Goal: Task Accomplishment & Management: Complete application form

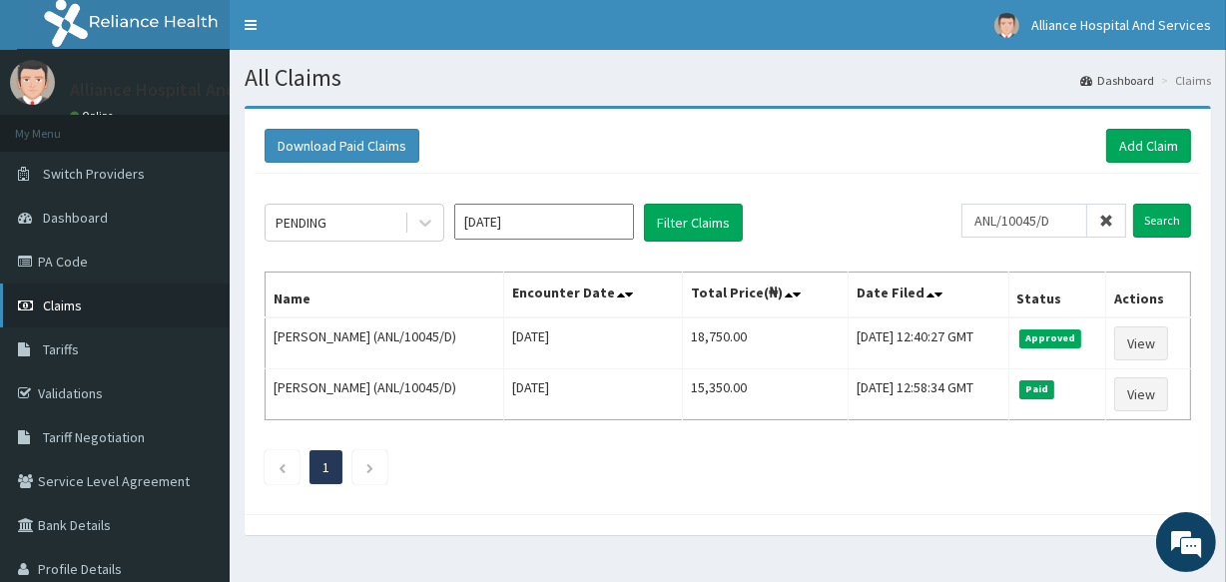
click at [78, 306] on span "Claims" at bounding box center [62, 305] width 39 height 18
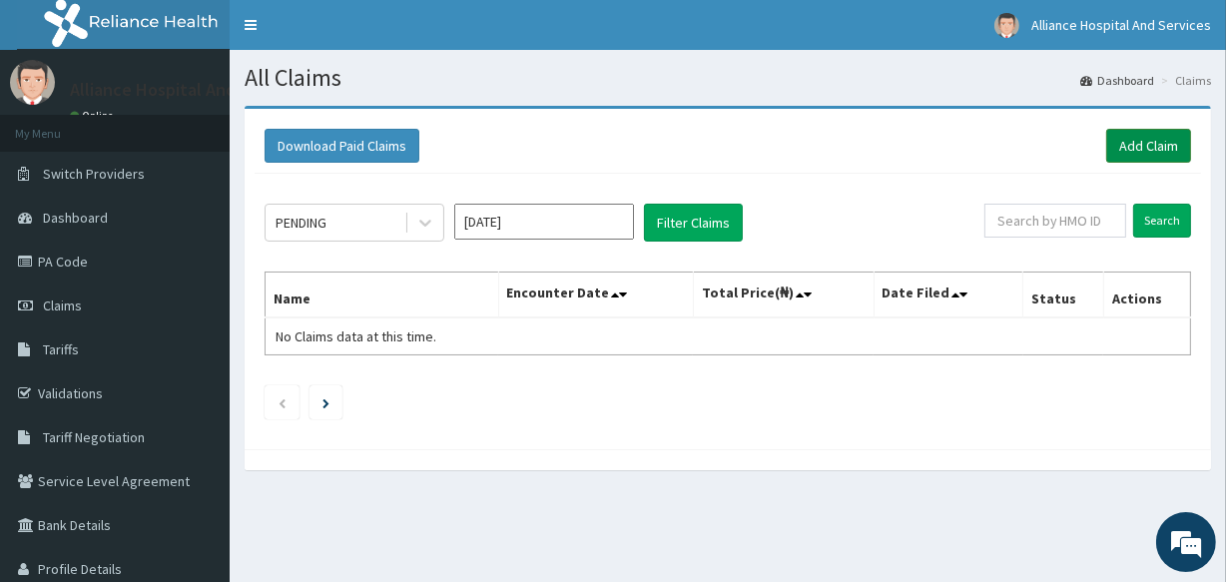
click at [1133, 140] on link "Add Claim" at bounding box center [1148, 146] width 85 height 34
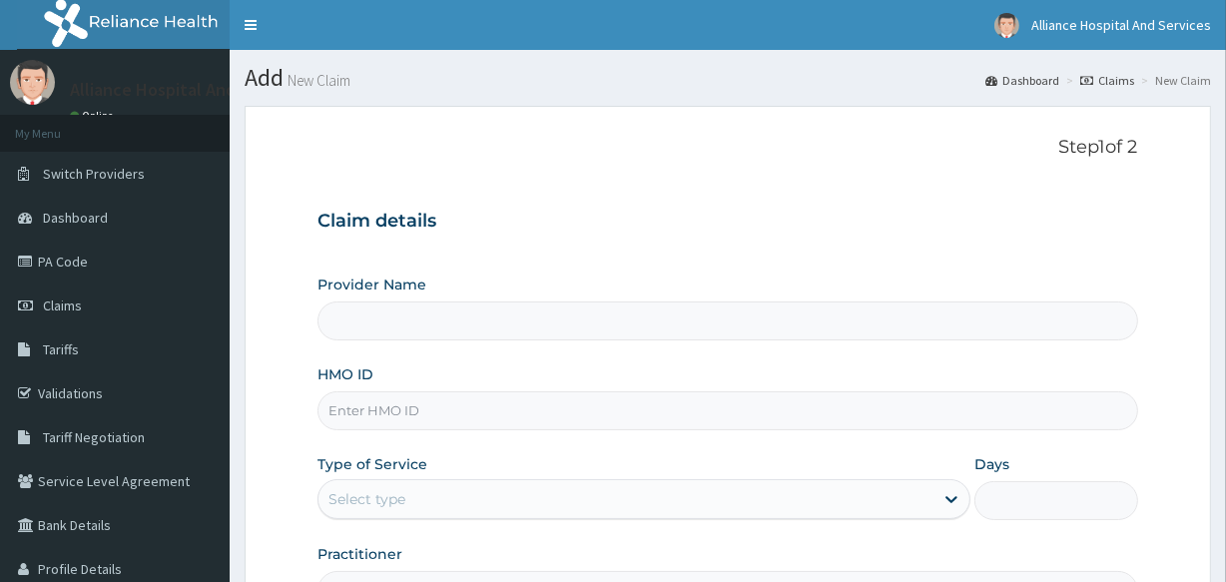
type input "Alliance Clinics and Services- area 11"
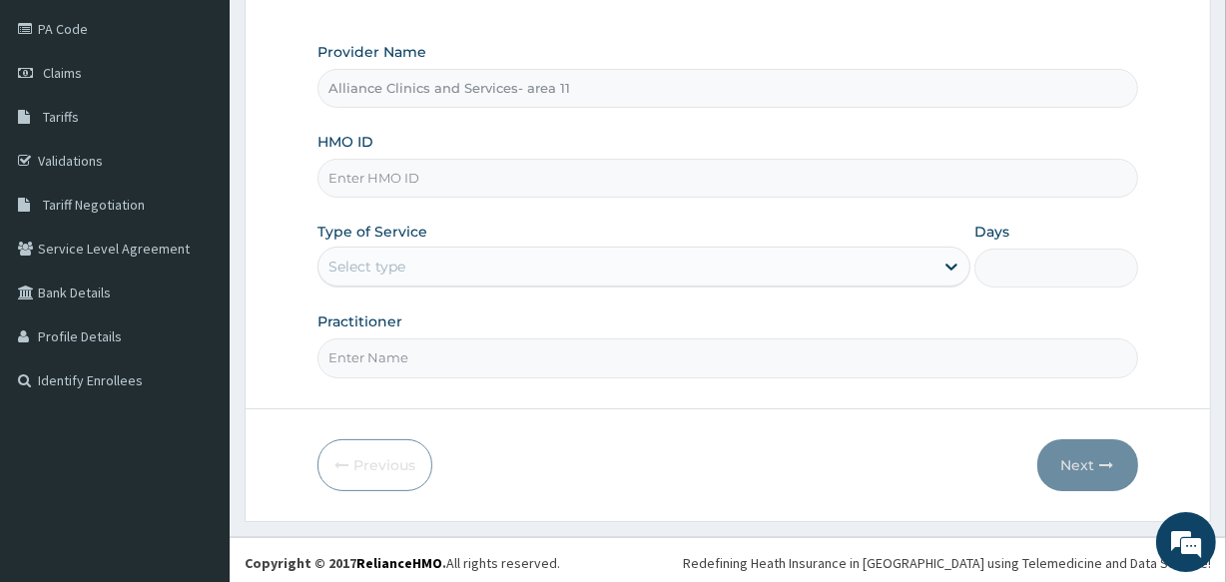
scroll to position [237, 0]
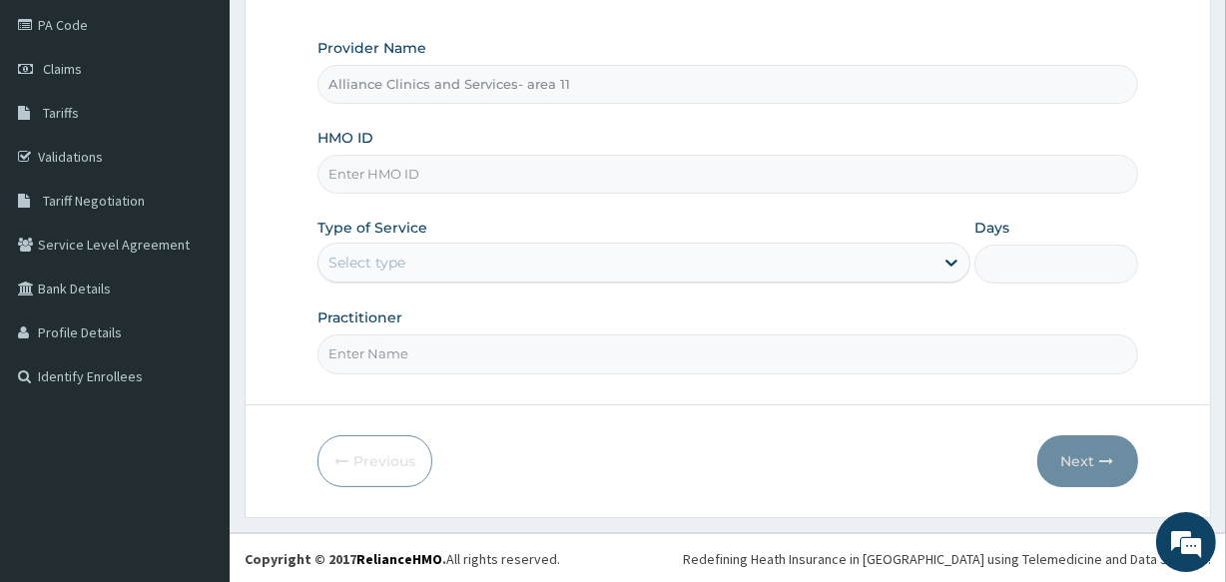
click at [498, 166] on input "HMO ID" at bounding box center [726, 174] width 819 height 39
type input "GBI/10283/A"
click at [438, 259] on div "Select type" at bounding box center [625, 262] width 615 height 32
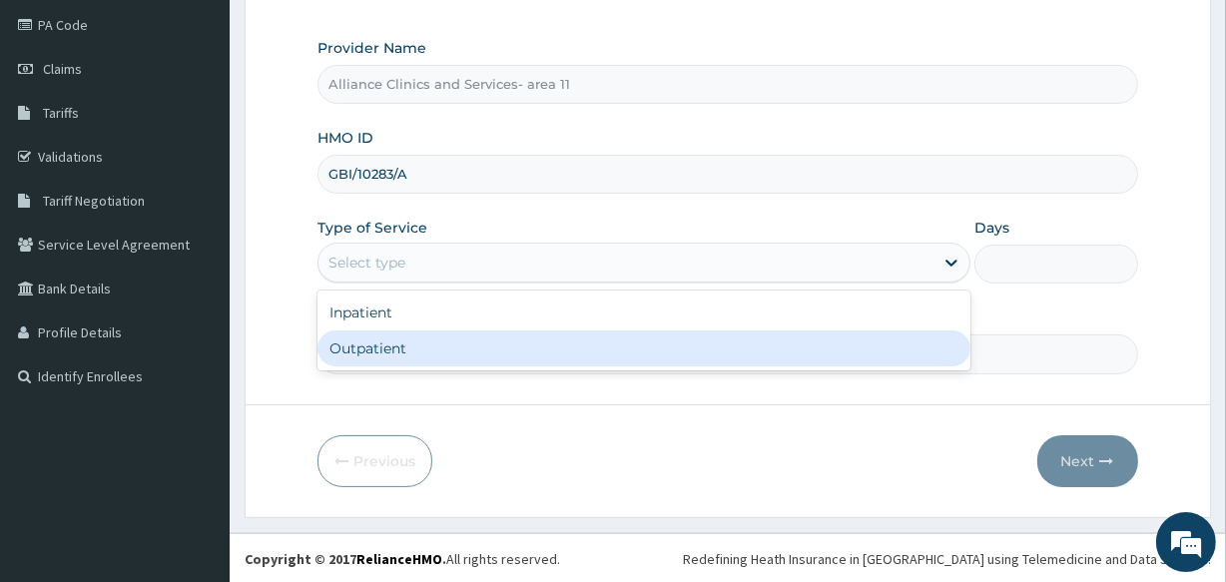
click at [431, 352] on div "Outpatient" at bounding box center [643, 348] width 653 height 36
type input "1"
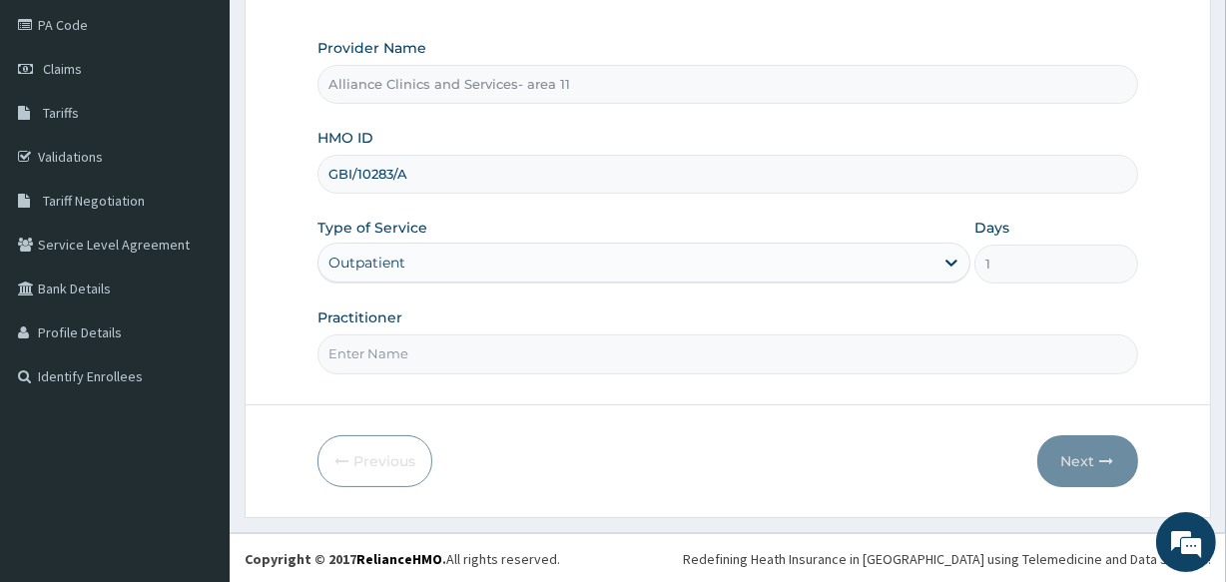
click at [431, 352] on input "Practitioner" at bounding box center [726, 353] width 819 height 39
type input "DR OTABOR"
click at [1070, 461] on button "Next" at bounding box center [1087, 461] width 101 height 52
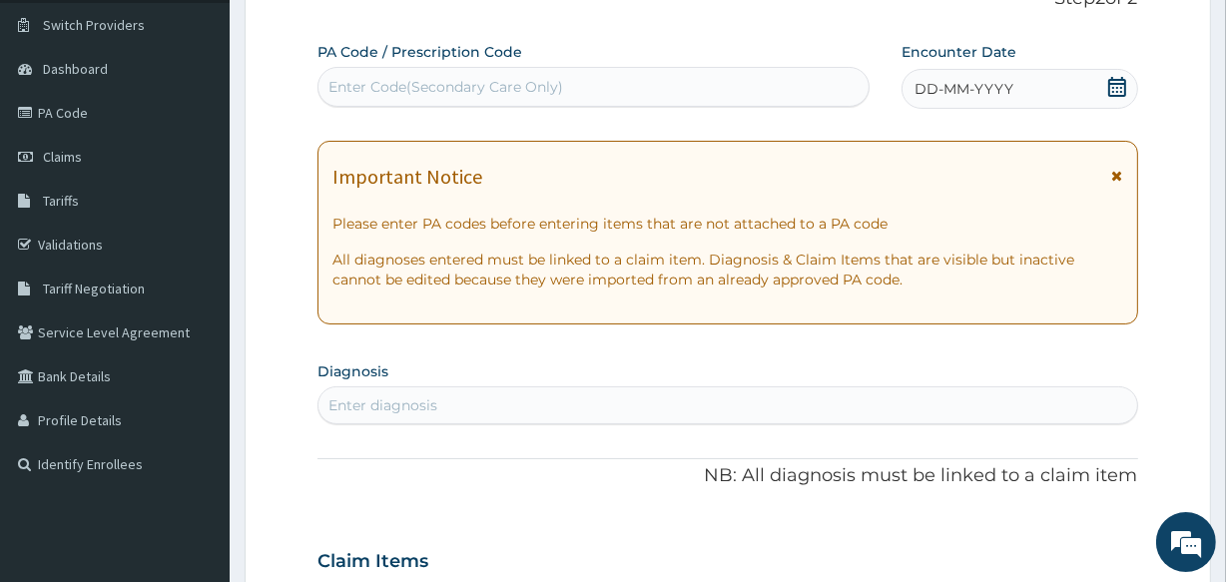
scroll to position [128, 0]
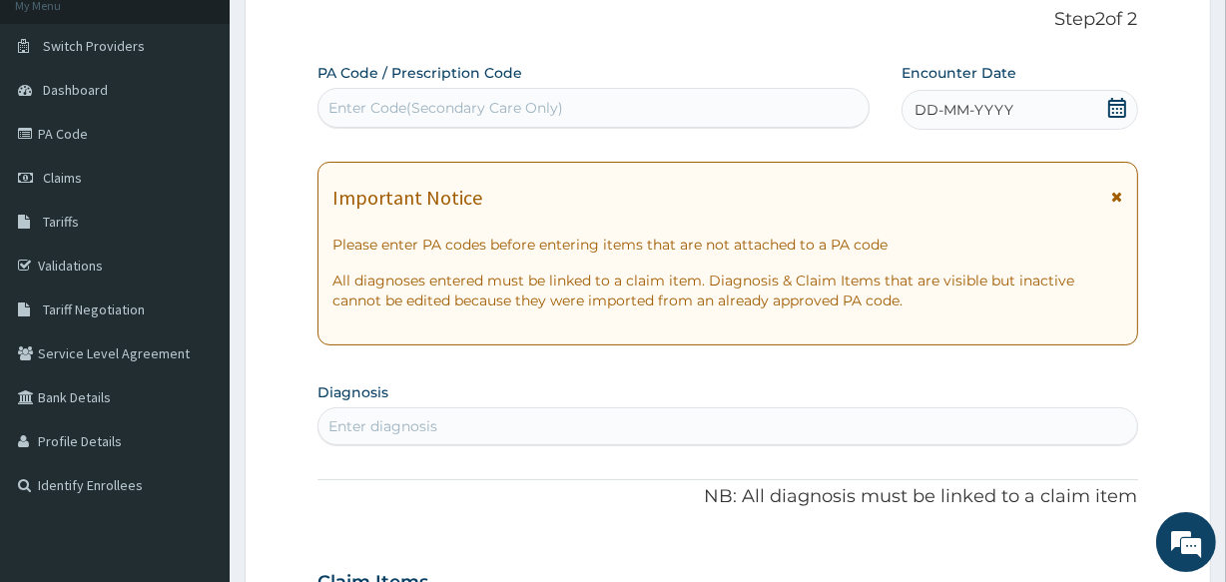
click at [507, 103] on div "Enter Code(Secondary Care Only)" at bounding box center [445, 108] width 235 height 20
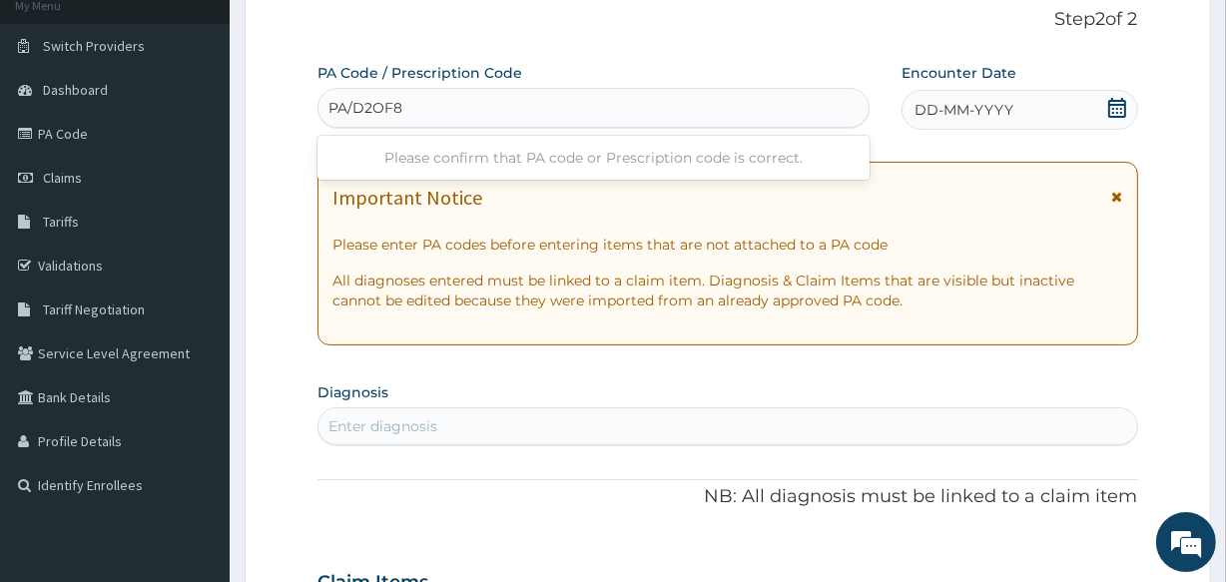
type input "PA/D2OF88"
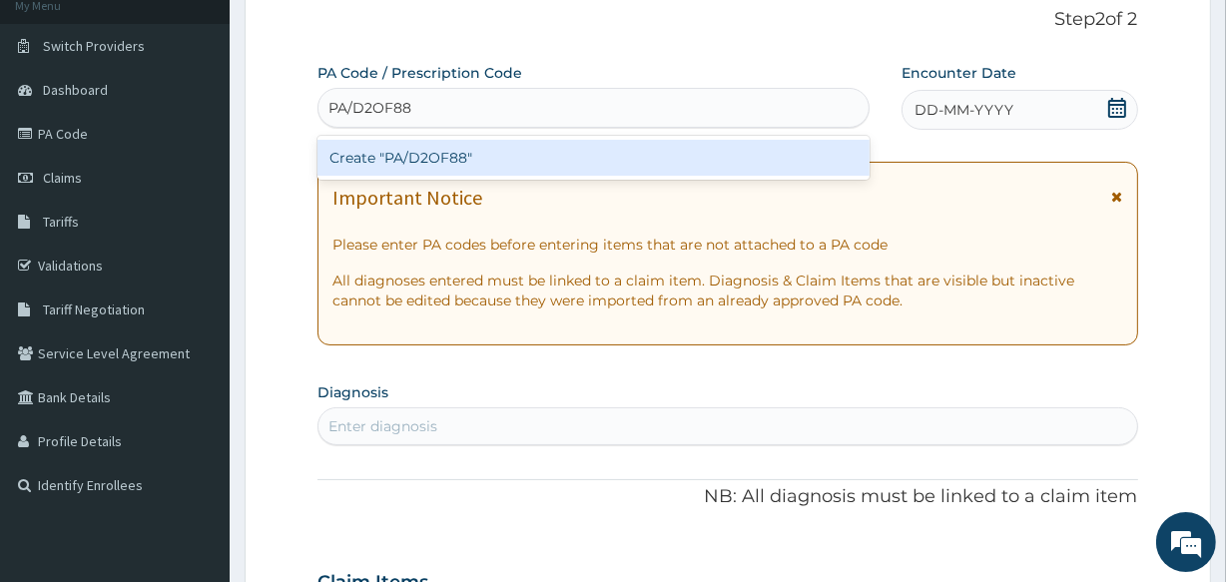
click at [509, 164] on div "Create "PA/D2OF88"" at bounding box center [592, 158] width 551 height 36
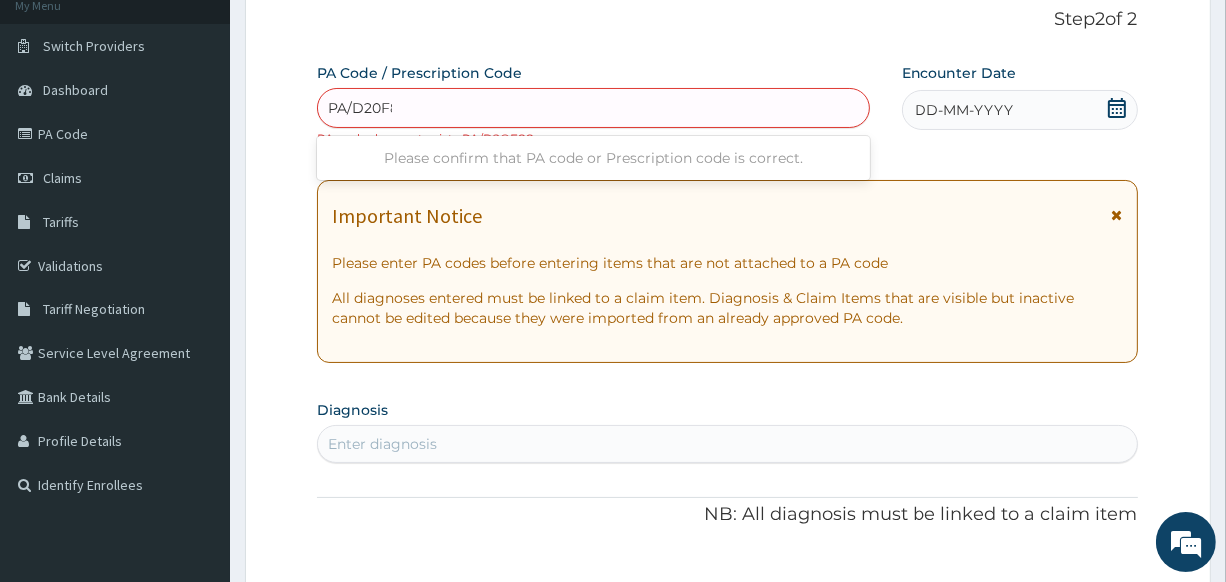
type input "PA/D20F88"
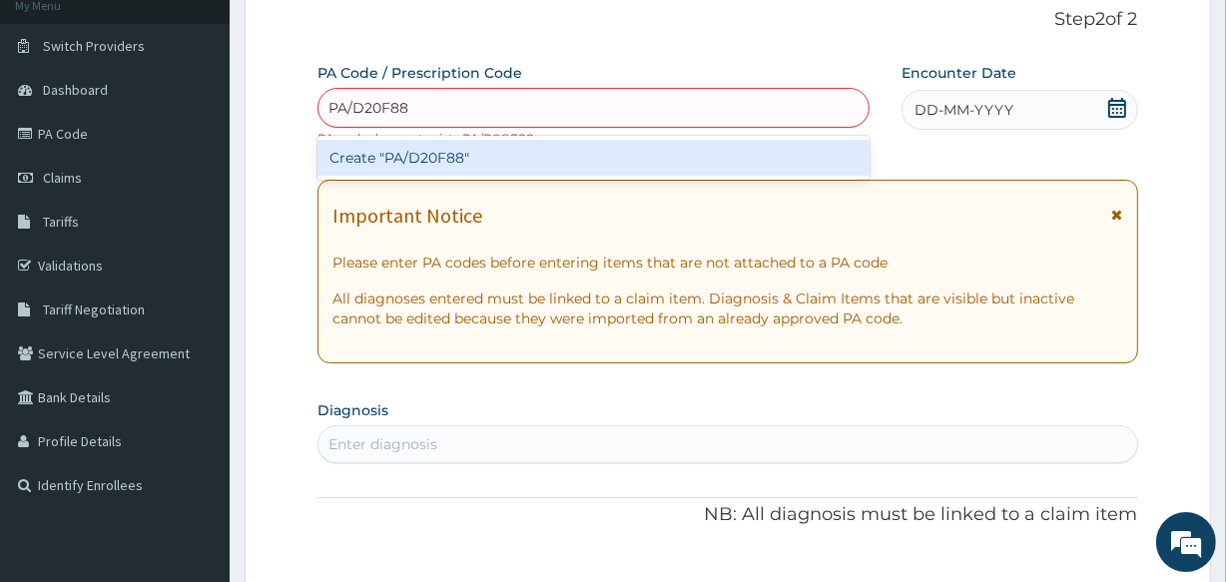
click at [448, 153] on div "Create "PA/D20F88"" at bounding box center [592, 158] width 551 height 36
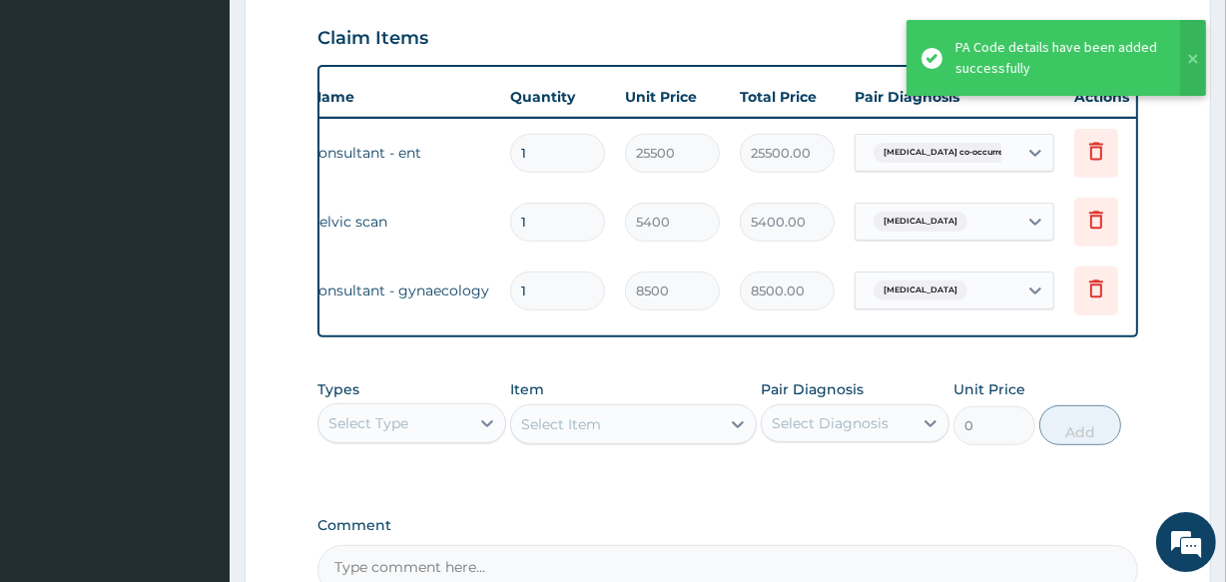
scroll to position [0, 181]
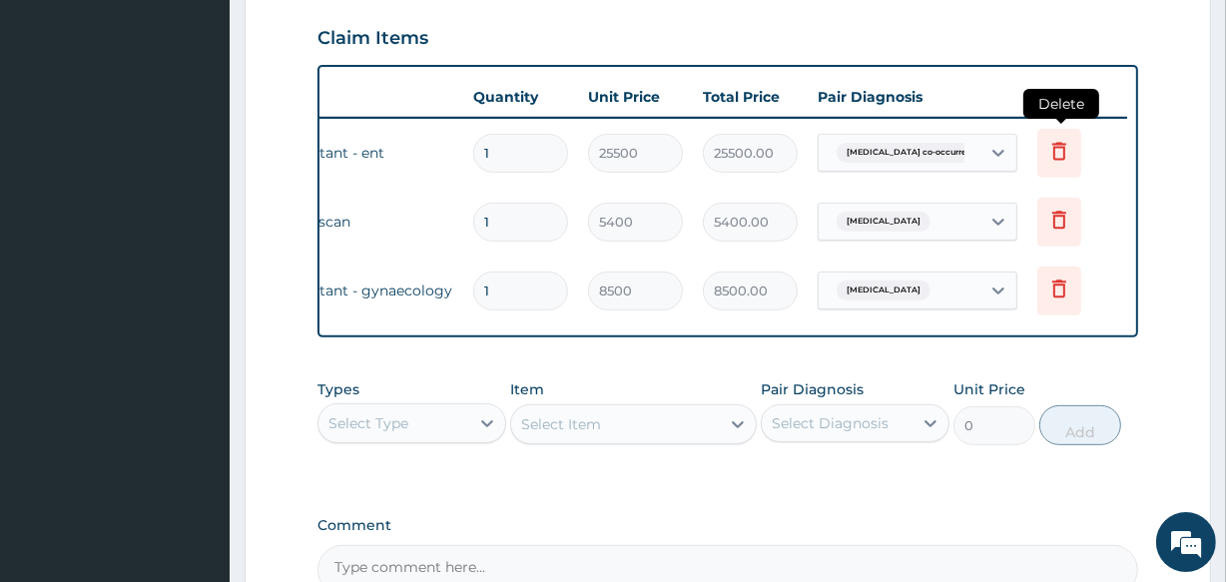
click at [1059, 155] on icon at bounding box center [1059, 151] width 24 height 24
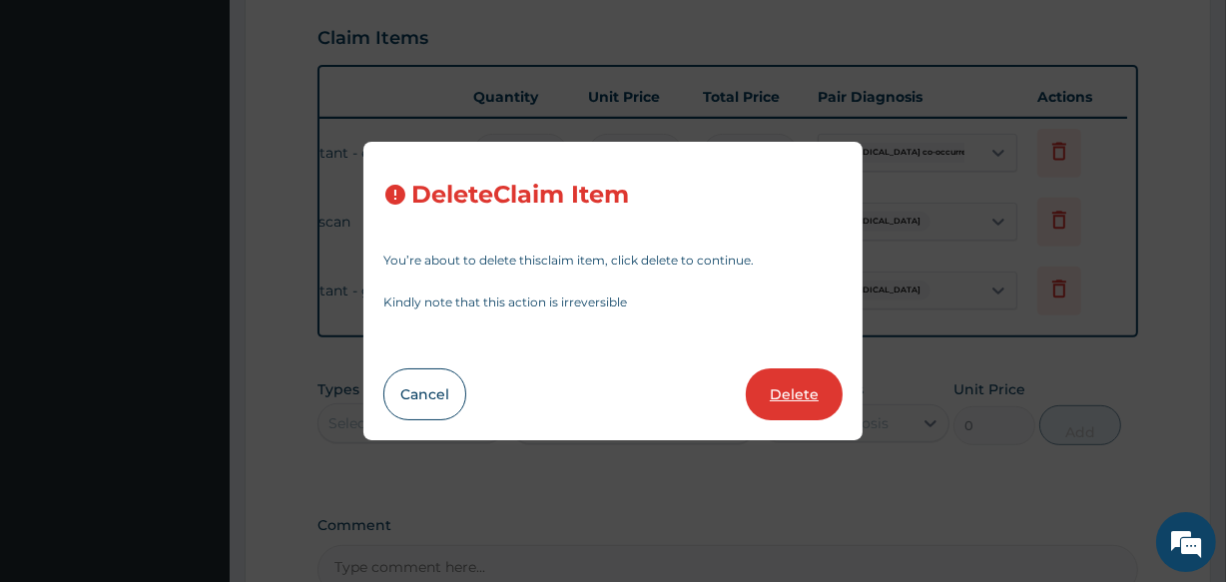
click at [772, 392] on button "Delete" at bounding box center [793, 394] width 97 height 52
type input "5400"
type input "5400.00"
type input "8500"
type input "8500.00"
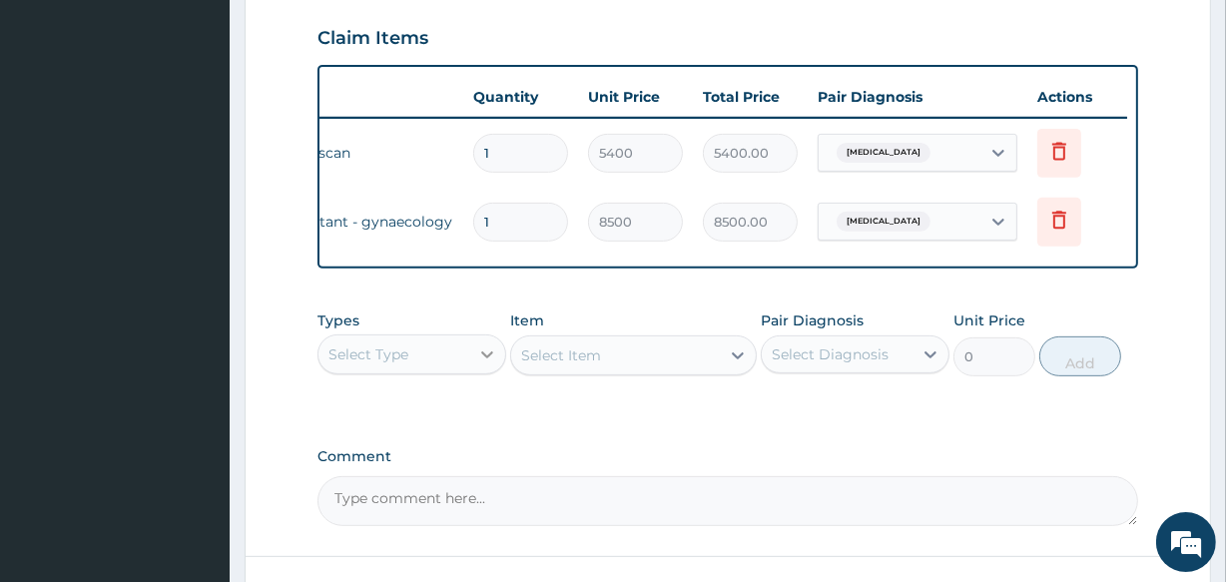
click at [487, 358] on icon at bounding box center [487, 354] width 12 height 7
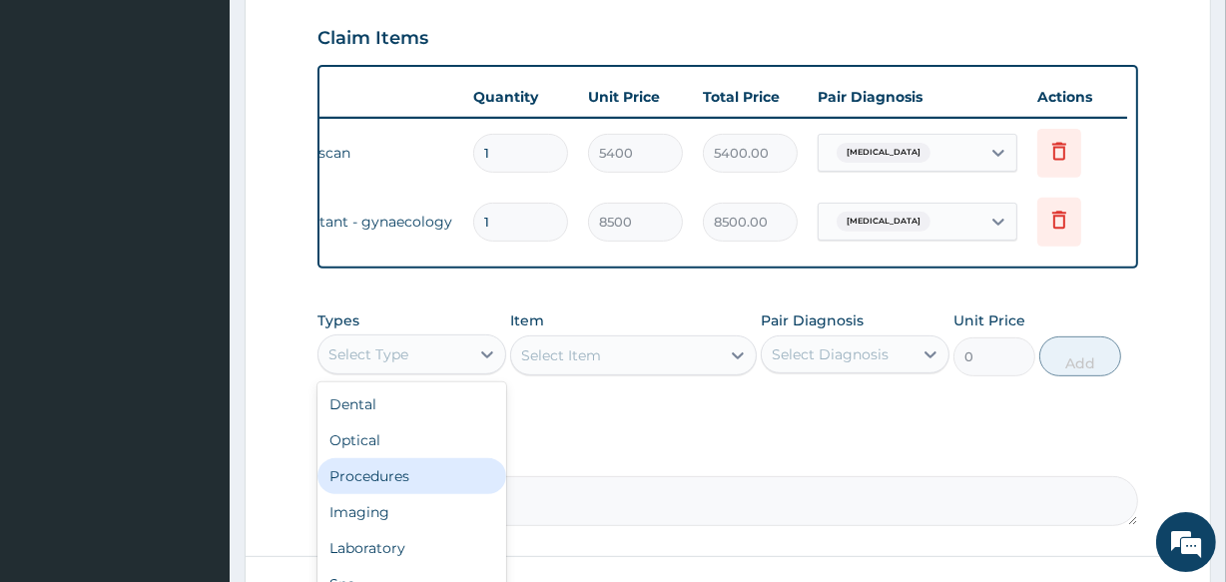
click at [435, 491] on div "Procedures" at bounding box center [411, 476] width 189 height 36
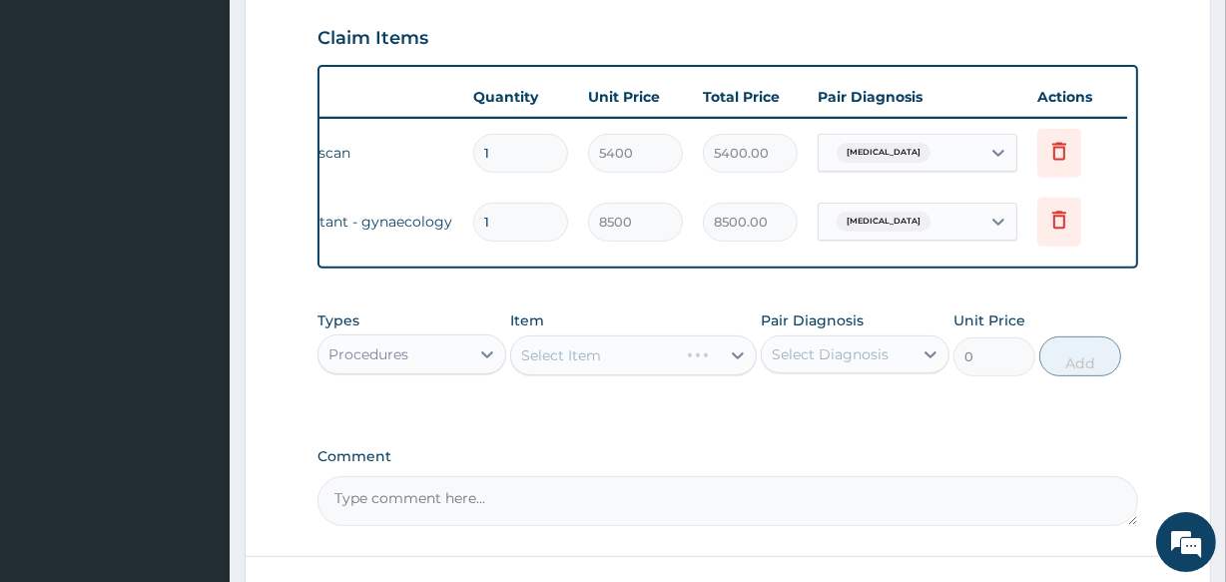
click at [575, 374] on div "Select Item" at bounding box center [632, 355] width 245 height 40
click at [729, 365] on icon at bounding box center [738, 355] width 20 height 20
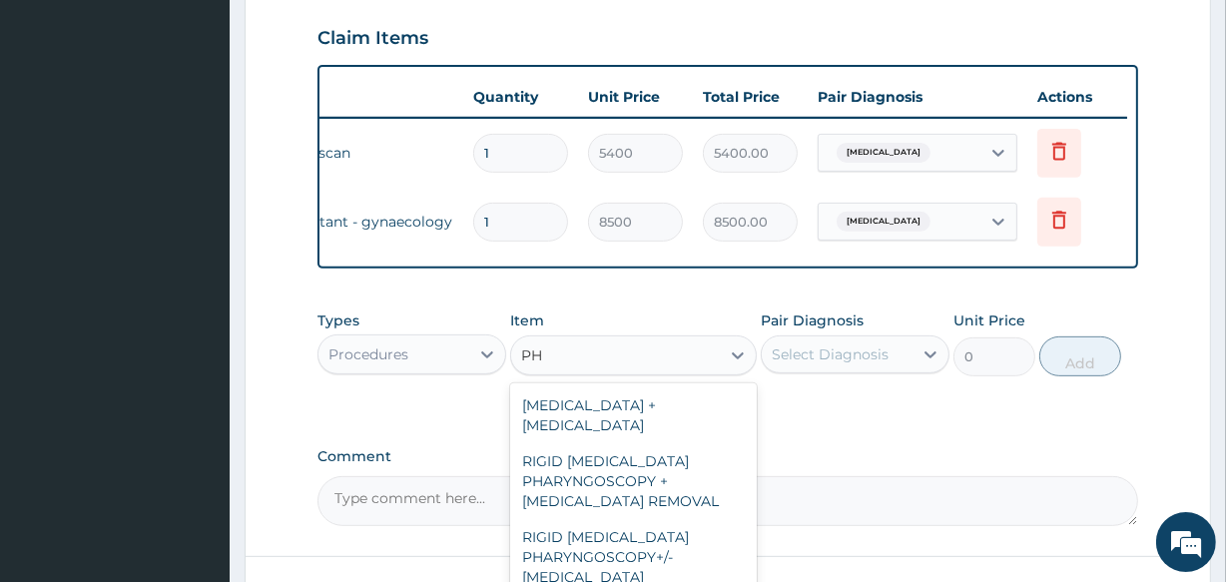
type input "P"
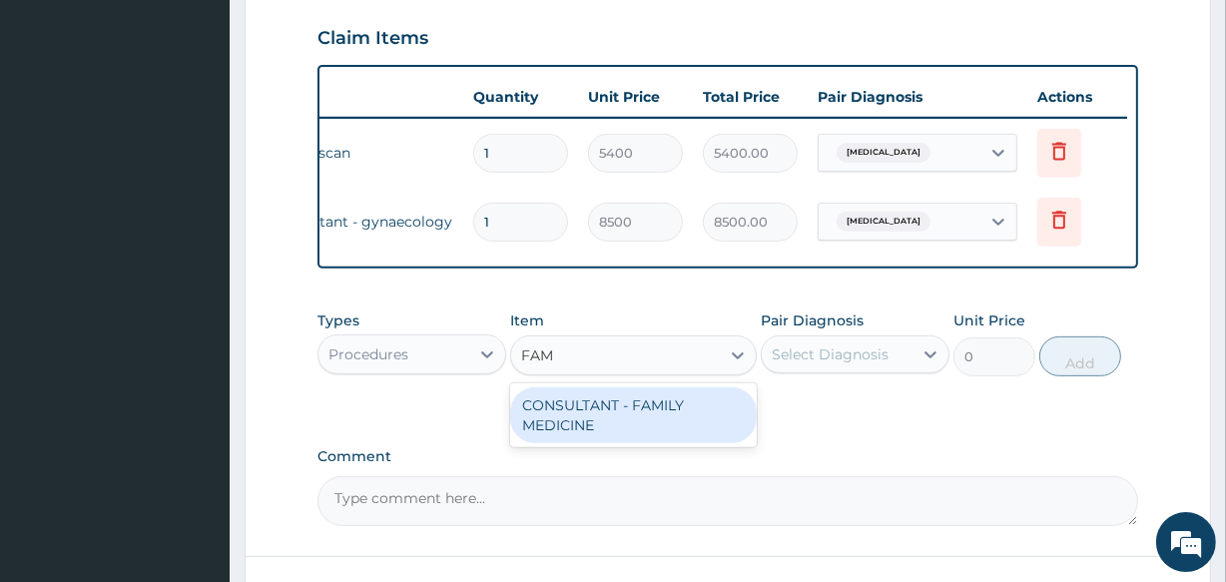
type input "FAMI"
click at [633, 424] on div "CONSULTANT - FAMILY MEDICINE" at bounding box center [632, 415] width 245 height 56
type input "8500"
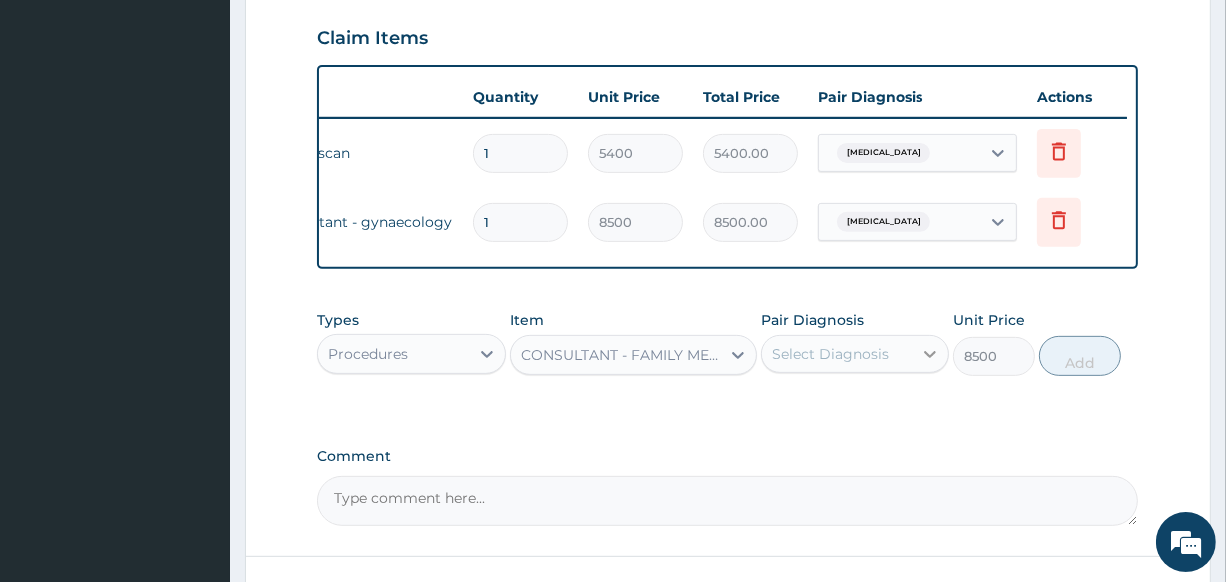
click at [925, 360] on icon at bounding box center [930, 354] width 20 height 20
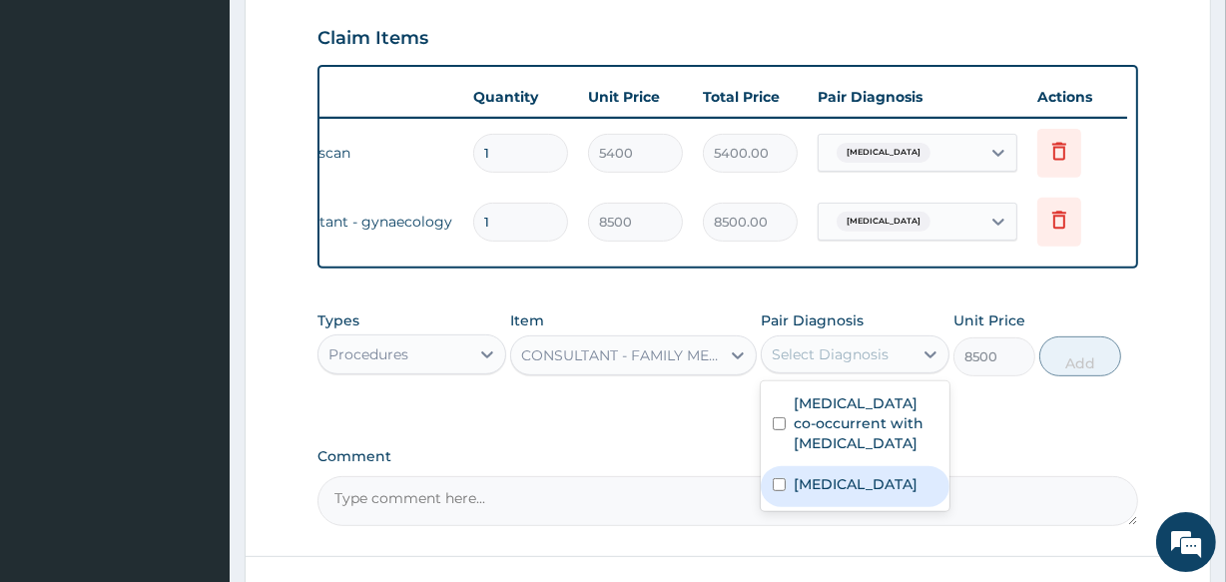
click at [815, 488] on label "Uterine leiomyoma" at bounding box center [855, 484] width 124 height 20
checkbox input "true"
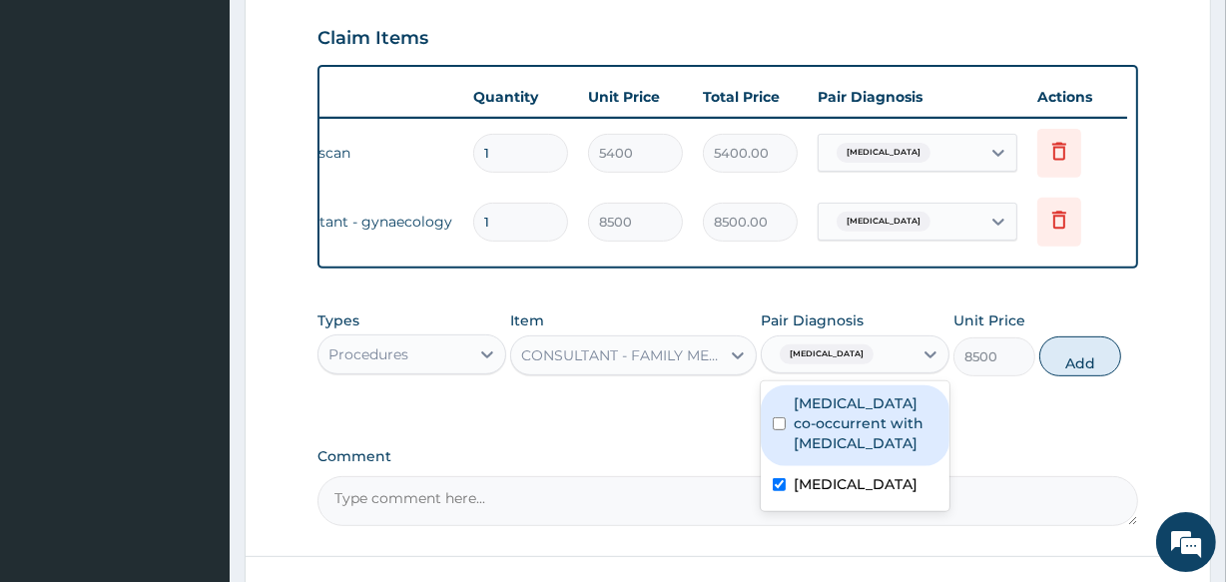
drag, startPoint x: 1073, startPoint y: 371, endPoint x: 491, endPoint y: 529, distance: 602.8
click at [1073, 371] on button "Add" at bounding box center [1080, 356] width 82 height 40
type input "0"
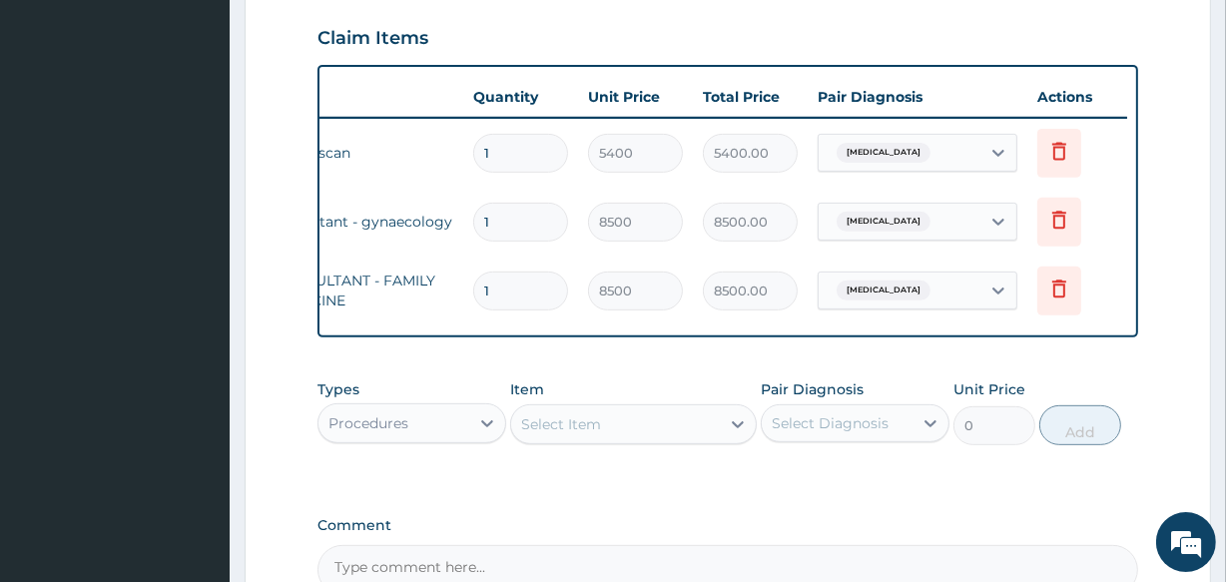
click at [488, 519] on div "PA Code / Prescription Code PA/D20F88 Encounter Date 01-09-2025 Important Notic…" at bounding box center [726, 54] width 819 height 1082
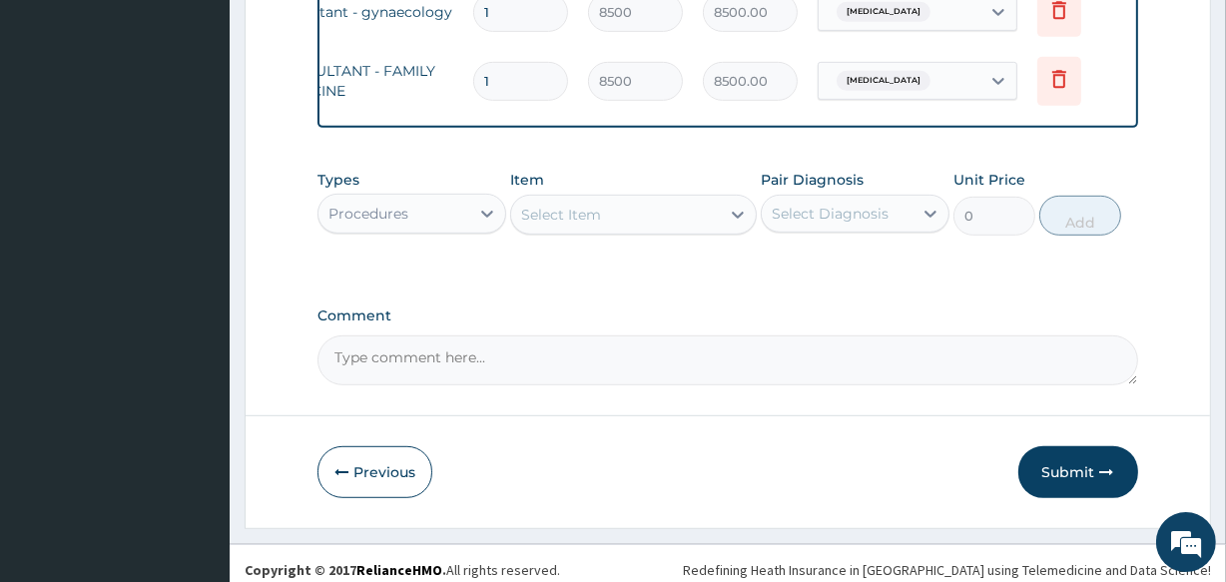
scroll to position [913, 0]
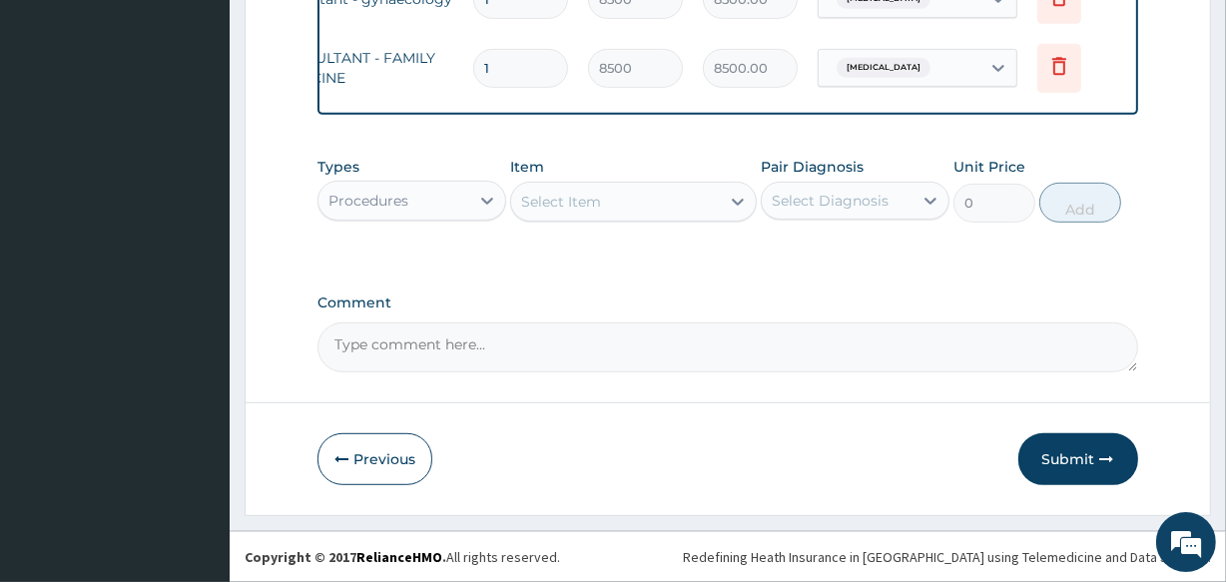
click at [517, 359] on textarea "Comment" at bounding box center [726, 347] width 819 height 50
type textarea "PA/022A63 FOR PHYSICIAN CONSULT"
click at [1067, 459] on button "Submit" at bounding box center [1078, 459] width 120 height 52
click at [1080, 459] on button "Submit" at bounding box center [1078, 459] width 120 height 52
click at [1069, 457] on button "Submit" at bounding box center [1078, 459] width 120 height 52
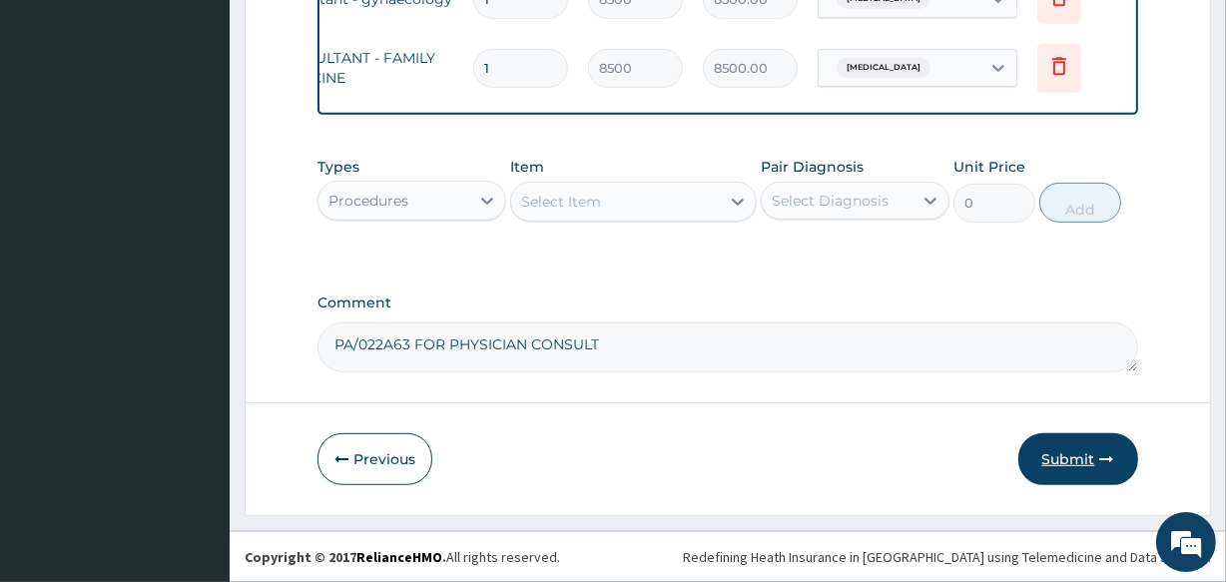
click at [1068, 458] on button "Submit" at bounding box center [1078, 459] width 120 height 52
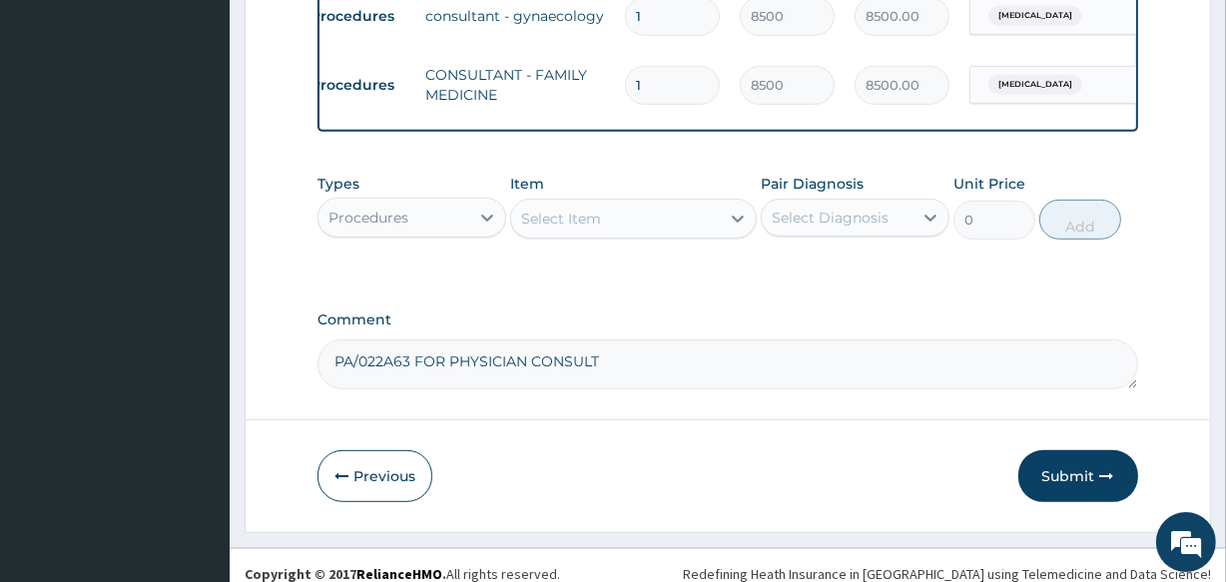
scroll to position [0, 0]
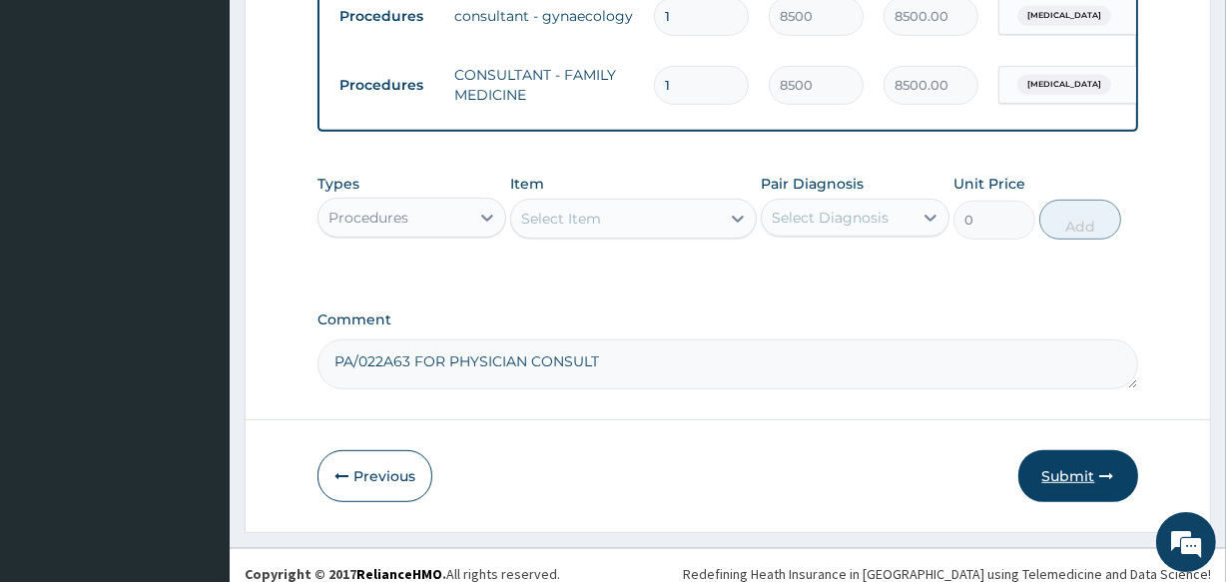
click at [1059, 490] on button "Submit" at bounding box center [1078, 476] width 120 height 52
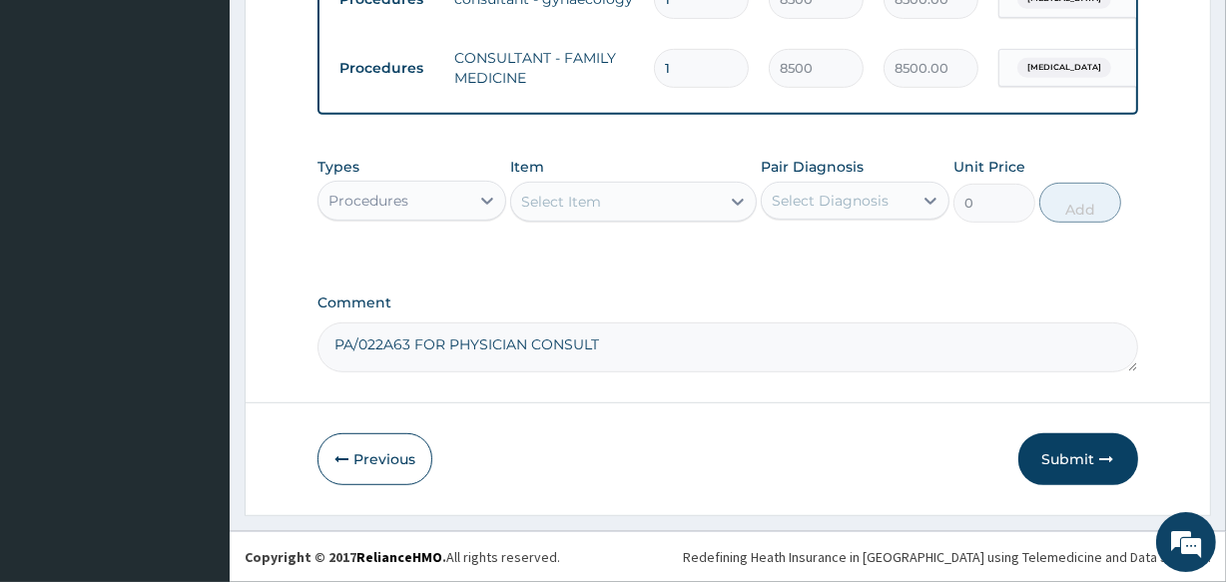
scroll to position [913, 0]
click at [1058, 453] on button "Submit" at bounding box center [1078, 459] width 120 height 52
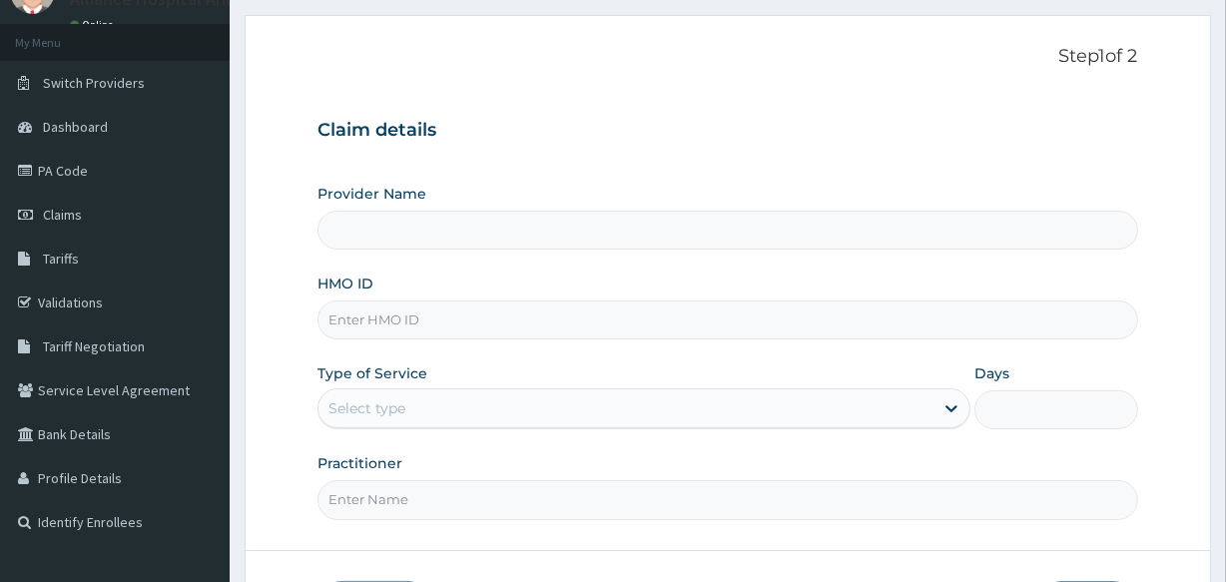
type input "Alliance Clinics and Services- area 11"
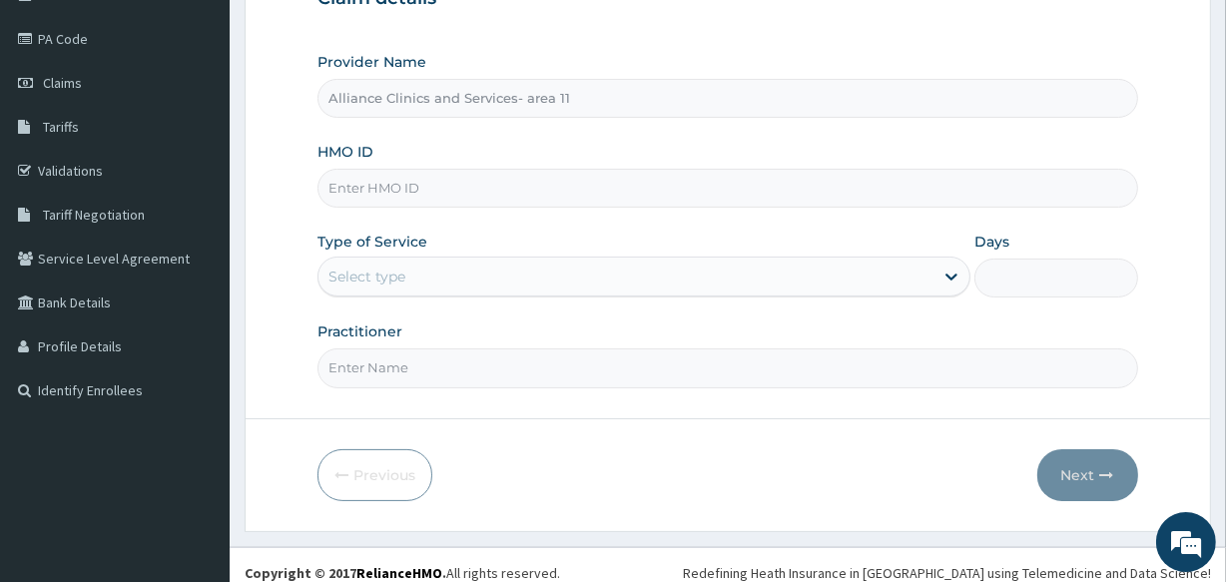
scroll to position [237, 0]
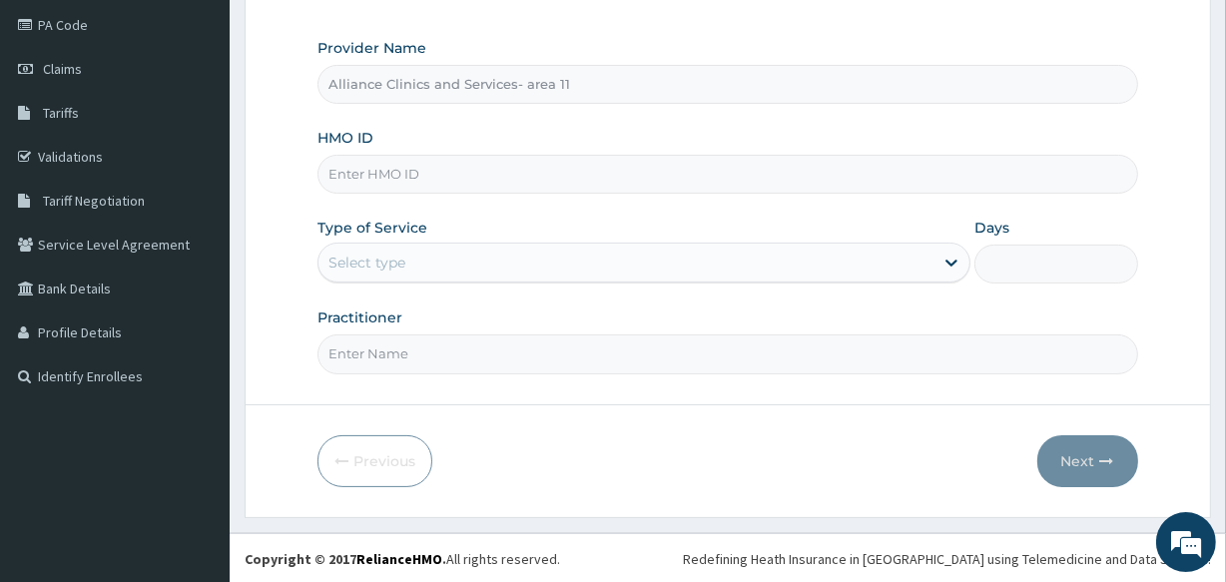
click at [633, 166] on input "HMO ID" at bounding box center [726, 174] width 819 height 39
click at [70, 65] on span "Claims" at bounding box center [62, 69] width 39 height 18
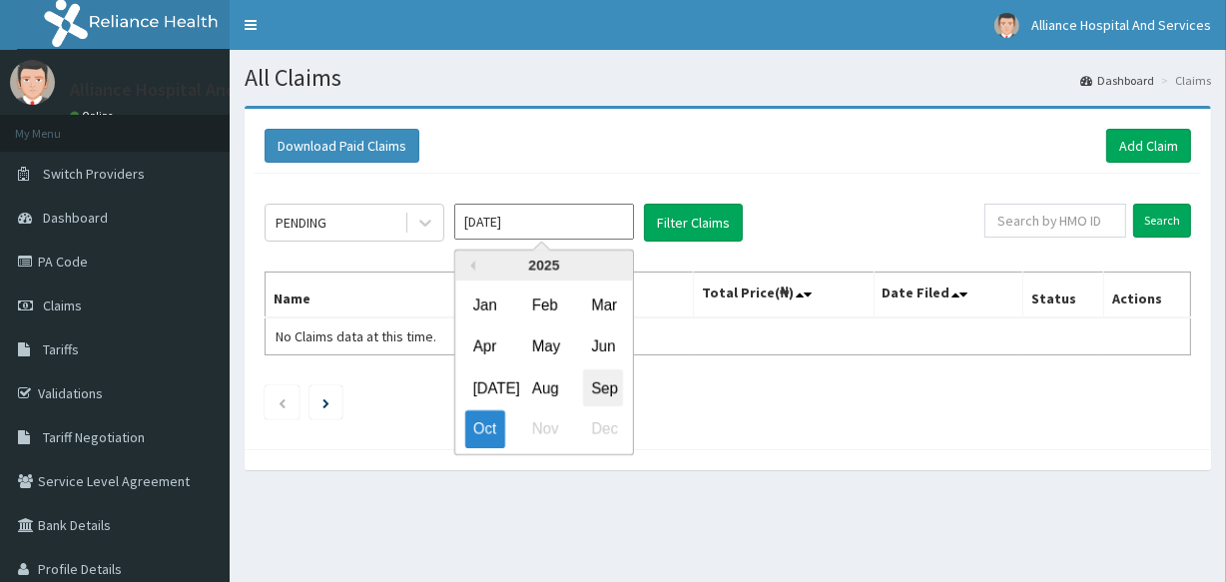
click at [603, 389] on div "Sep" at bounding box center [603, 387] width 40 height 37
type input "[DATE]"
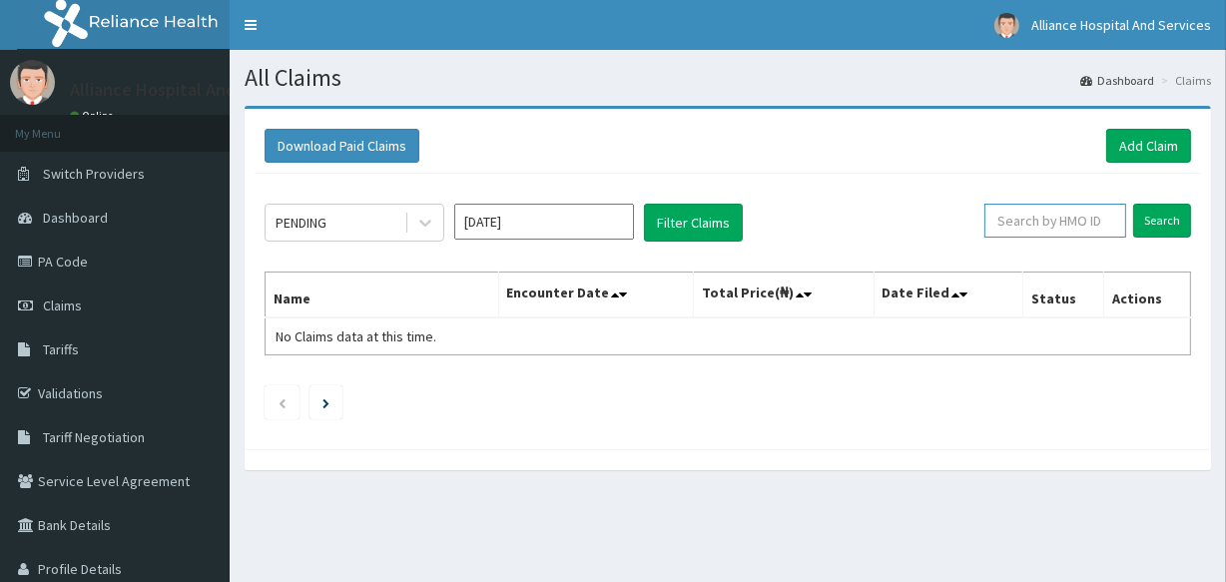
click at [1068, 224] on input "text" at bounding box center [1055, 221] width 142 height 34
type input "GBI/10283/A"
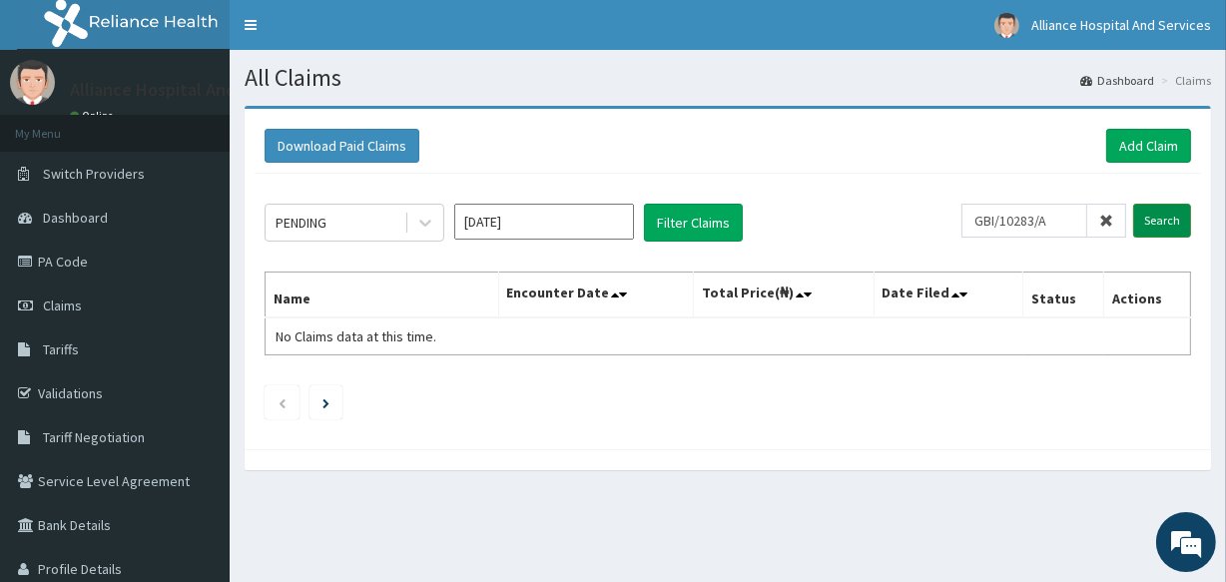
click at [1161, 215] on input "Search" at bounding box center [1162, 221] width 58 height 34
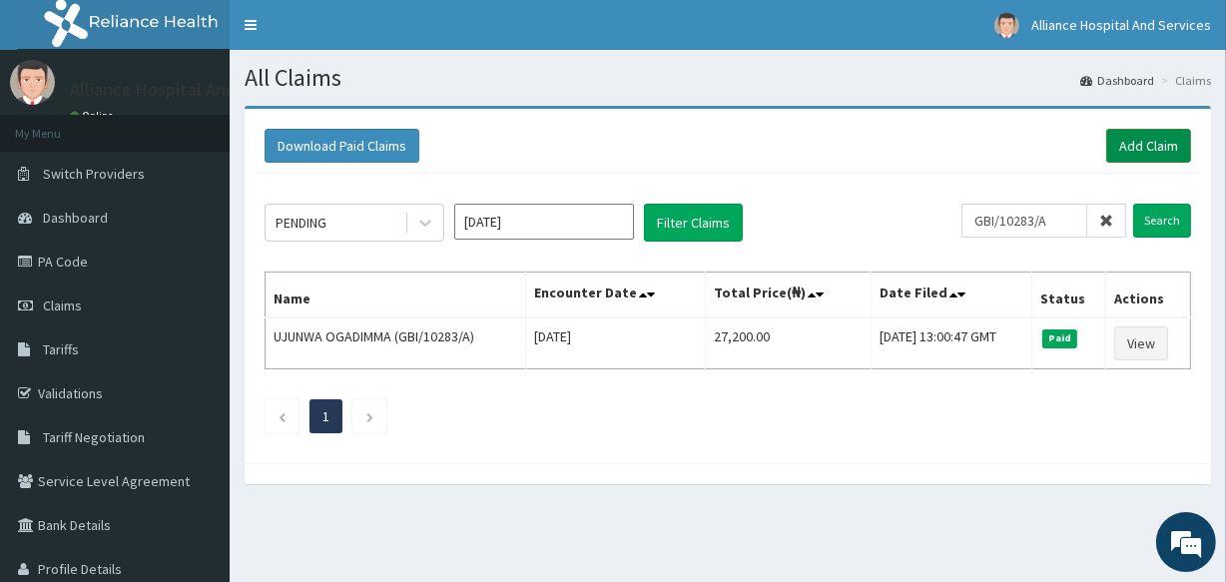
click at [1151, 149] on link "Add Claim" at bounding box center [1148, 146] width 85 height 34
click at [1076, 219] on input "GBI/10283/A" at bounding box center [1024, 221] width 126 height 34
click at [1073, 220] on input "GBI/10283/A" at bounding box center [1024, 221] width 126 height 34
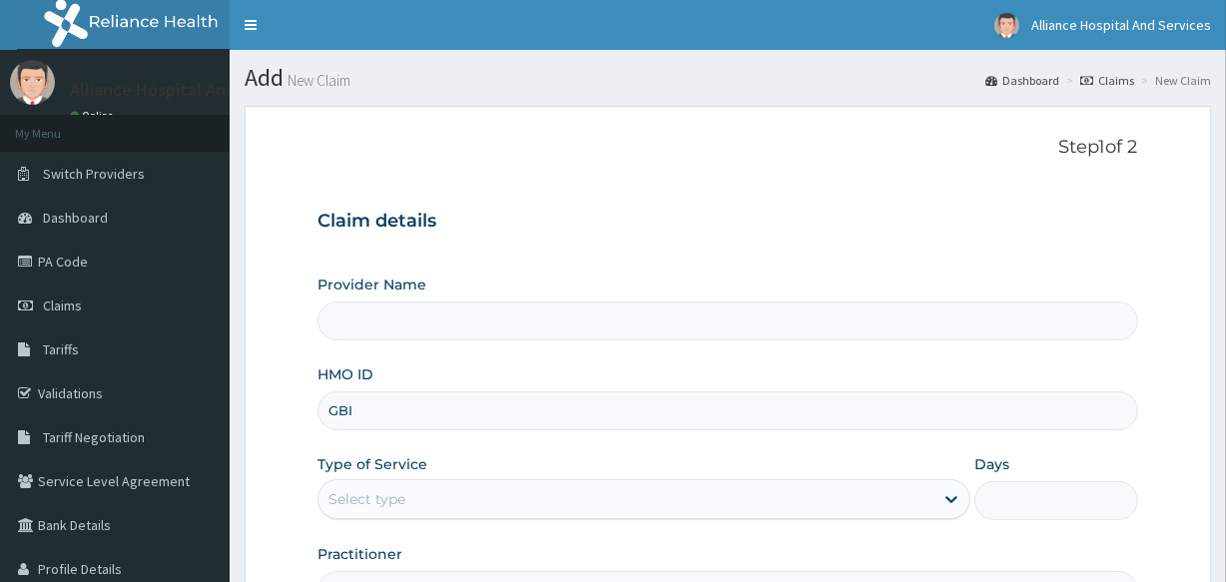
type input "GBI/"
type input "Alliance Clinics and Services- area 11"
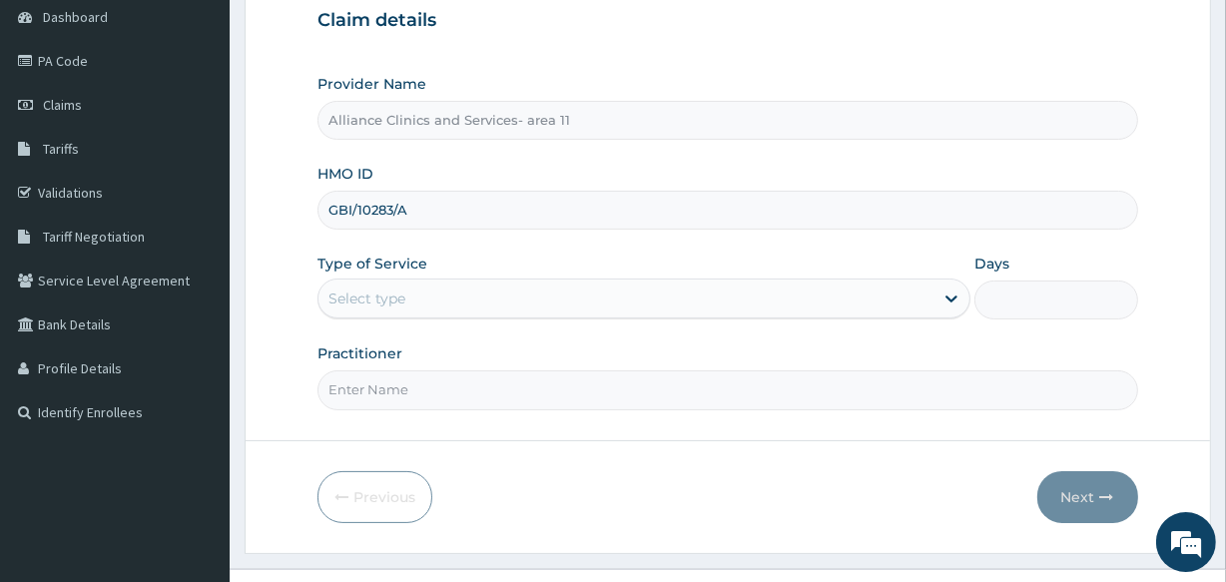
scroll to position [237, 0]
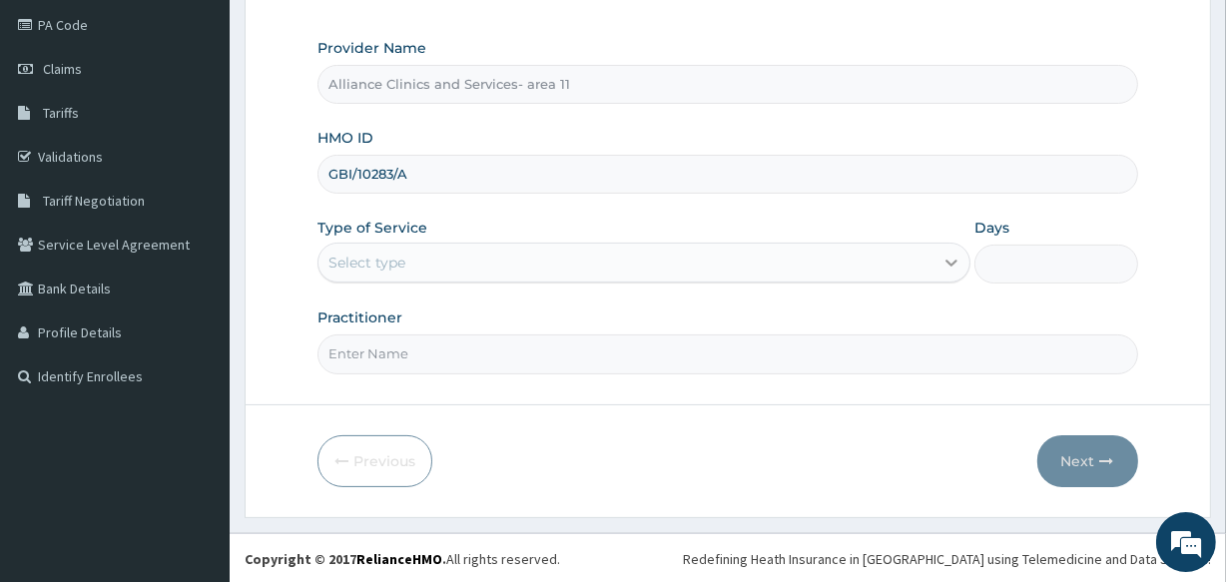
type input "GBI/10283/A"
click at [947, 265] on icon at bounding box center [951, 262] width 20 height 20
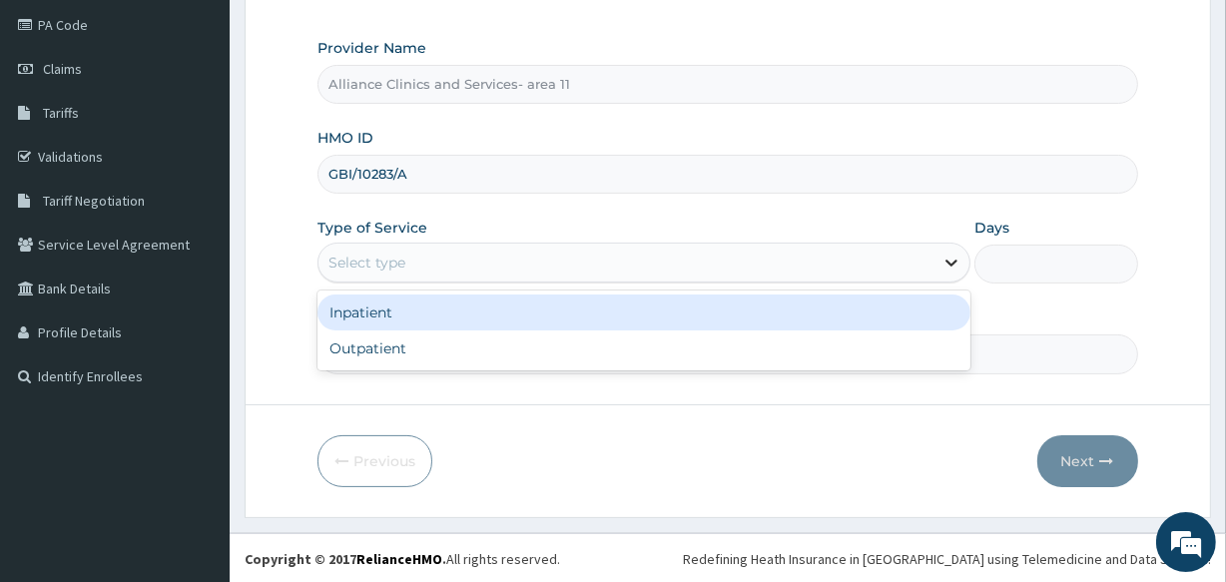
scroll to position [0, 0]
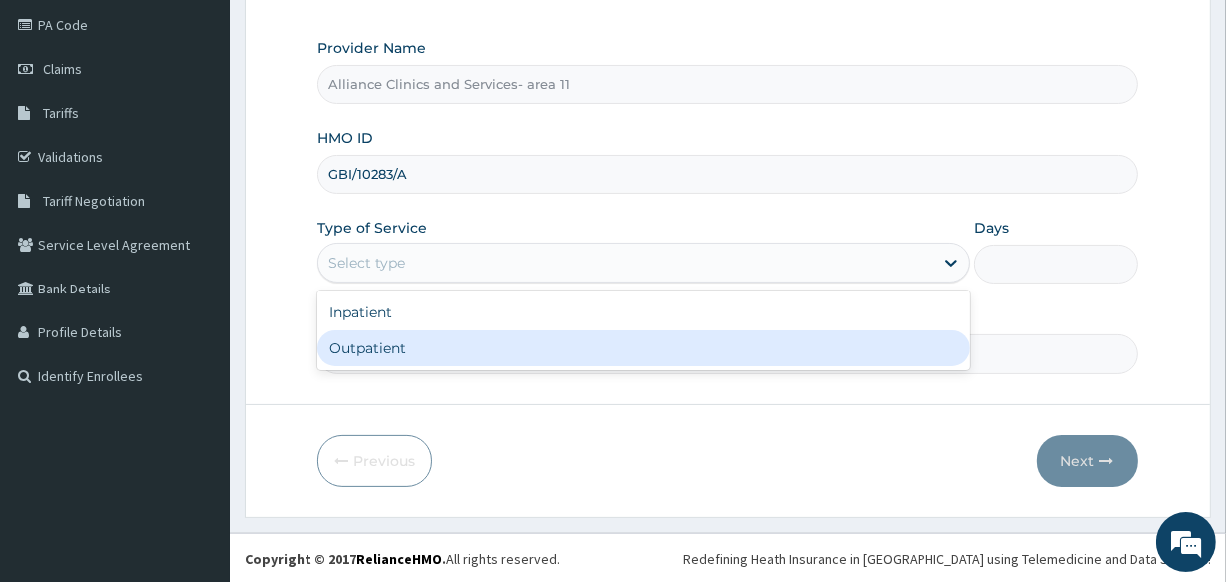
click at [900, 354] on div "Outpatient" at bounding box center [643, 348] width 653 height 36
type input "1"
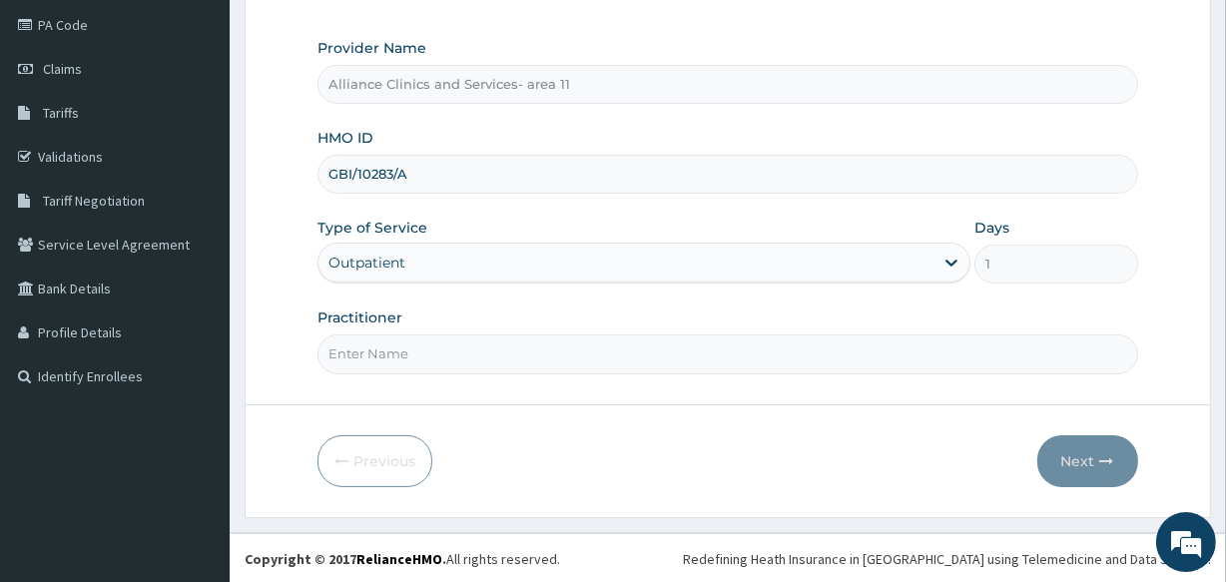
click at [487, 348] on input "Practitioner" at bounding box center [726, 353] width 819 height 39
type input "DR OTABOR"
click at [1084, 458] on button "Next" at bounding box center [1087, 461] width 101 height 52
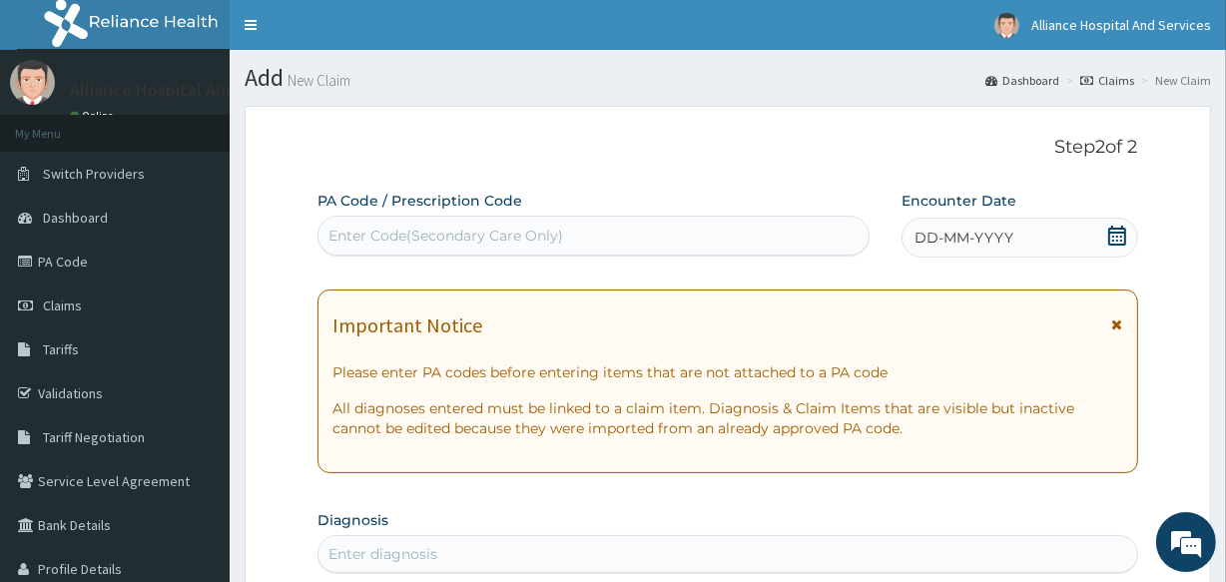
click at [619, 243] on div "Enter Code(Secondary Care Only)" at bounding box center [592, 236] width 549 height 32
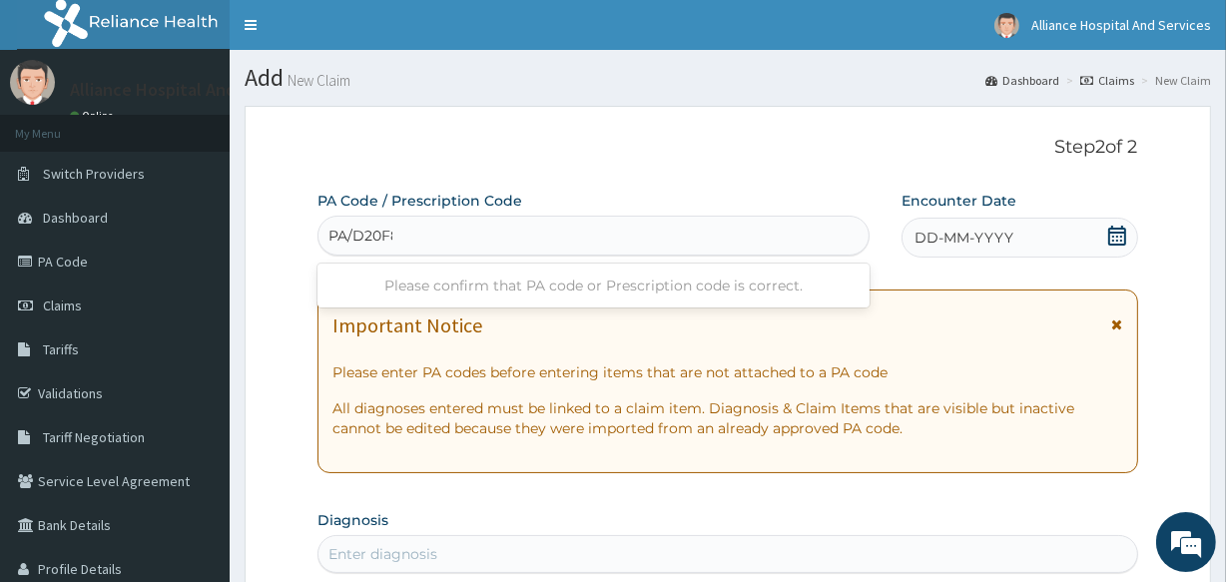
type input "PA/D20F88"
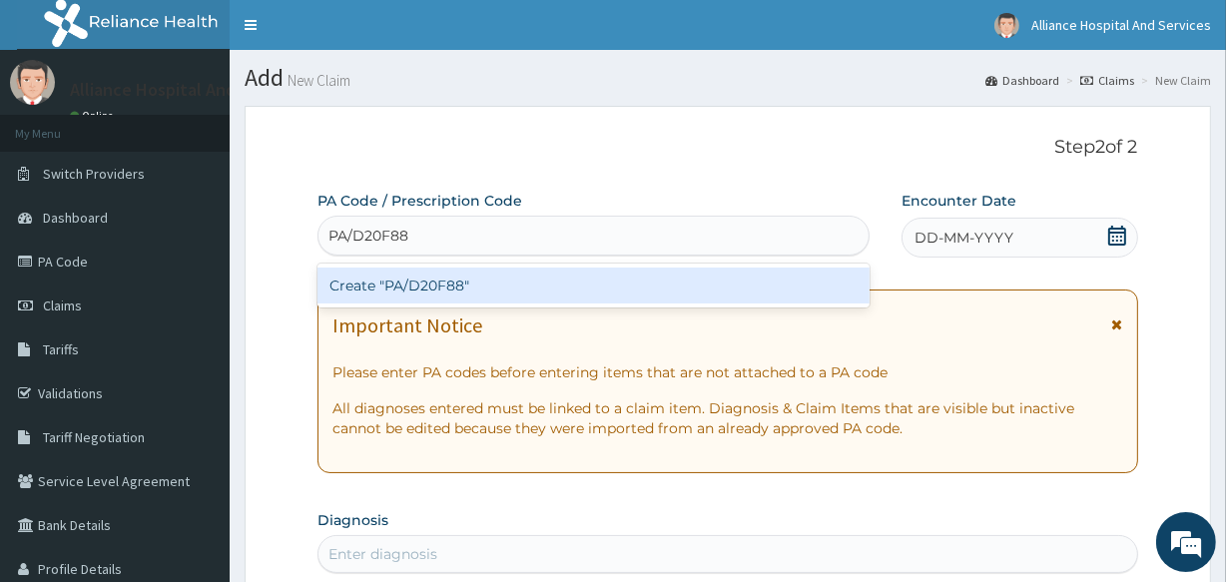
click at [639, 287] on div "Create "PA/D20F88"" at bounding box center [592, 285] width 551 height 36
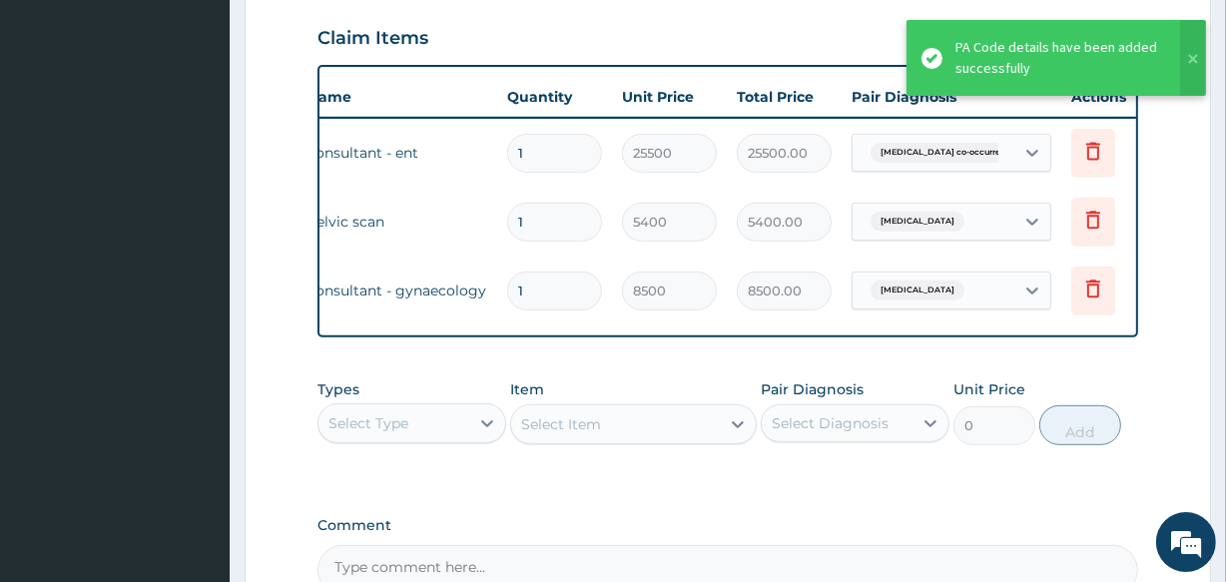
scroll to position [0, 181]
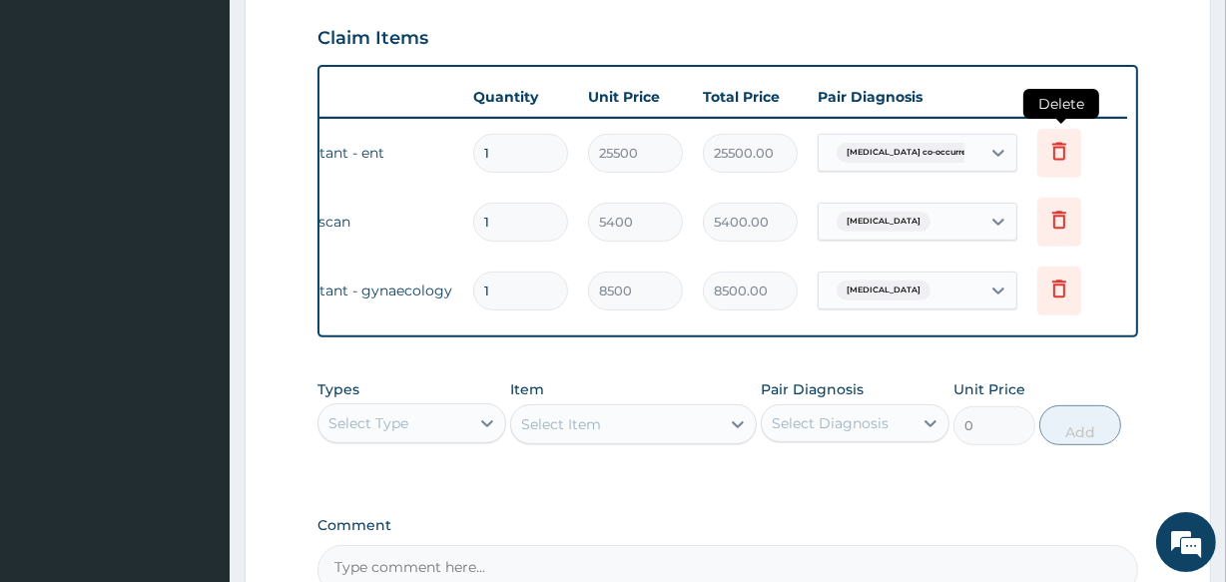
click at [1058, 150] on icon at bounding box center [1059, 151] width 24 height 24
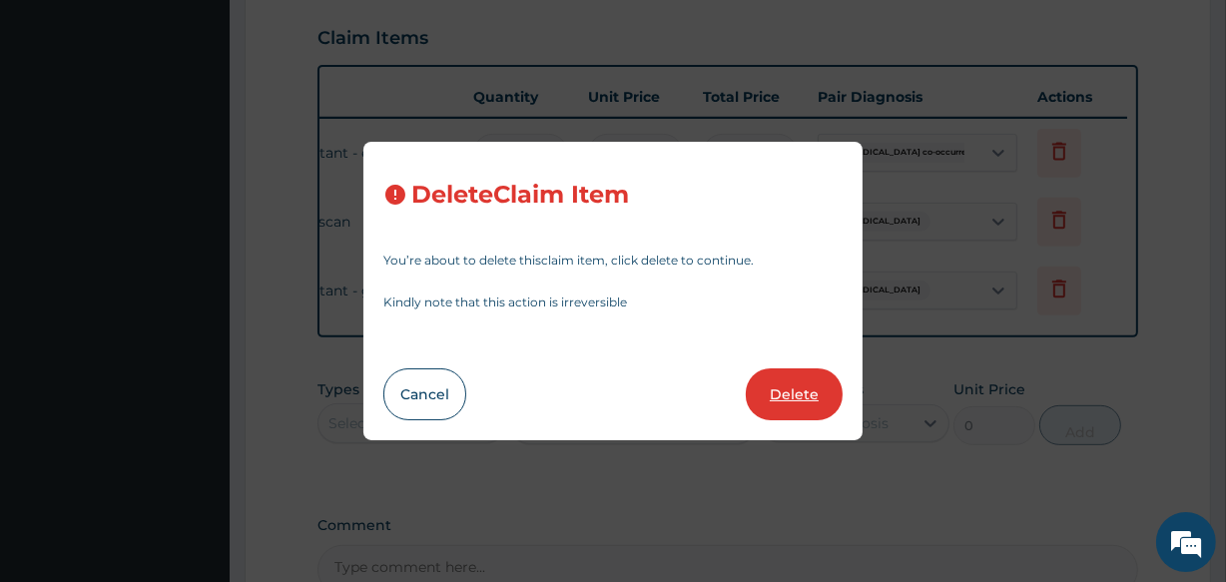
click at [780, 385] on button "Delete" at bounding box center [793, 394] width 97 height 52
type input "5400"
type input "5400.00"
type input "8500"
type input "8500.00"
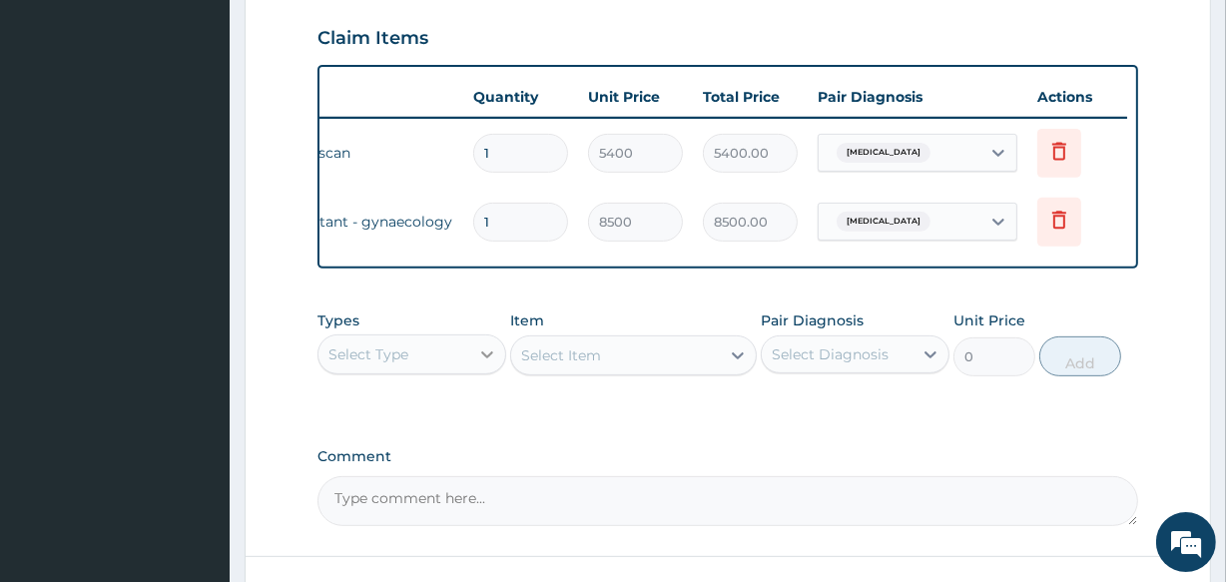
click at [486, 360] on icon at bounding box center [487, 354] width 20 height 20
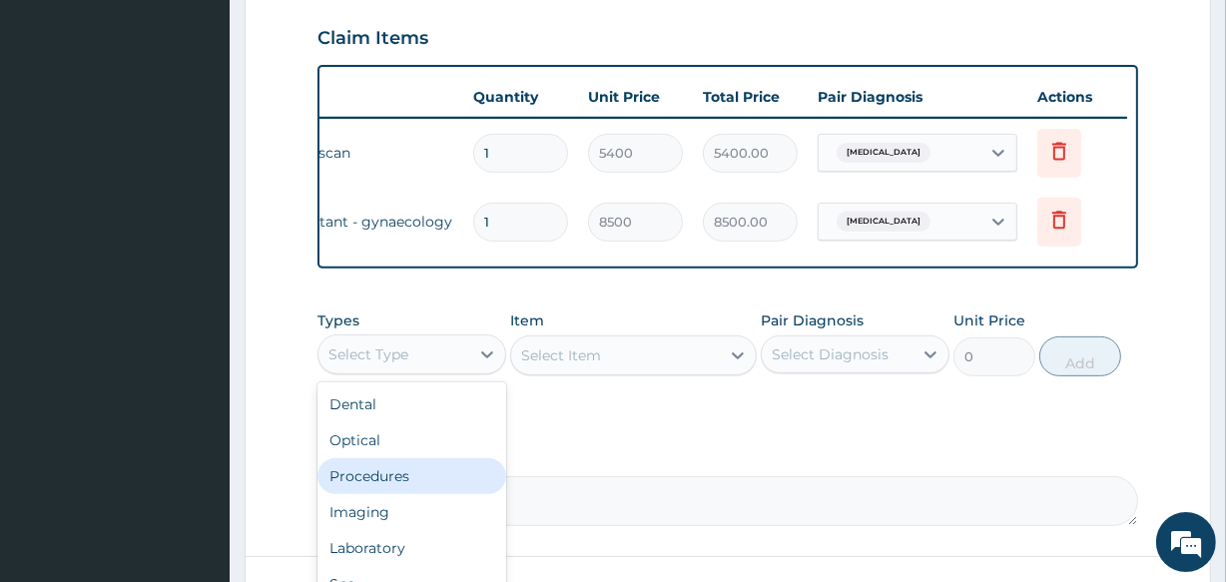
click at [445, 488] on div "Procedures" at bounding box center [411, 476] width 189 height 36
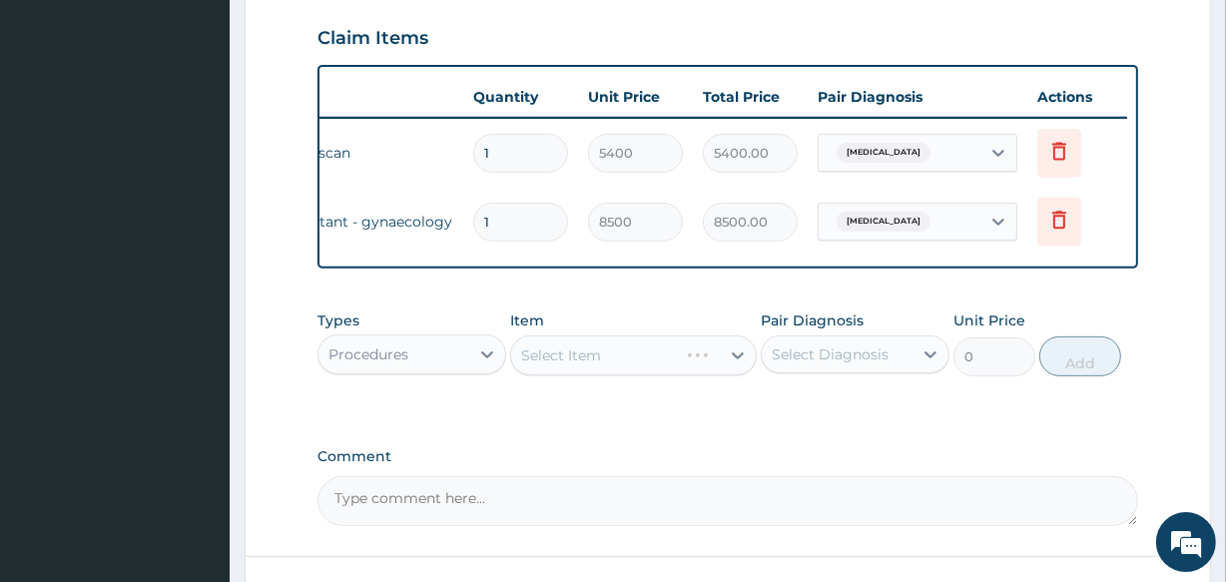
click at [604, 370] on div "Select Item" at bounding box center [632, 355] width 245 height 40
click at [736, 365] on icon at bounding box center [738, 355] width 20 height 20
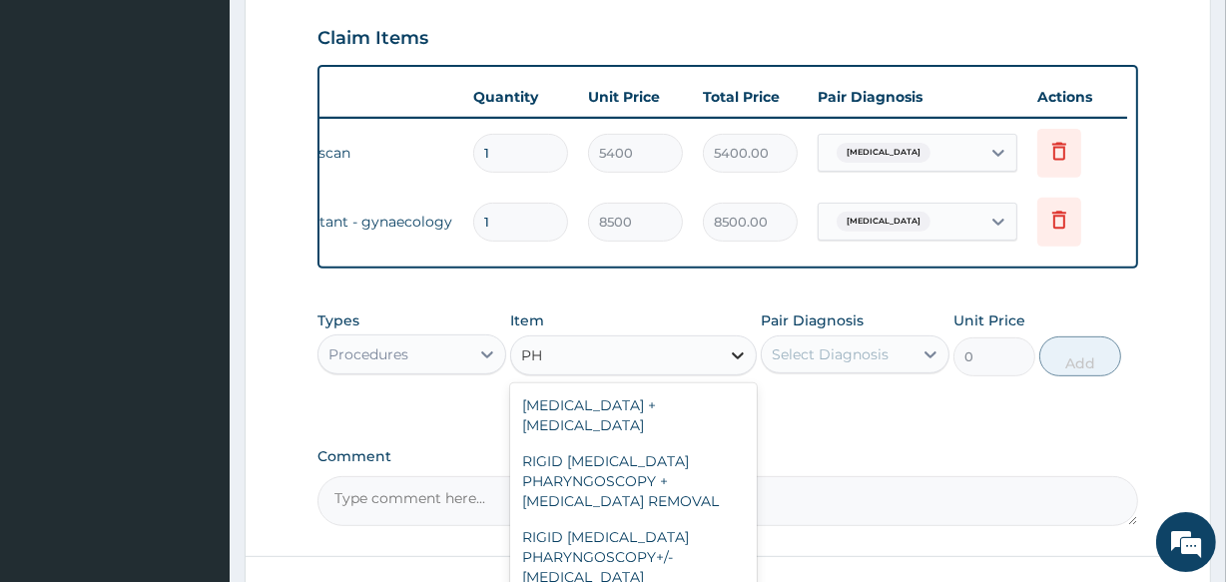
type input "P"
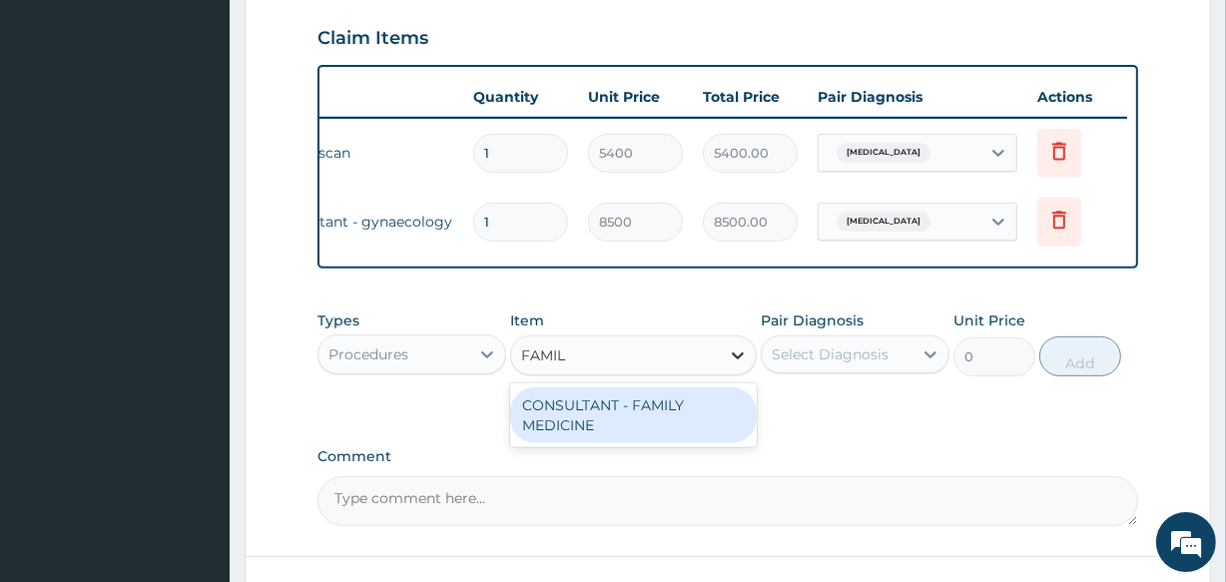
type input "FAMILY"
click at [642, 417] on div "CONSULTANT - FAMILY MEDICINE" at bounding box center [632, 415] width 245 height 56
type input "8500"
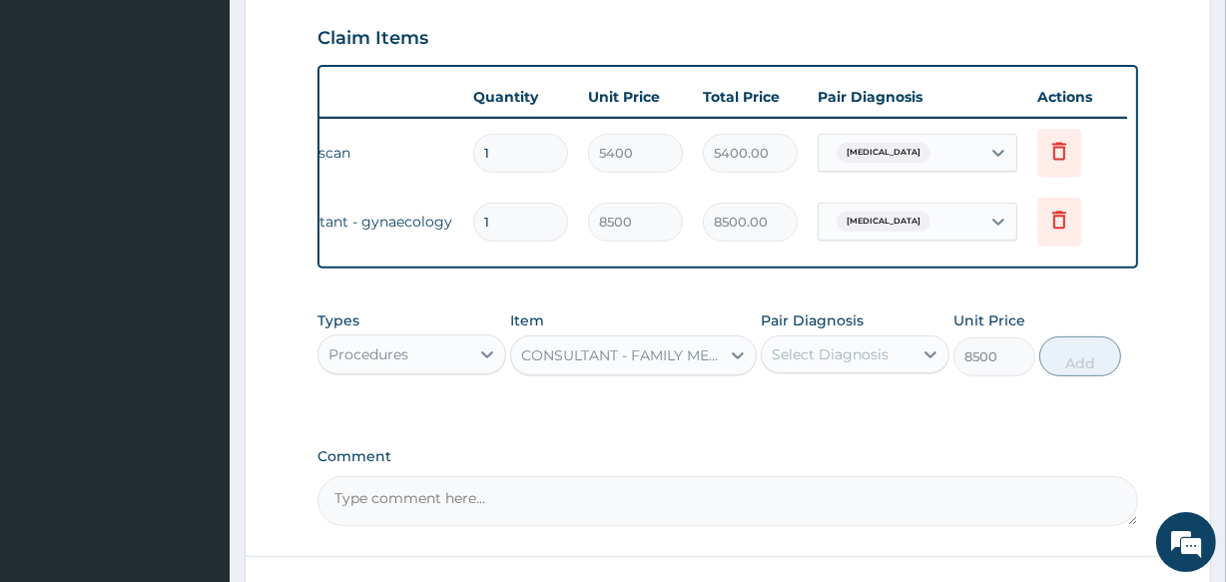
click at [904, 366] on div "Select Diagnosis" at bounding box center [836, 354] width 151 height 32
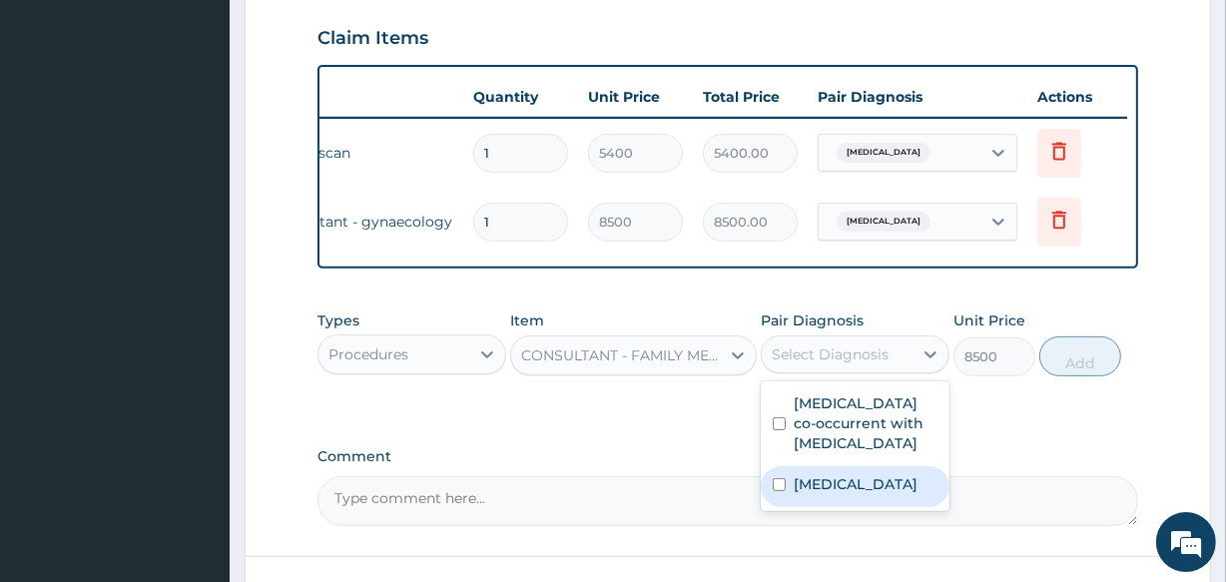
click at [893, 494] on label "Uterine leiomyoma" at bounding box center [855, 484] width 124 height 20
checkbox input "true"
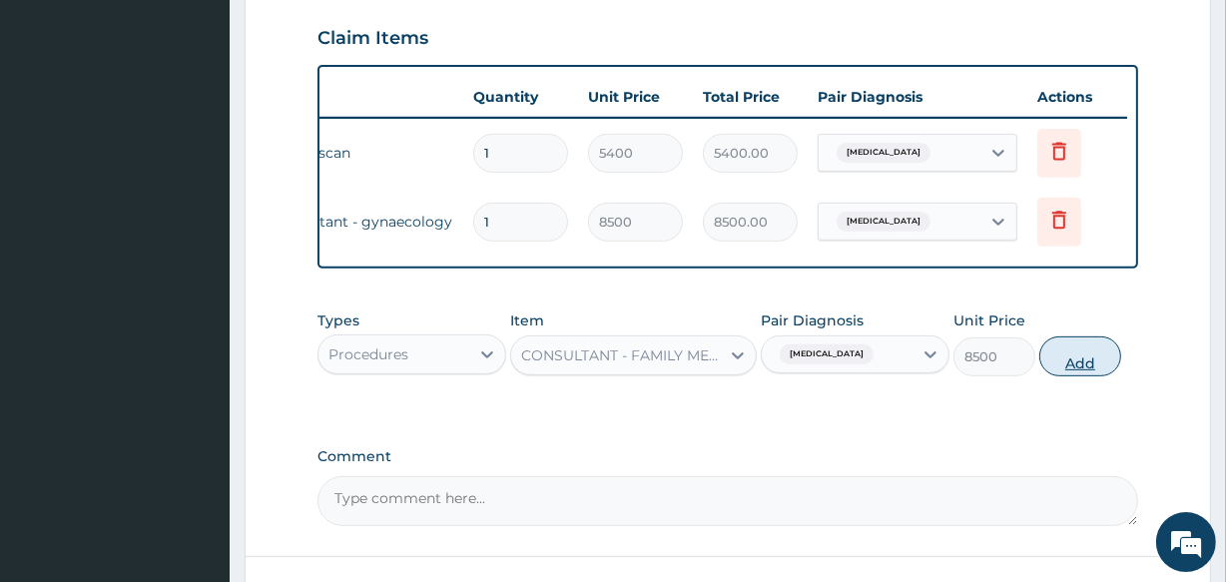
click at [1068, 376] on button "Add" at bounding box center [1080, 356] width 82 height 40
type input "0"
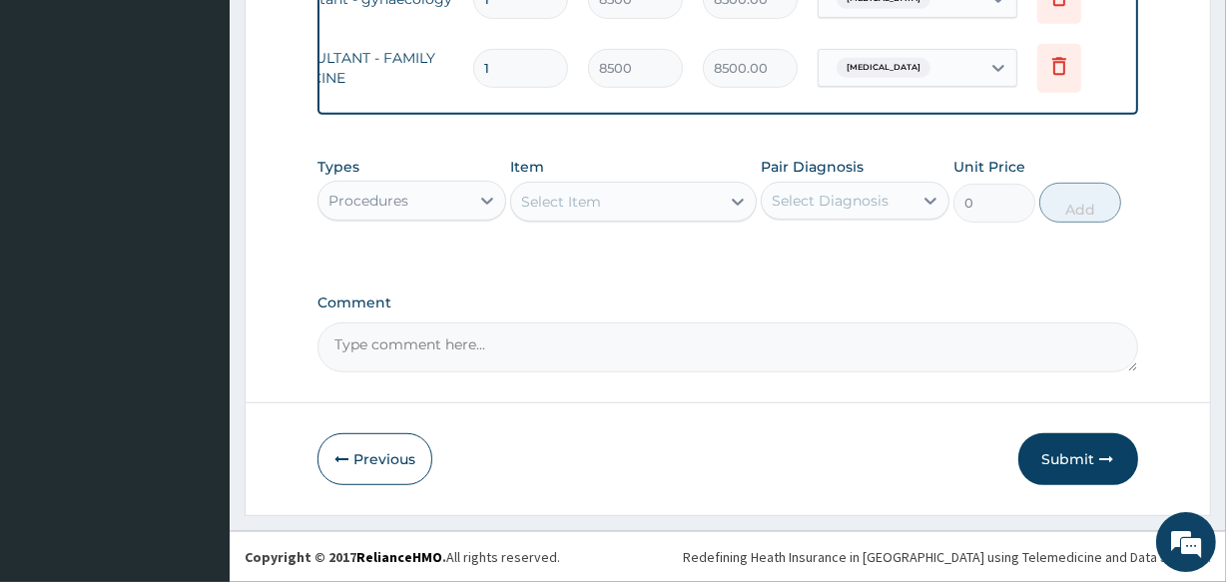
scroll to position [913, 0]
click at [336, 338] on textarea "Comment" at bounding box center [726, 347] width 819 height 50
type textarea "PA/022A63 FOR PHYSICIANCONSULT"
click at [1088, 458] on button "Submit" at bounding box center [1078, 459] width 120 height 52
click at [1069, 461] on button "Submit" at bounding box center [1078, 459] width 120 height 52
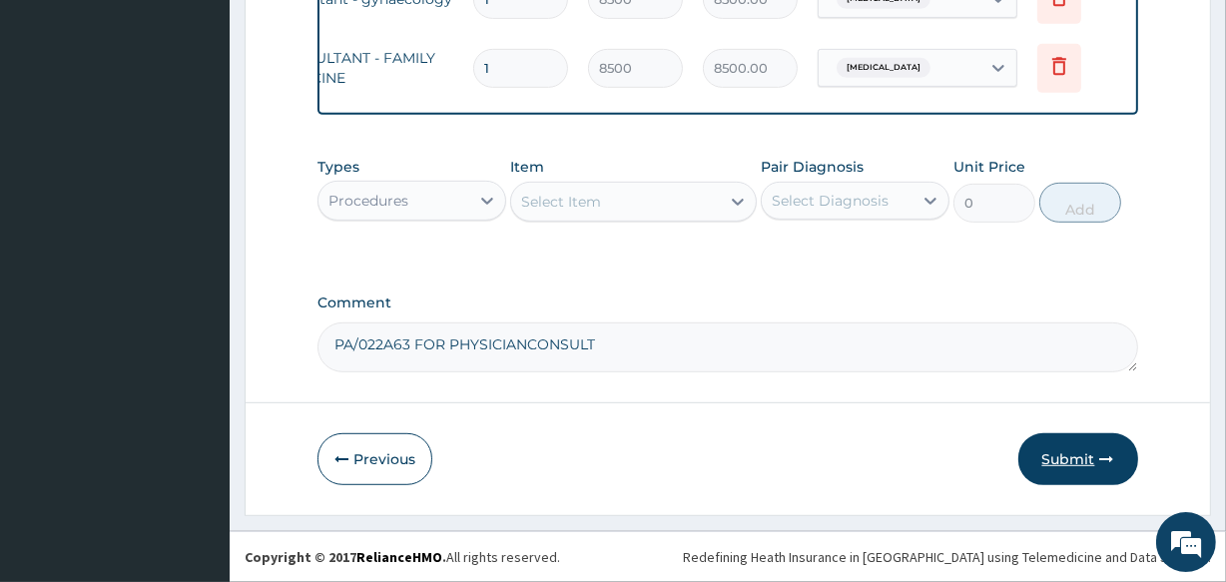
click at [1061, 459] on button "Submit" at bounding box center [1078, 459] width 120 height 52
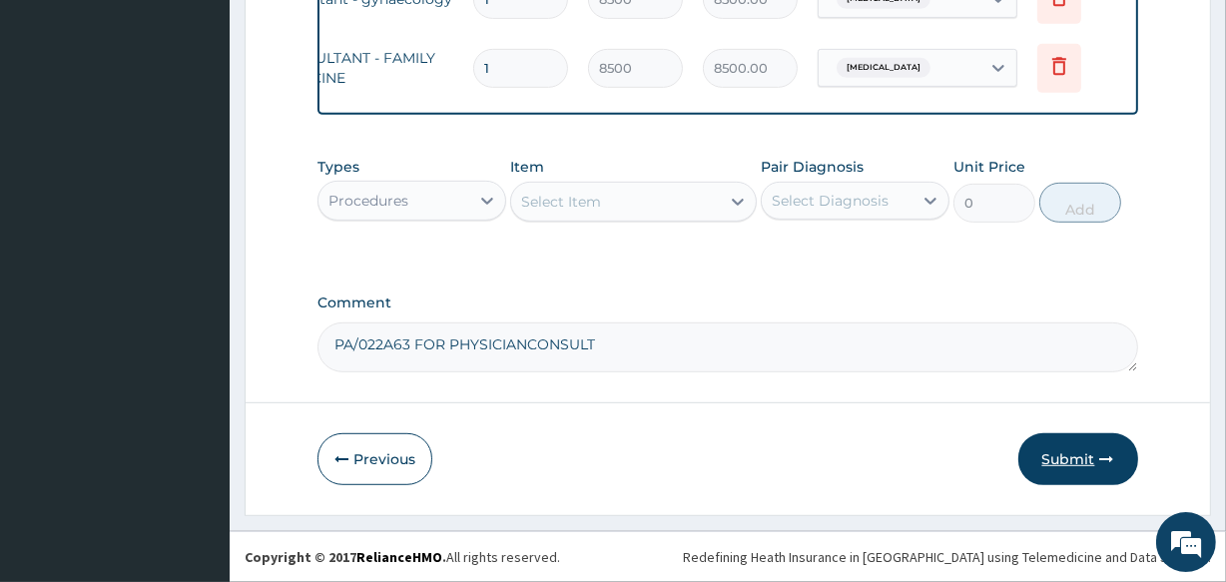
click at [1061, 459] on button "Submit" at bounding box center [1078, 459] width 120 height 52
drag, startPoint x: 1061, startPoint y: 459, endPoint x: 1231, endPoint y: 369, distance: 192.8
click at [1061, 459] on button "Submit" at bounding box center [1078, 459] width 120 height 52
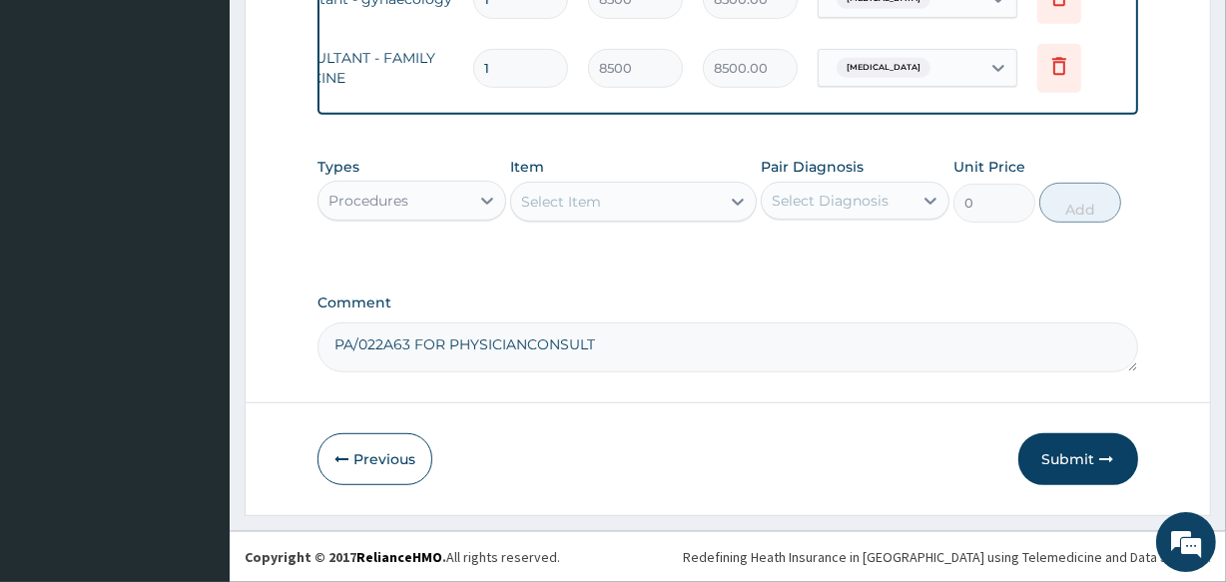
click at [1061, 459] on button "Submit" at bounding box center [1078, 459] width 120 height 52
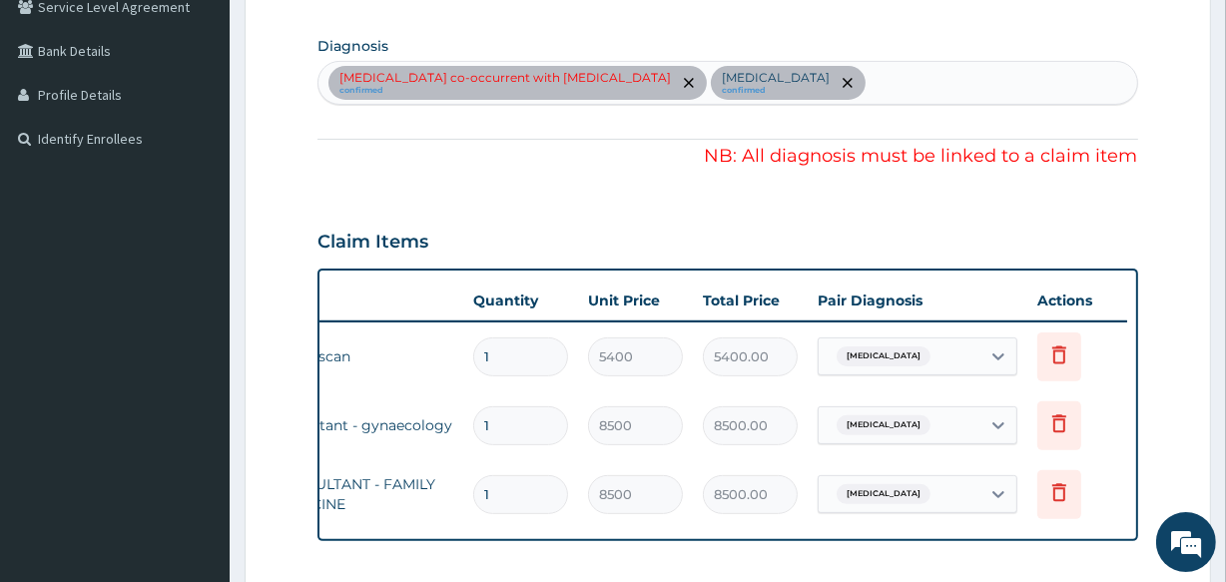
scroll to position [491, 0]
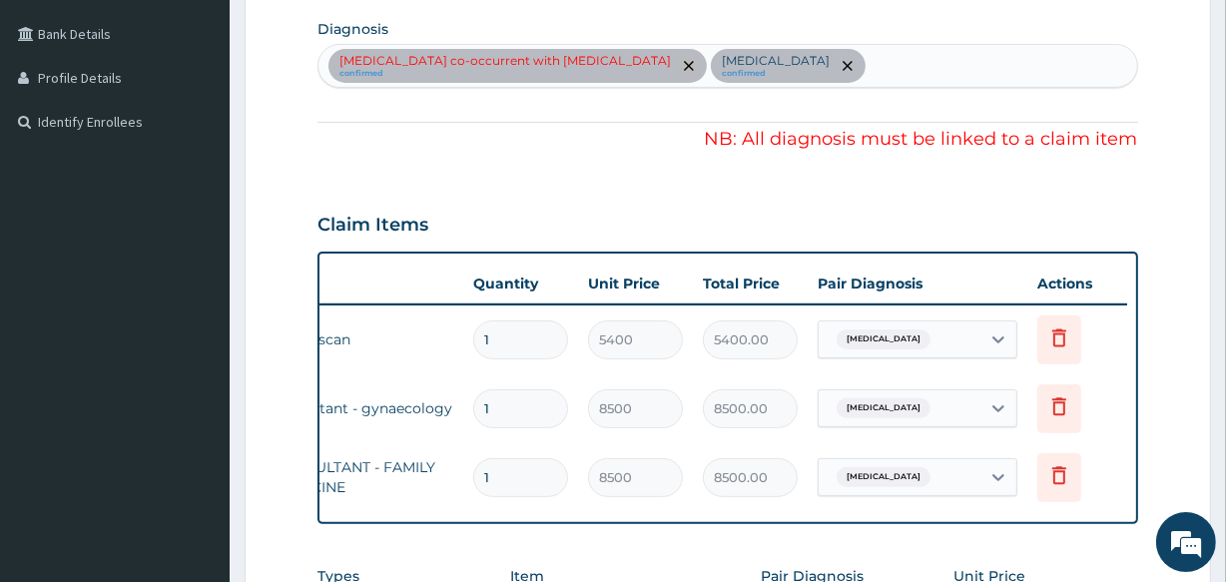
click at [684, 65] on icon "remove selection option" at bounding box center [689, 66] width 10 height 10
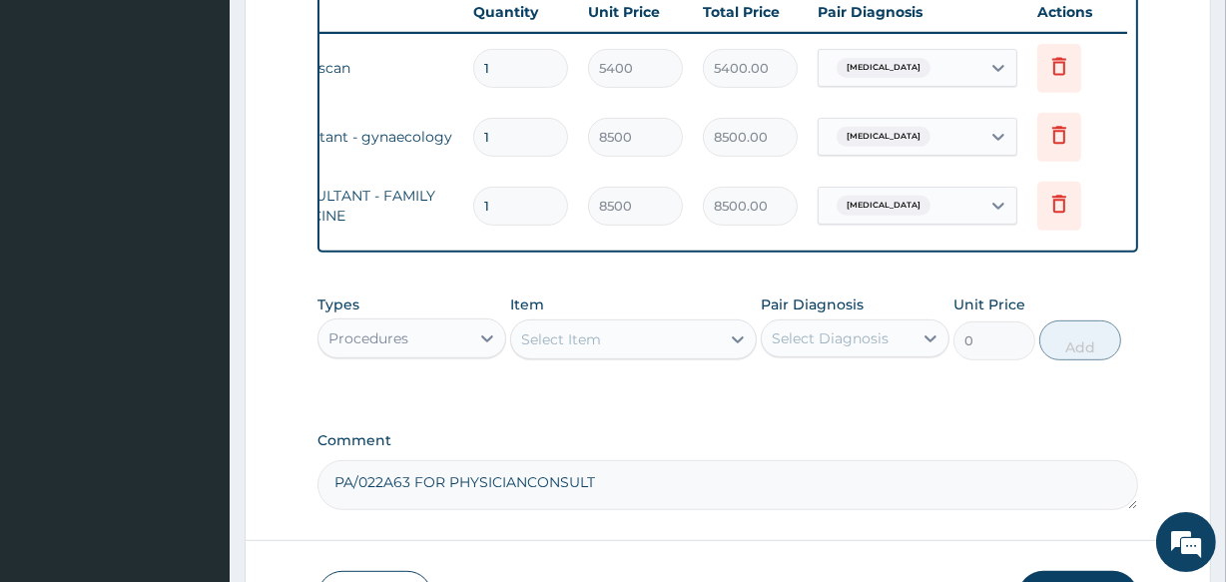
scroll to position [913, 0]
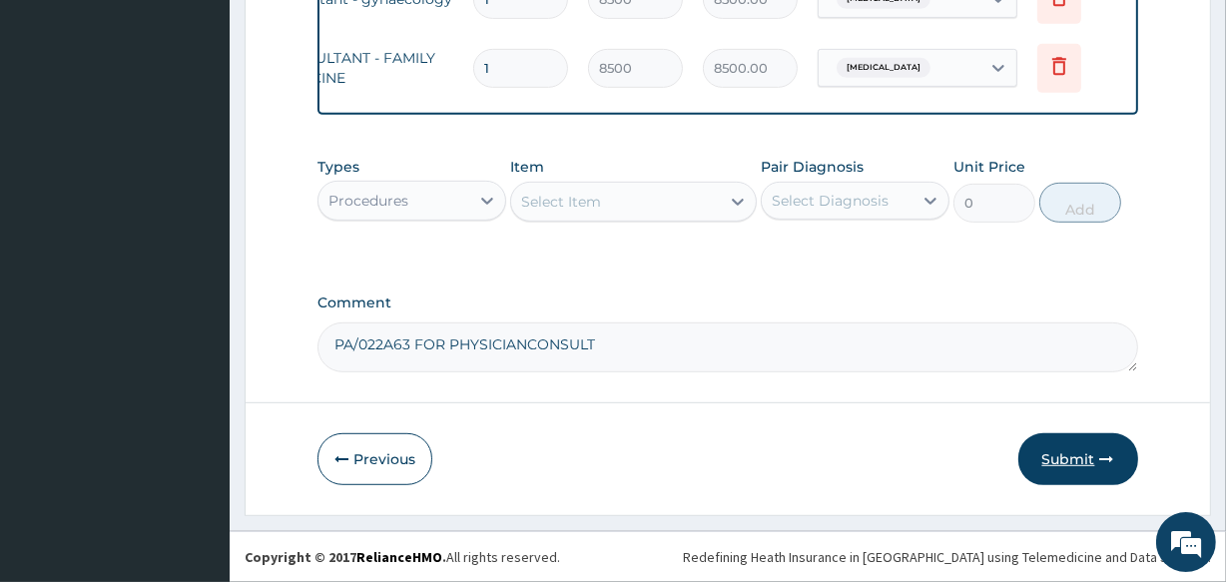
click at [1068, 458] on button "Submit" at bounding box center [1078, 459] width 120 height 52
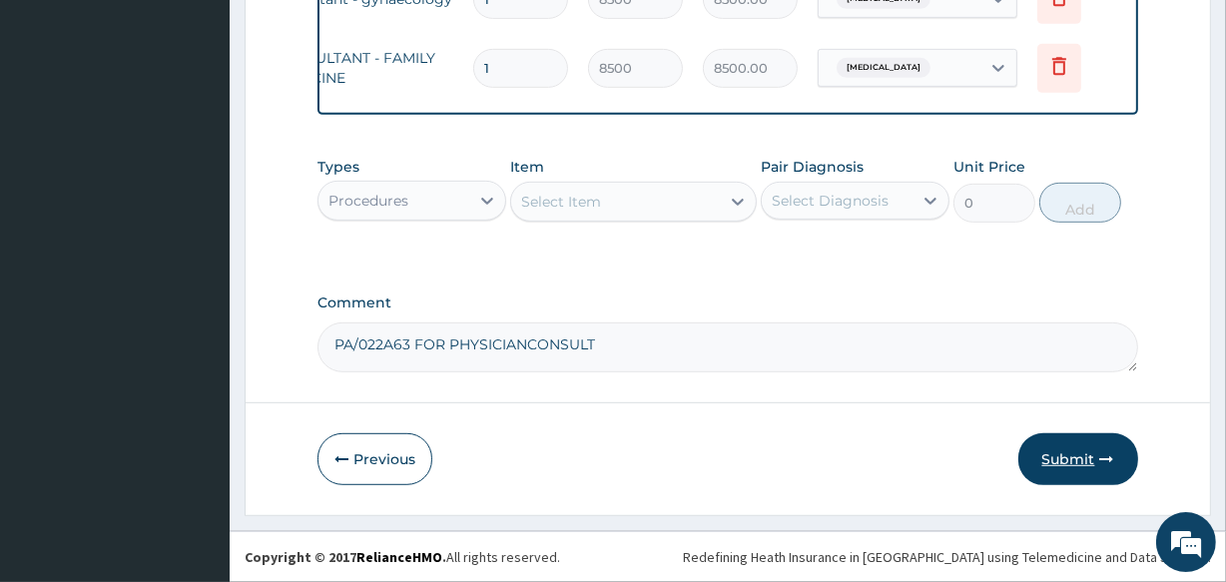
click at [1068, 458] on button "Submit" at bounding box center [1078, 459] width 120 height 52
drag, startPoint x: 1068, startPoint y: 458, endPoint x: 447, endPoint y: 4, distance: 769.1
click at [1068, 458] on button "Submit" at bounding box center [1078, 459] width 120 height 52
click at [830, 324] on textarea "PA/022A63 FOR PHYSICIANCONSULT" at bounding box center [726, 347] width 819 height 50
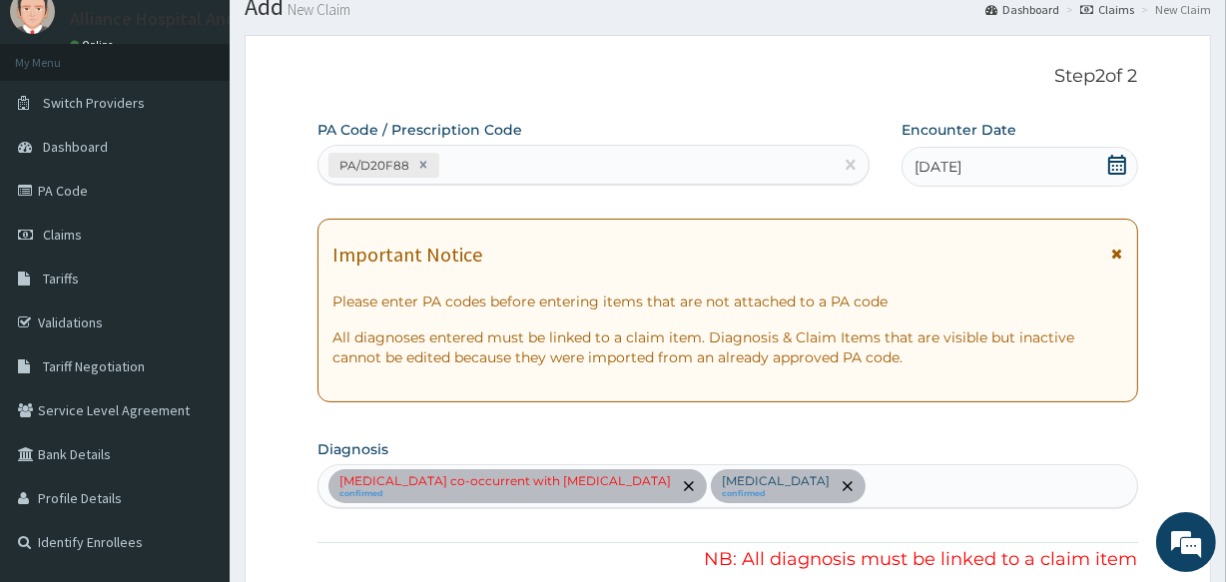
scroll to position [0, 0]
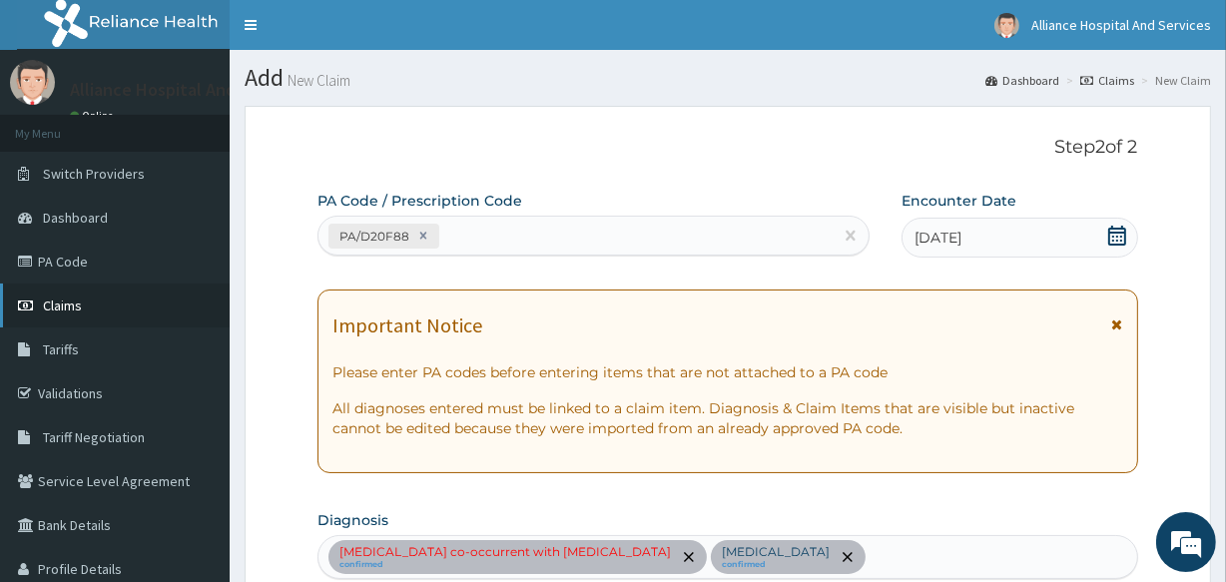
click at [89, 313] on link "Claims" at bounding box center [115, 305] width 230 height 44
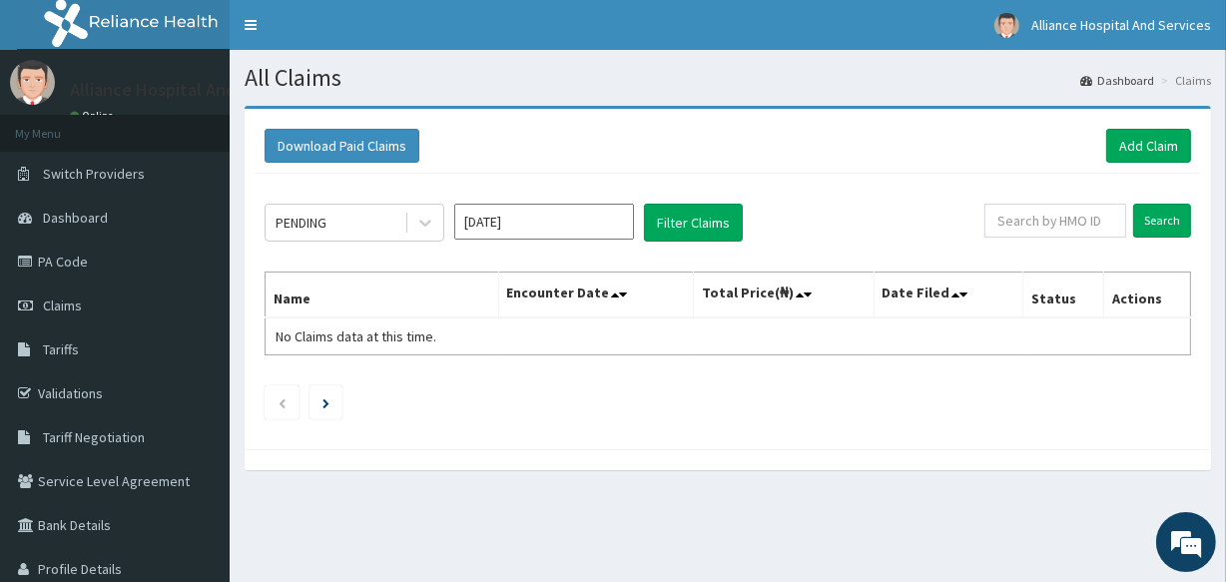
click at [622, 221] on input "[DATE]" at bounding box center [544, 222] width 180 height 36
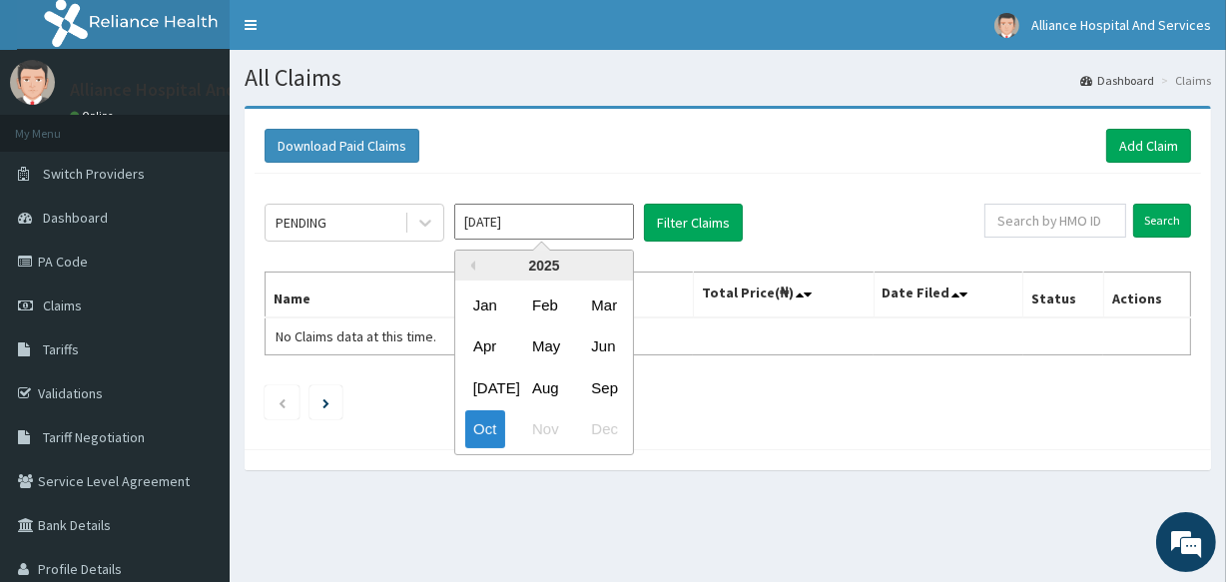
drag, startPoint x: 599, startPoint y: 384, endPoint x: 615, endPoint y: 370, distance: 21.2
click at [599, 384] on div "Sep" at bounding box center [603, 387] width 40 height 37
type input "[DATE]"
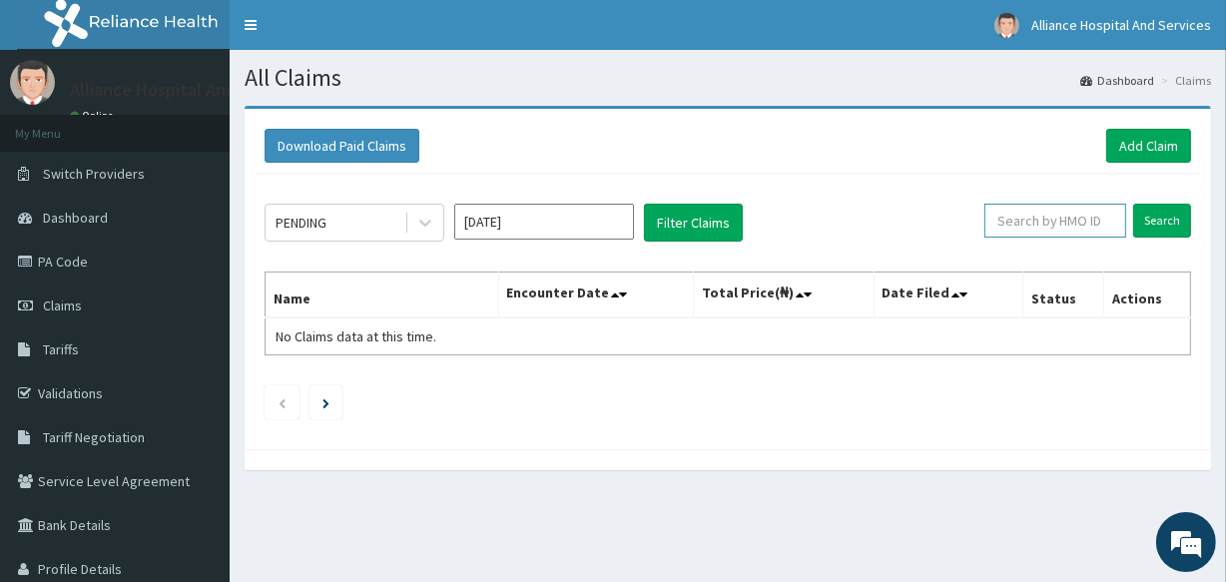
click at [1057, 217] on input "text" at bounding box center [1055, 221] width 142 height 34
type input "GBI/10283/A"
click at [1148, 219] on input "Search" at bounding box center [1162, 221] width 58 height 34
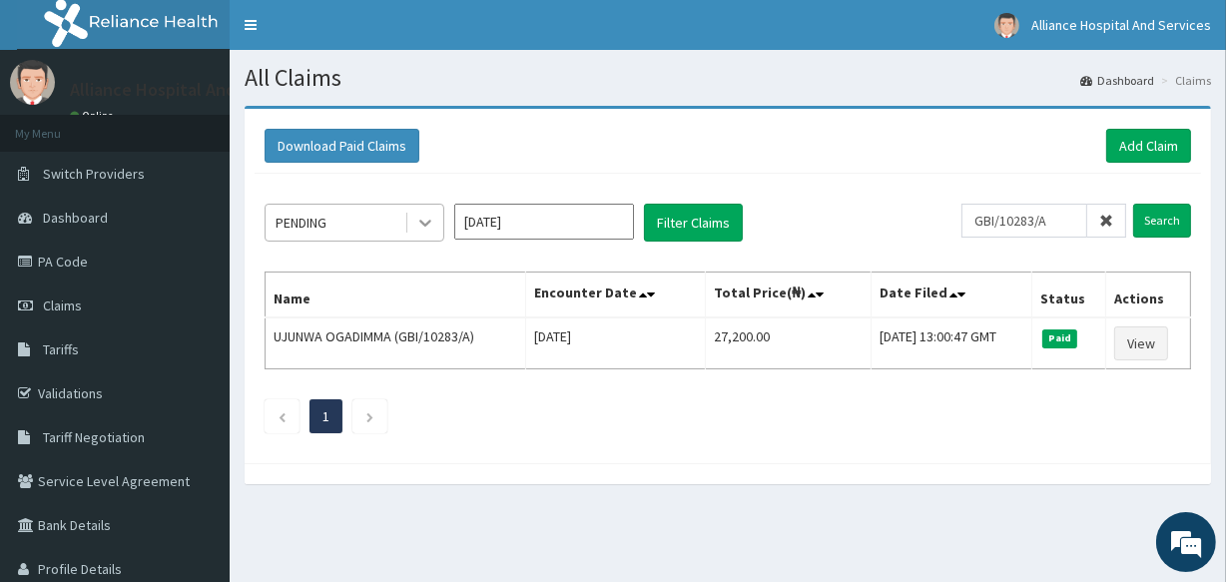
click at [423, 221] on icon at bounding box center [425, 223] width 20 height 20
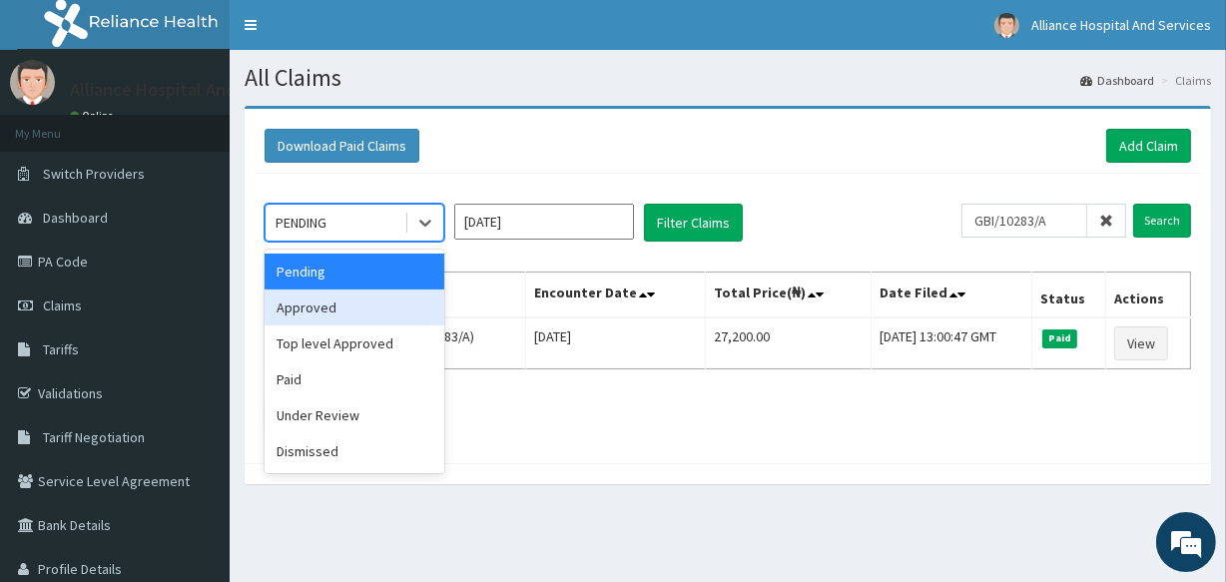
click at [401, 307] on div "Approved" at bounding box center [354, 307] width 180 height 36
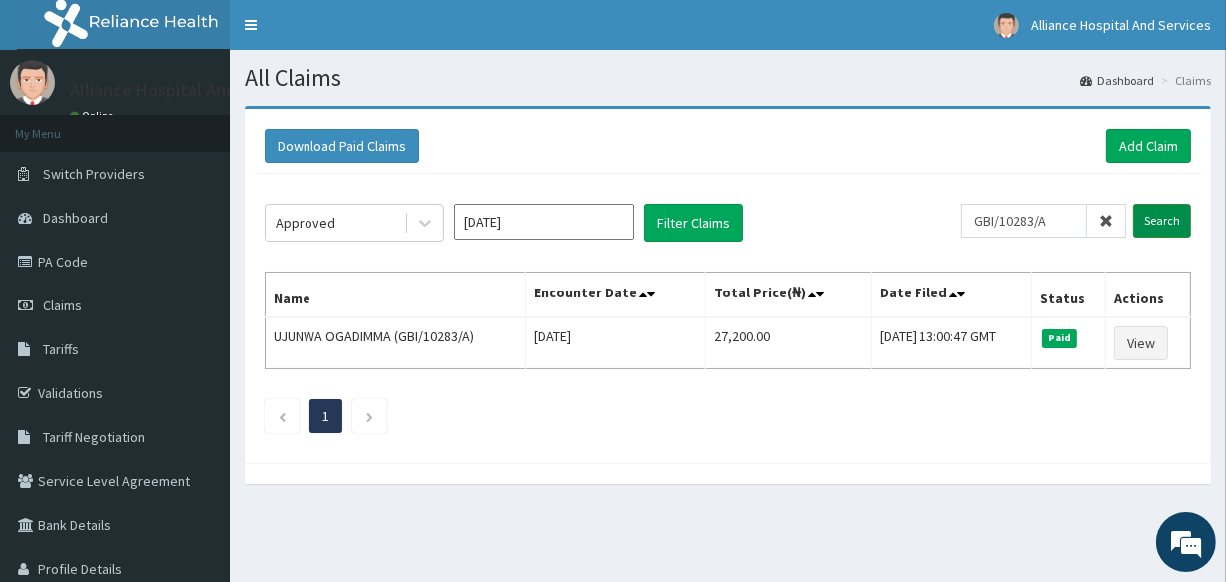
click at [1176, 219] on input "Search" at bounding box center [1162, 221] width 58 height 34
click at [433, 227] on icon at bounding box center [425, 223] width 20 height 20
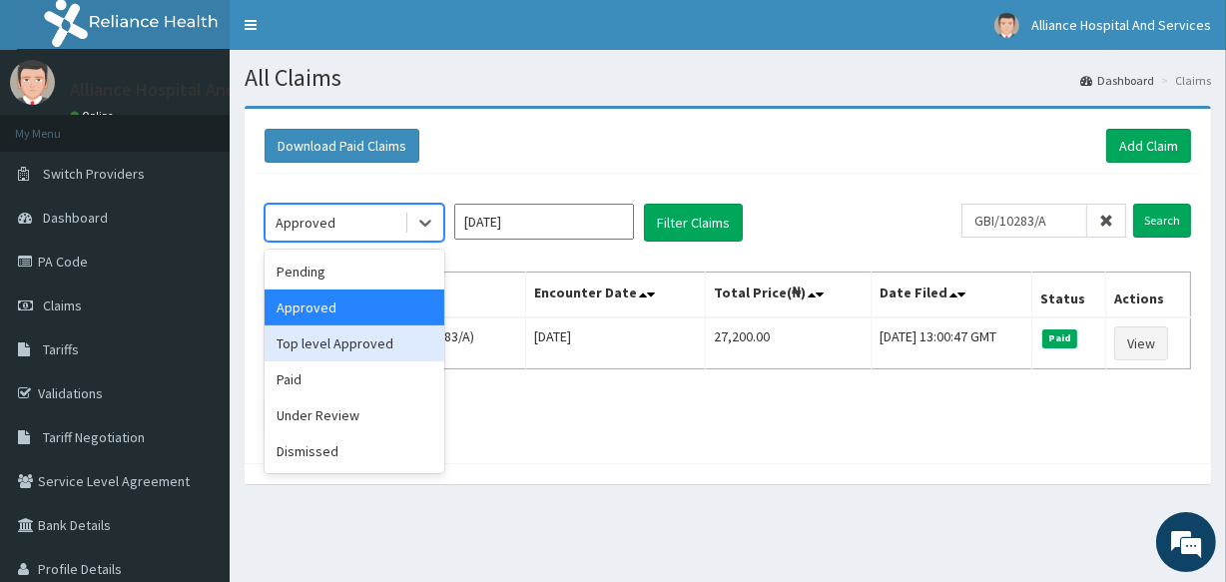
click at [409, 341] on div "Top level Approved" at bounding box center [354, 343] width 180 height 36
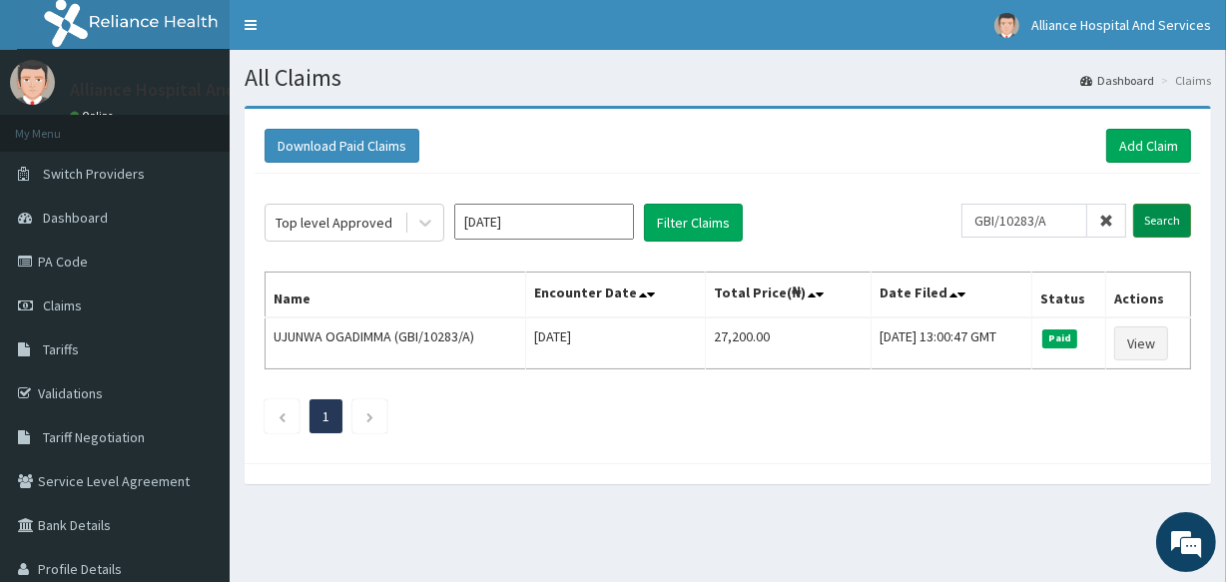
click at [1169, 219] on input "Search" at bounding box center [1162, 221] width 58 height 34
click at [425, 219] on icon at bounding box center [425, 223] width 20 height 20
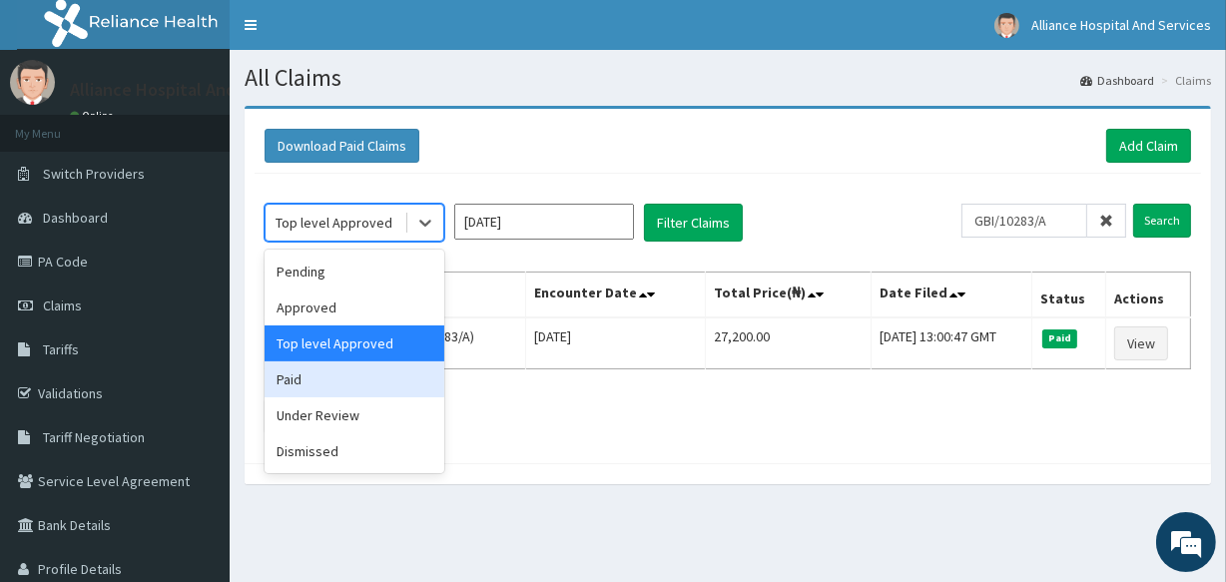
click at [374, 371] on div "Paid" at bounding box center [354, 379] width 180 height 36
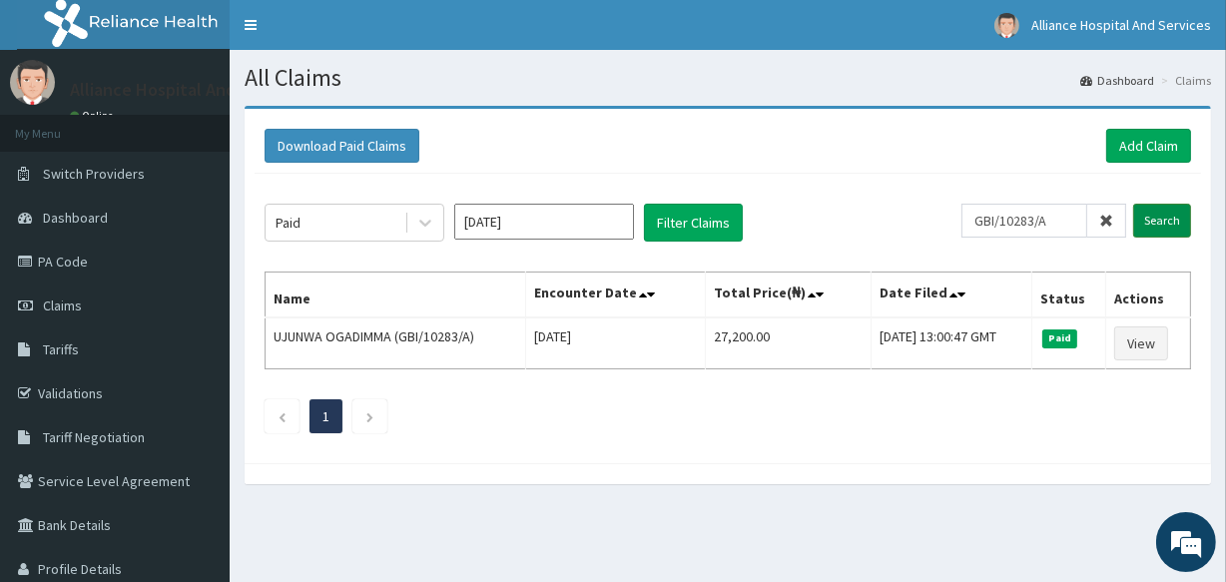
click at [1151, 216] on input "Search" at bounding box center [1162, 221] width 58 height 34
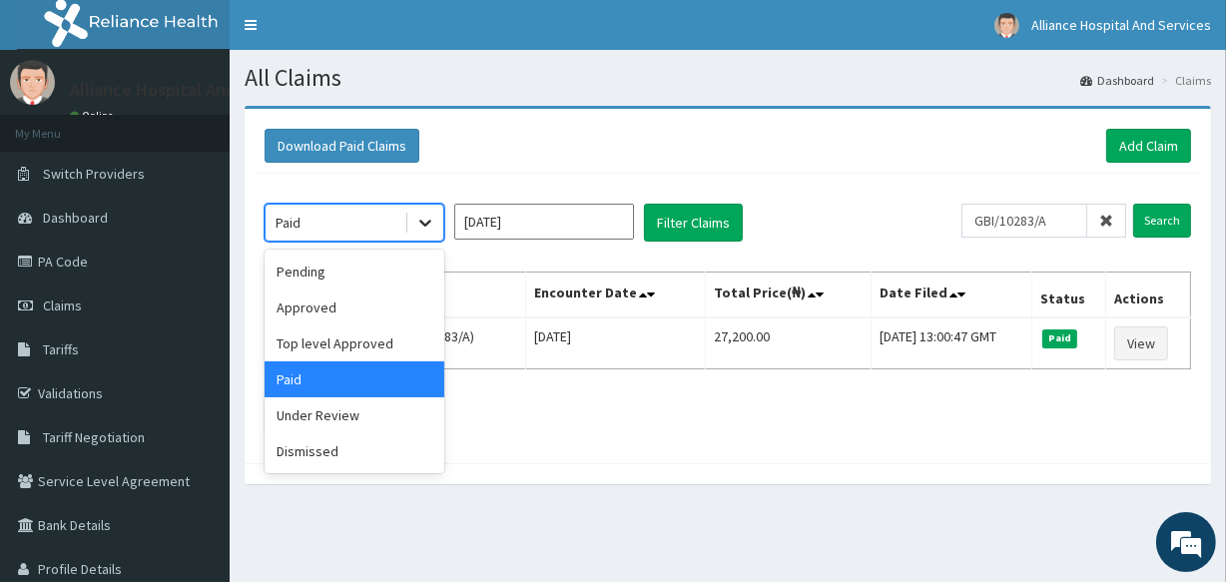
click at [420, 225] on icon at bounding box center [425, 223] width 20 height 20
click at [424, 411] on div "Under Review" at bounding box center [354, 415] width 180 height 36
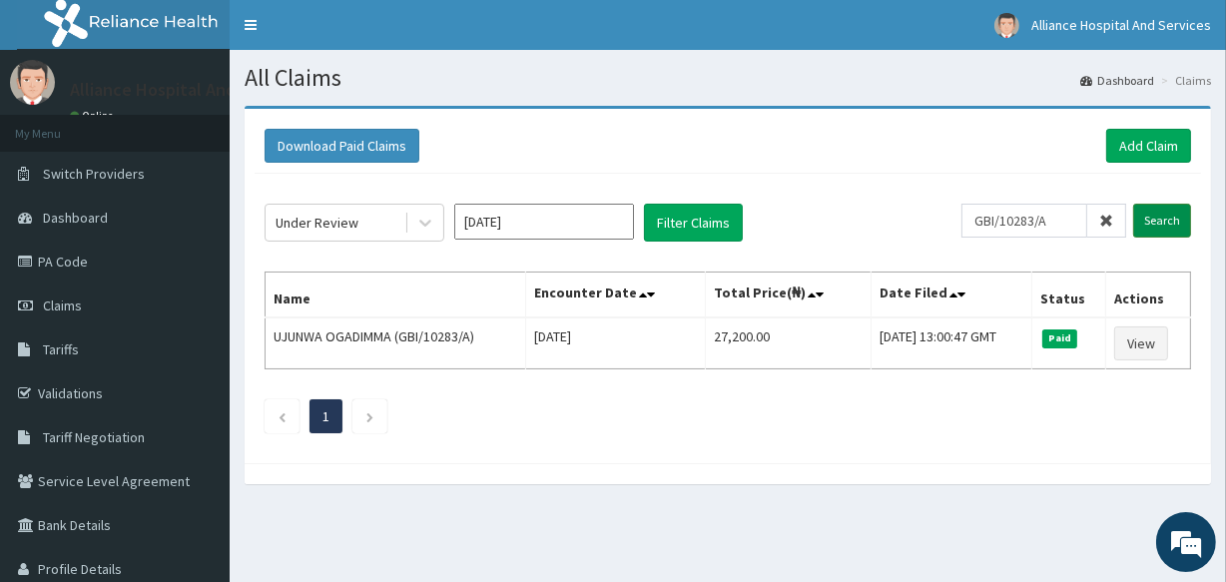
click at [1157, 219] on input "Search" at bounding box center [1162, 221] width 58 height 34
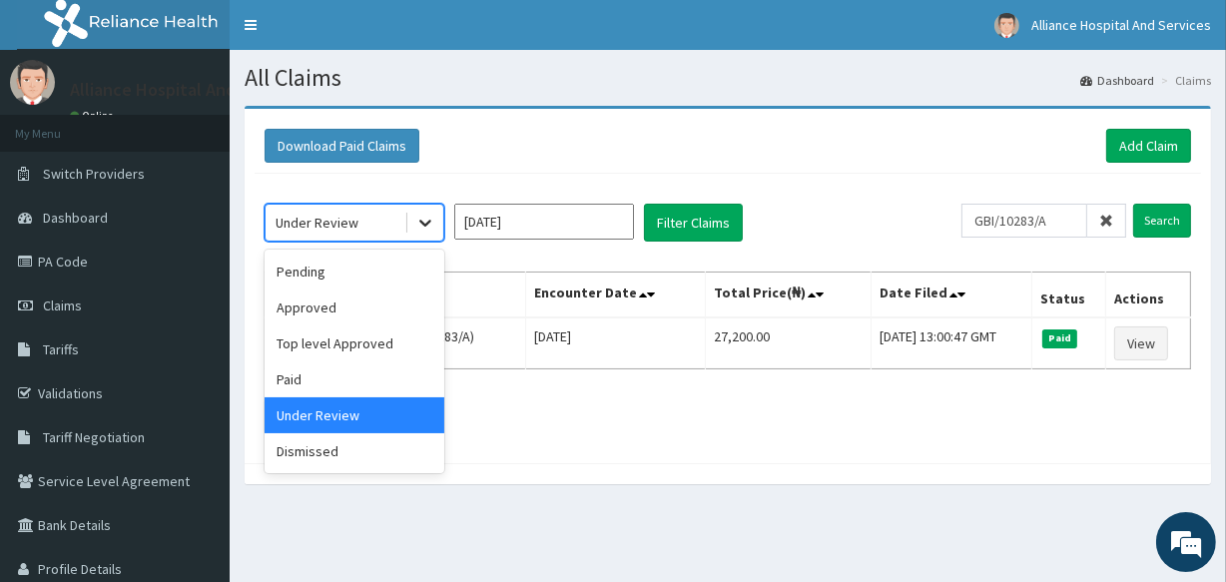
click at [428, 219] on icon at bounding box center [425, 223] width 20 height 20
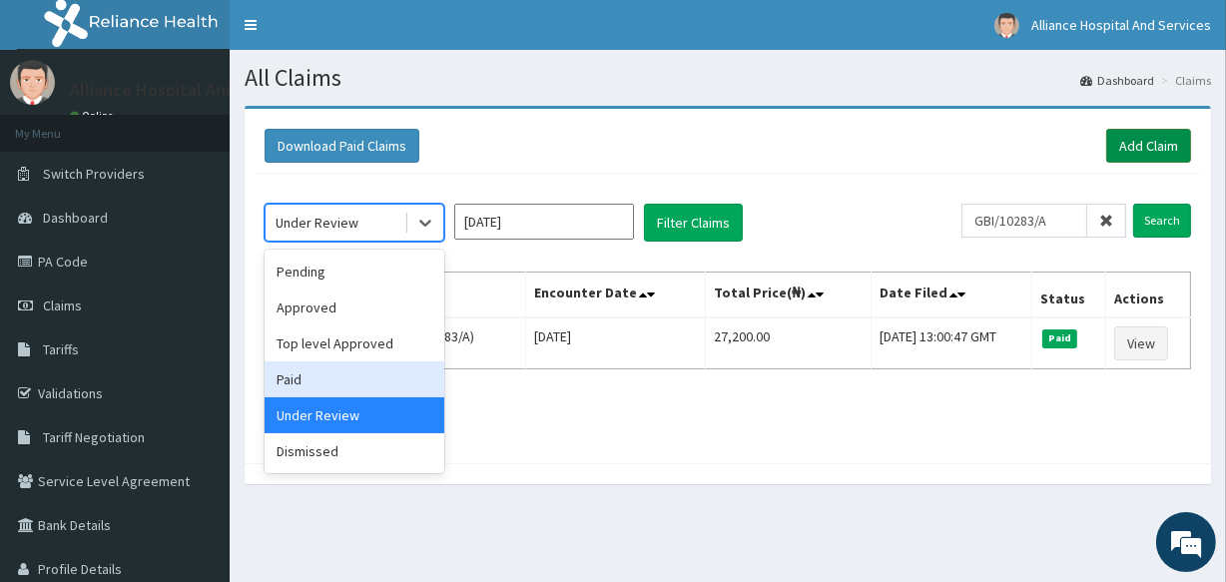
click at [1158, 149] on link "Add Claim" at bounding box center [1148, 146] width 85 height 34
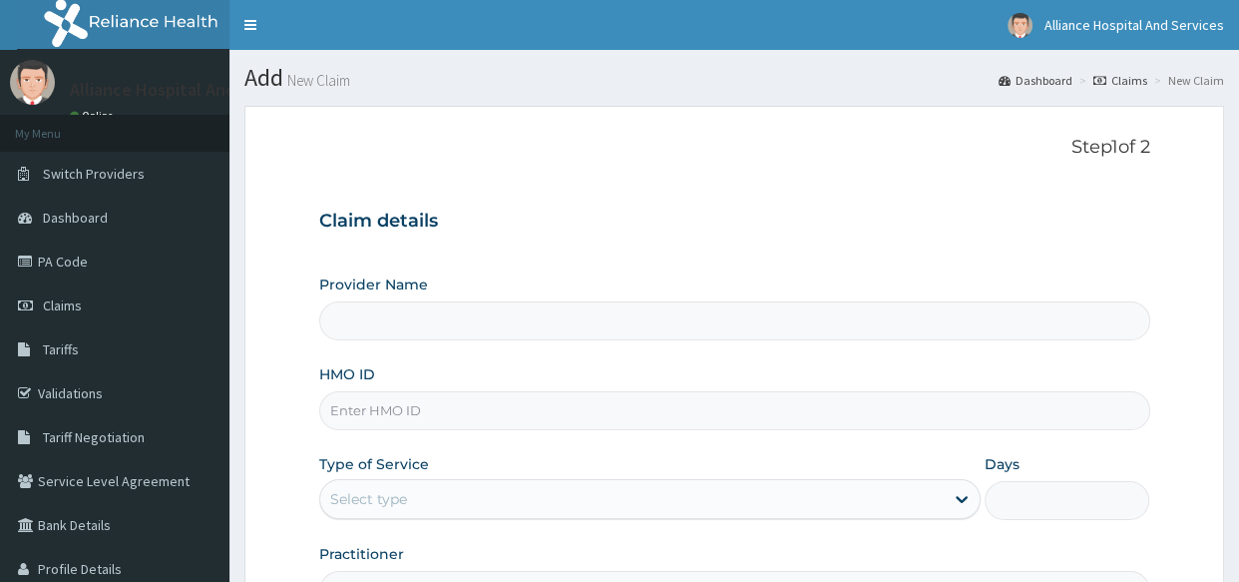
click at [440, 409] on input "HMO ID" at bounding box center [734, 410] width 831 height 39
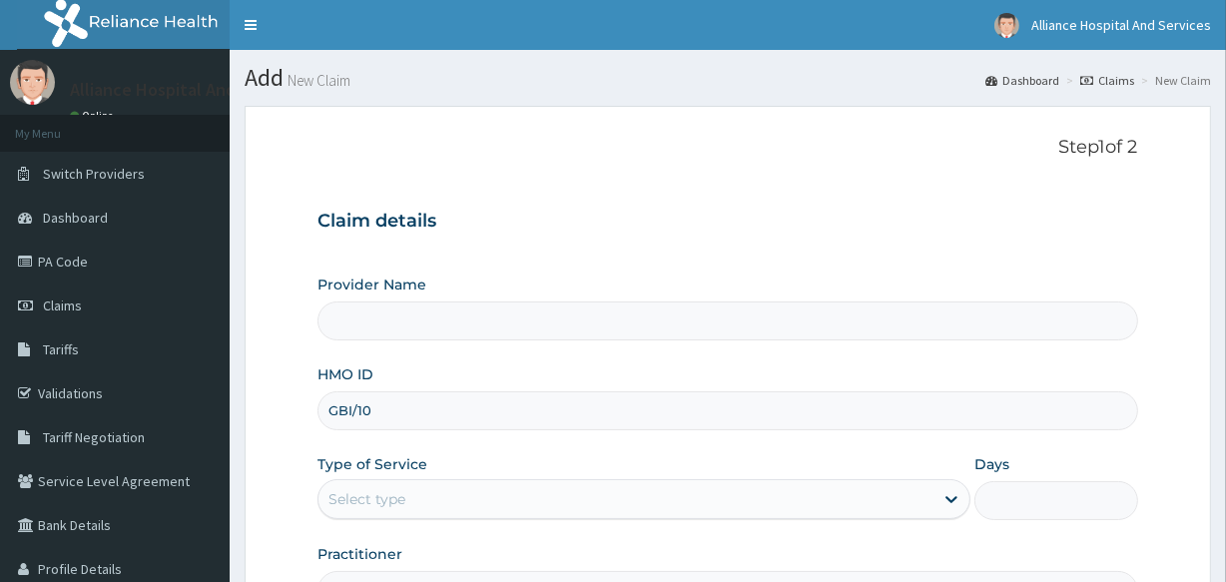
type input "GBI/102"
type input "Alliance Clinics and Services- area 11"
drag, startPoint x: 431, startPoint y: 407, endPoint x: 332, endPoint y: 404, distance: 98.8
click at [332, 404] on input "GBI/10283/A" at bounding box center [726, 410] width 819 height 39
type input "GBI/10283/A"
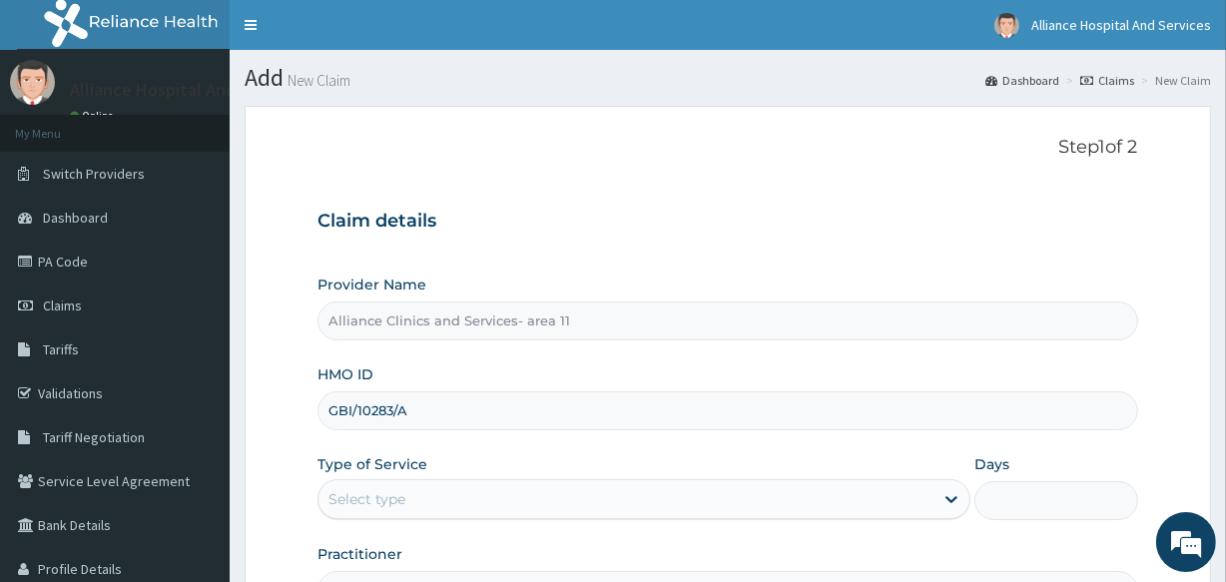
click at [828, 500] on div "Select type" at bounding box center [625, 499] width 615 height 32
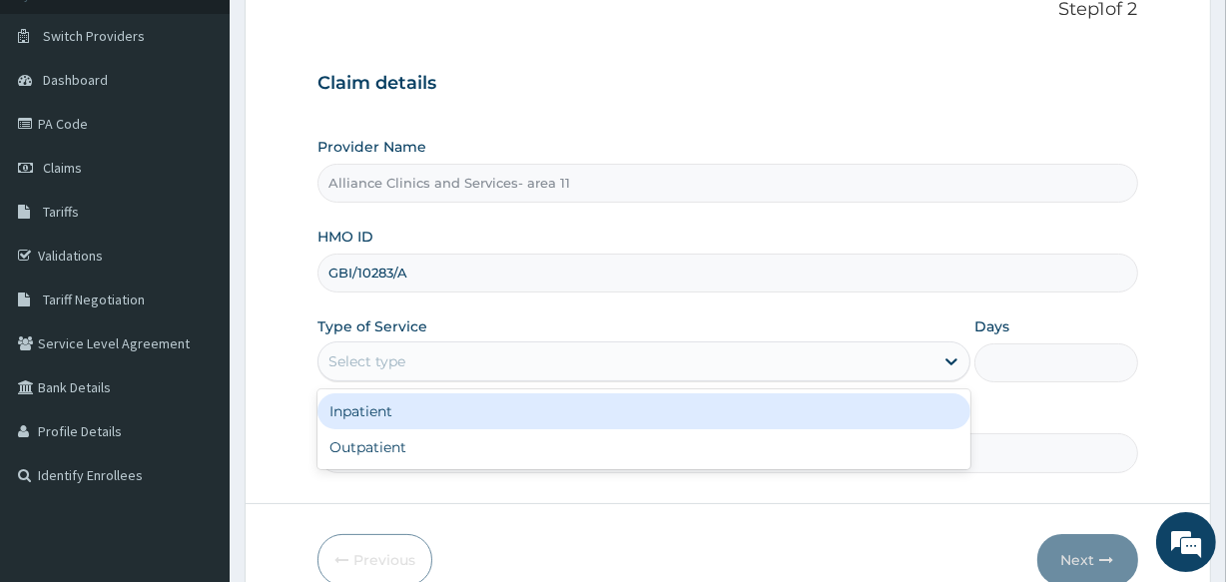
scroll to position [145, 0]
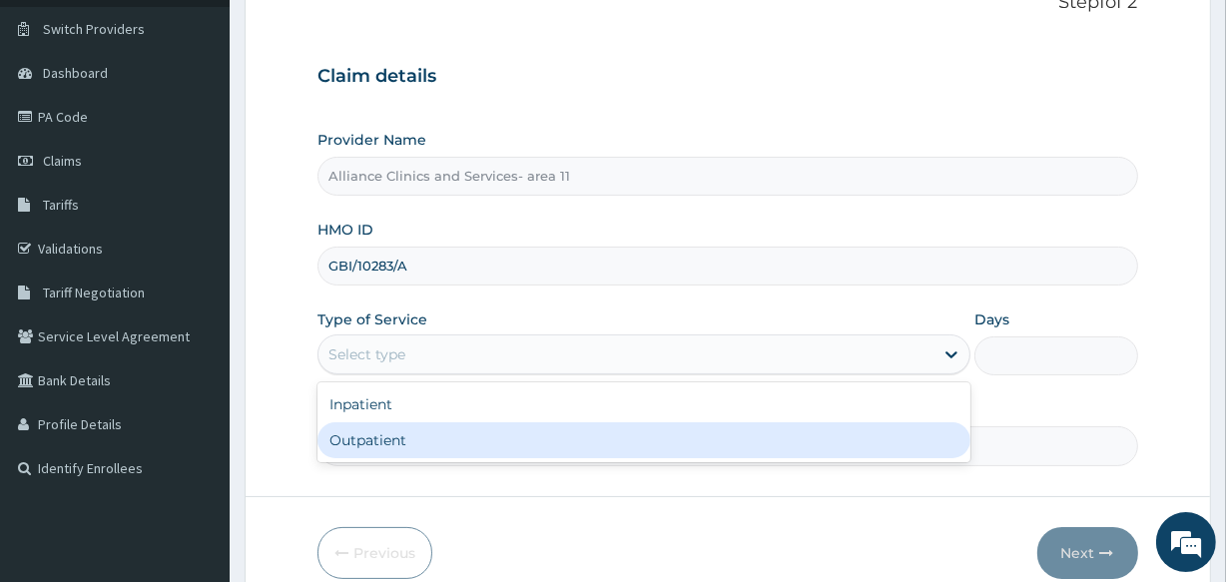
click at [865, 439] on div "Outpatient" at bounding box center [643, 440] width 653 height 36
type input "1"
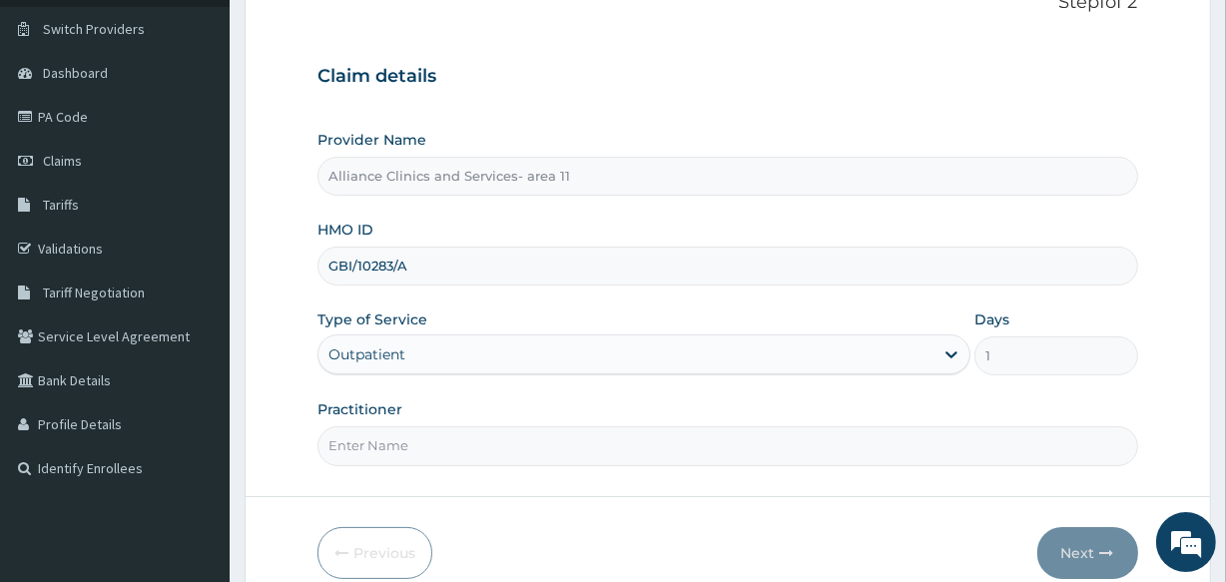
click at [599, 442] on input "Practitioner" at bounding box center [726, 445] width 819 height 39
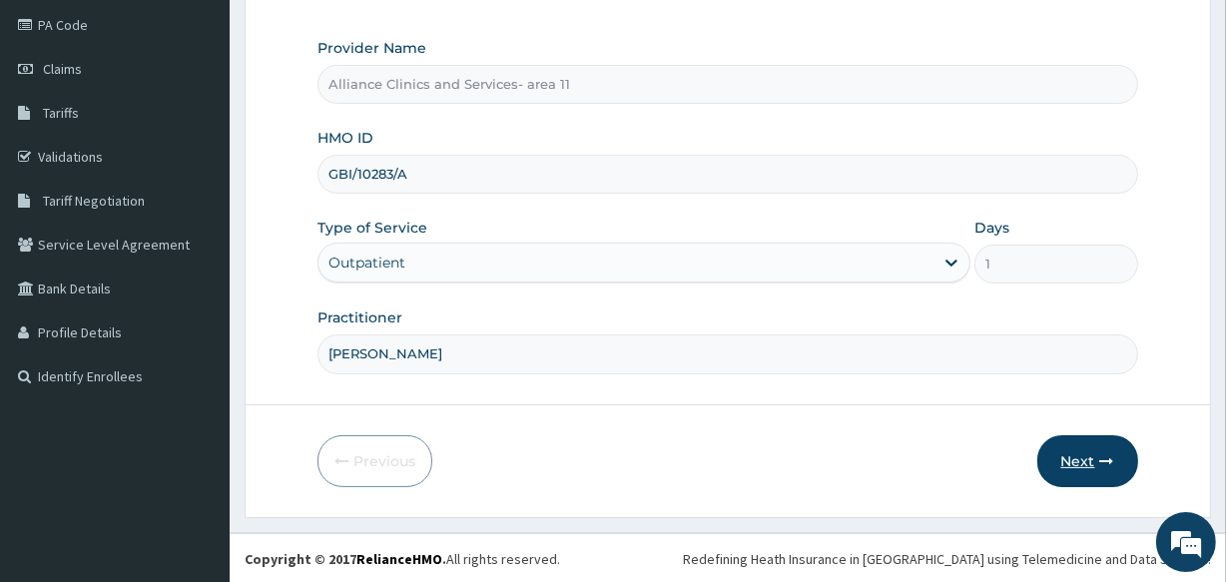
type input "DR OTABOR"
click at [1082, 459] on button "Next" at bounding box center [1087, 461] width 101 height 52
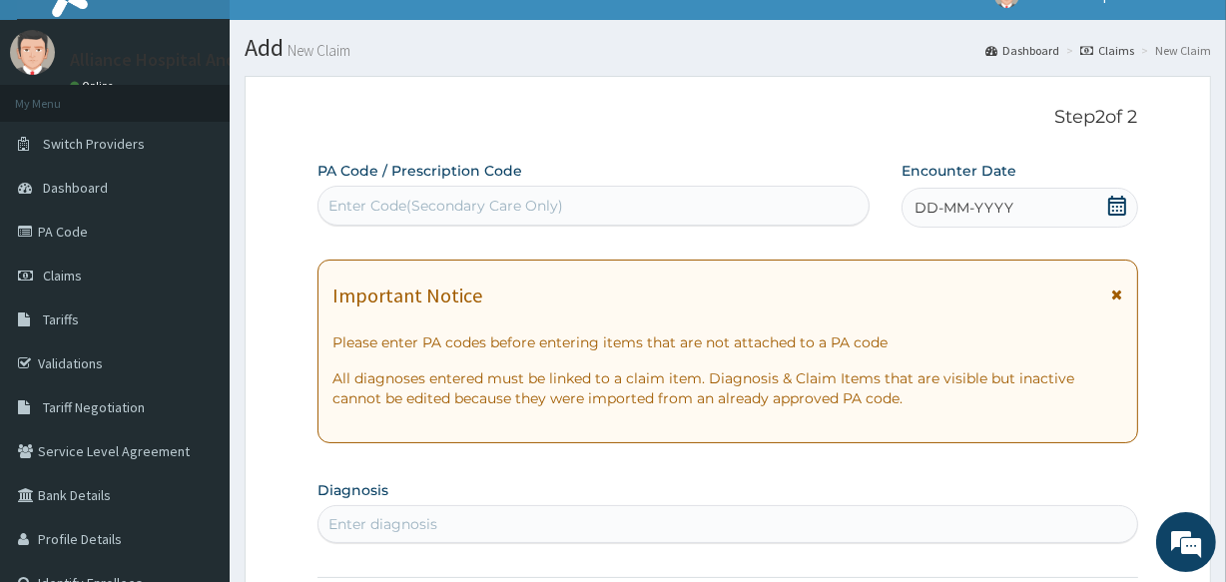
scroll to position [28, 0]
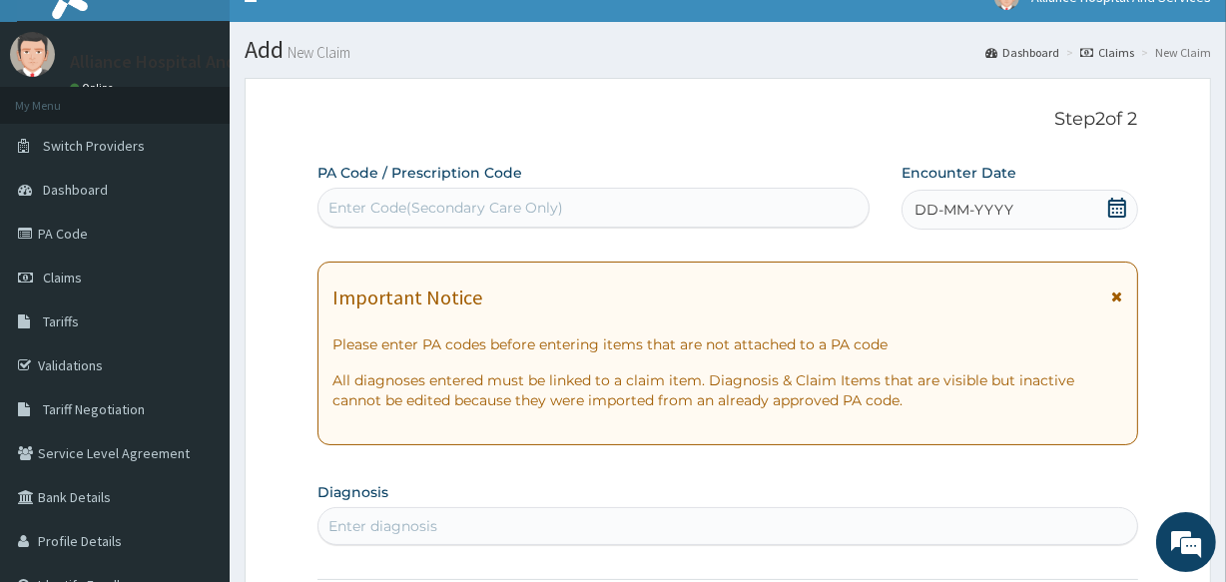
click at [718, 204] on div "Enter Code(Secondary Care Only)" at bounding box center [592, 208] width 549 height 32
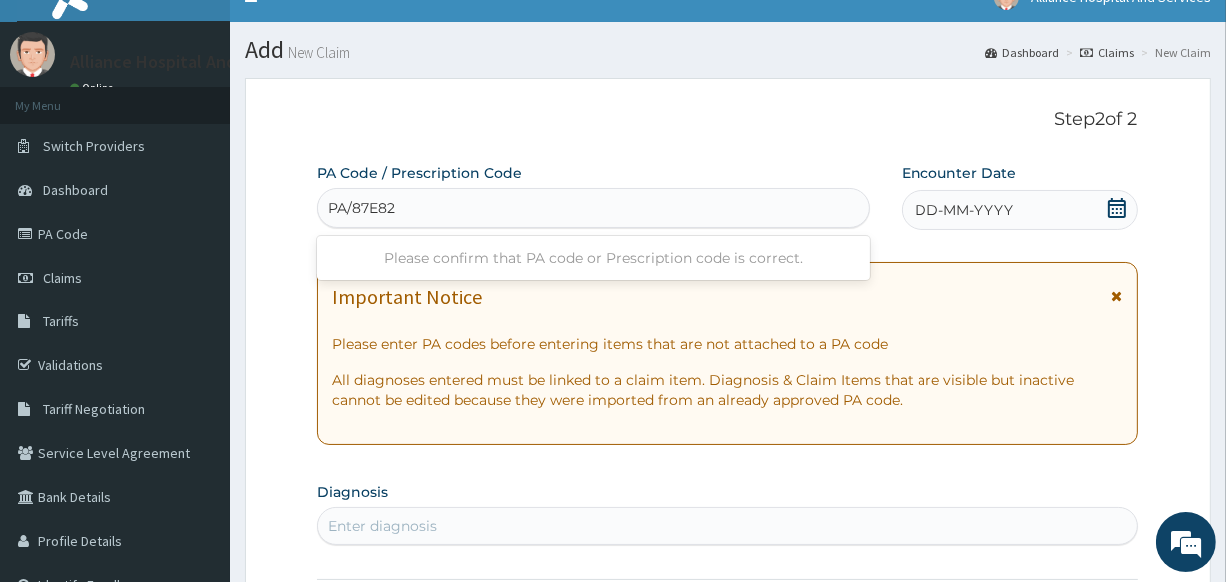
type input "PA/87E82A"
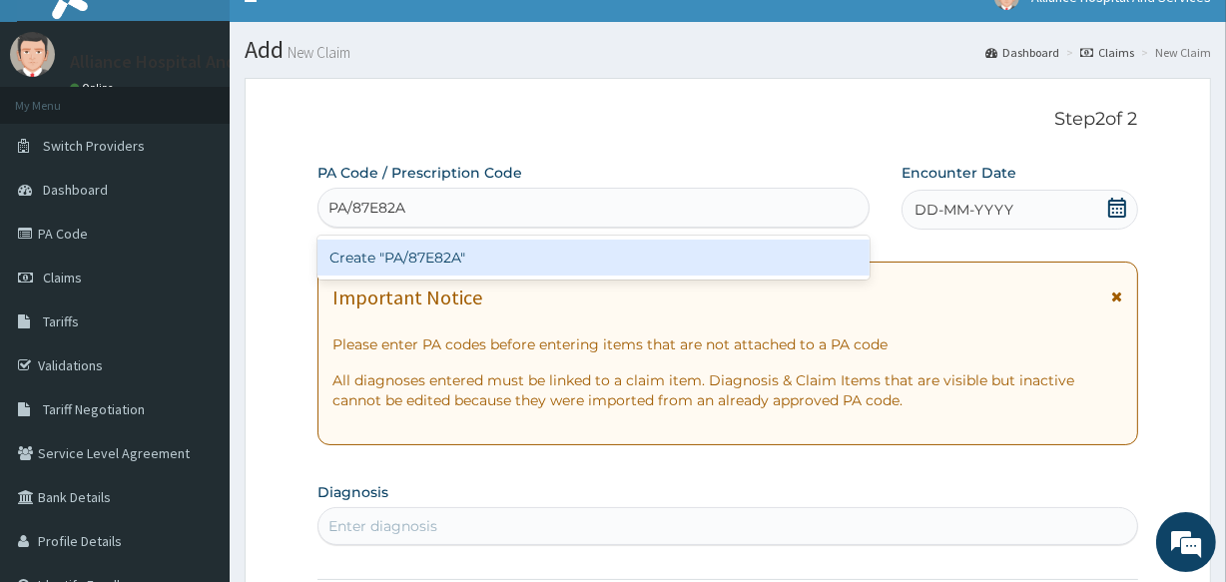
click at [685, 257] on div "Create "PA/87E82A"" at bounding box center [592, 258] width 551 height 36
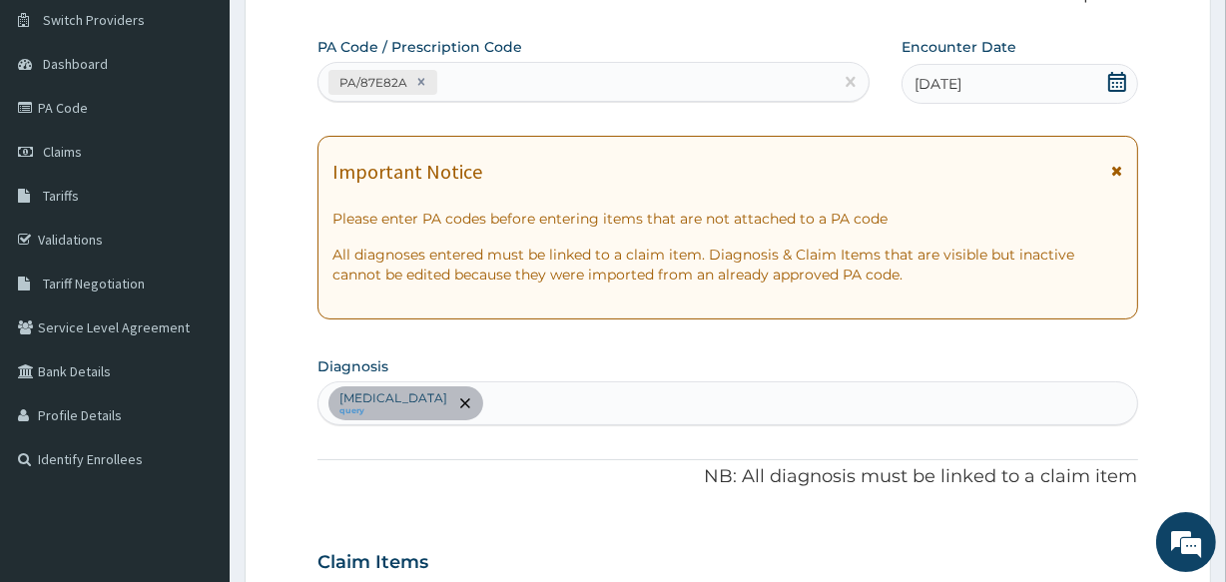
scroll to position [113, 0]
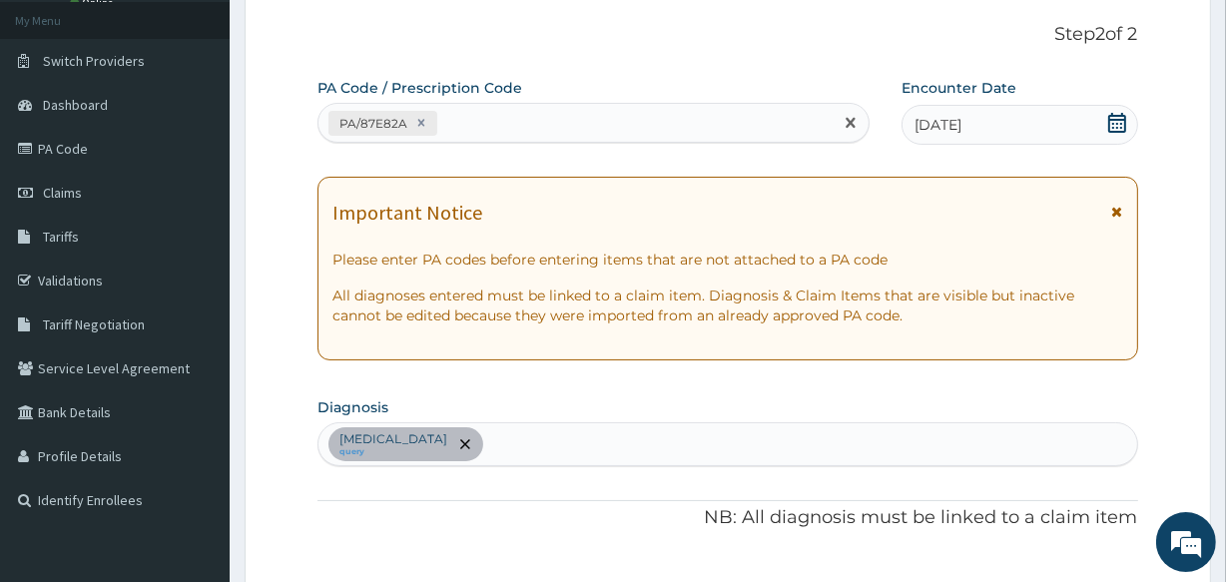
click at [669, 120] on div "PA/87E82A" at bounding box center [574, 123] width 513 height 33
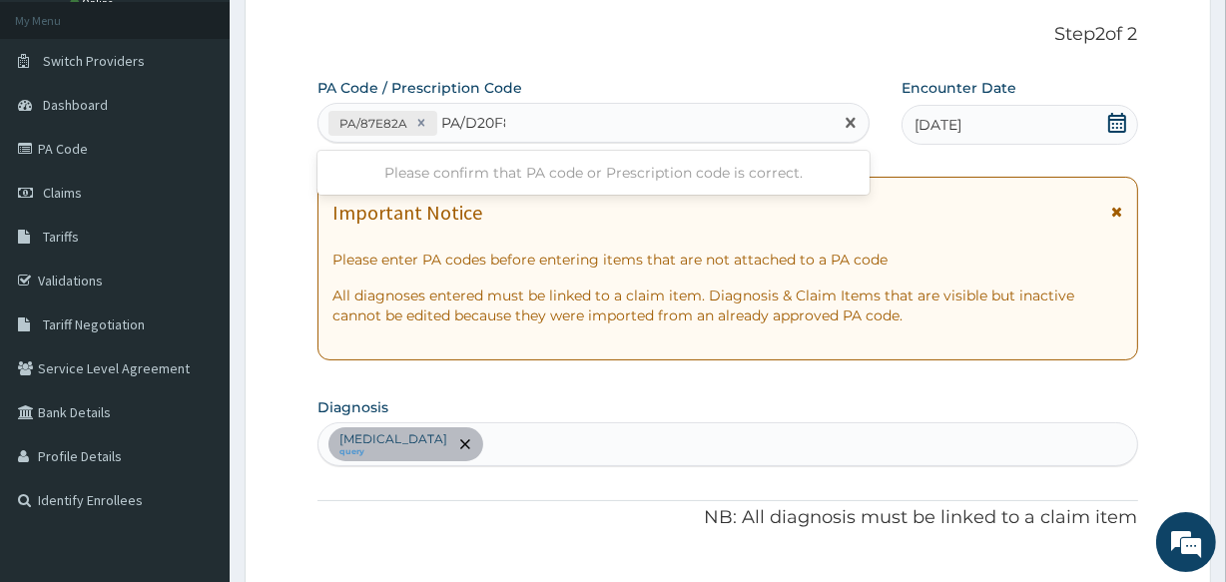
type input "PA/D20F88"
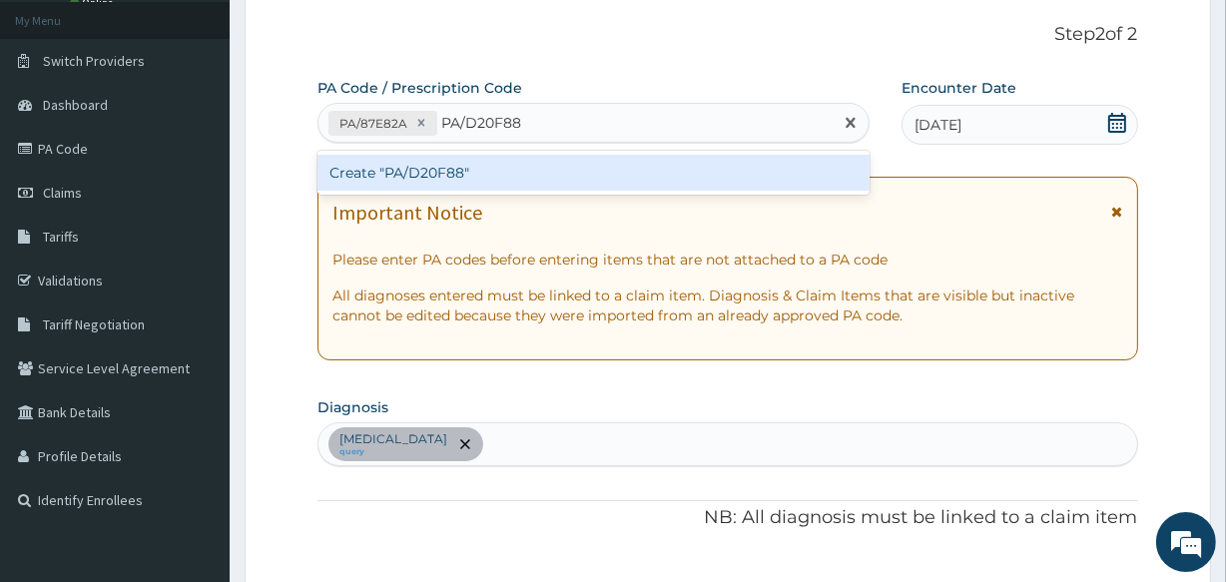
click at [678, 179] on div "Create "PA/D20F88"" at bounding box center [592, 173] width 551 height 36
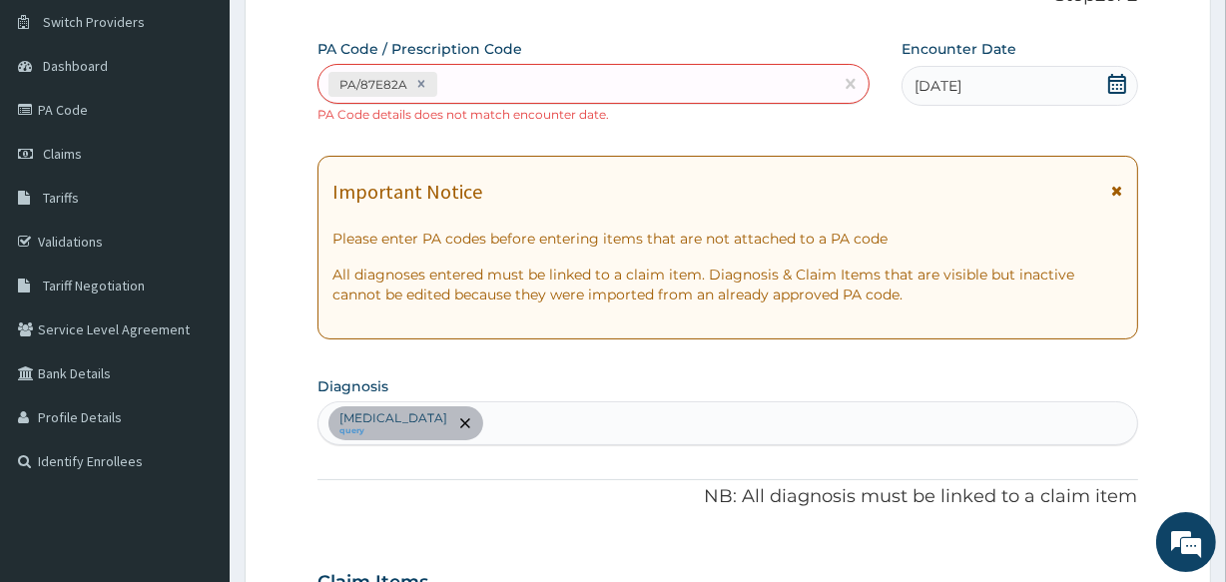
scroll to position [87, 0]
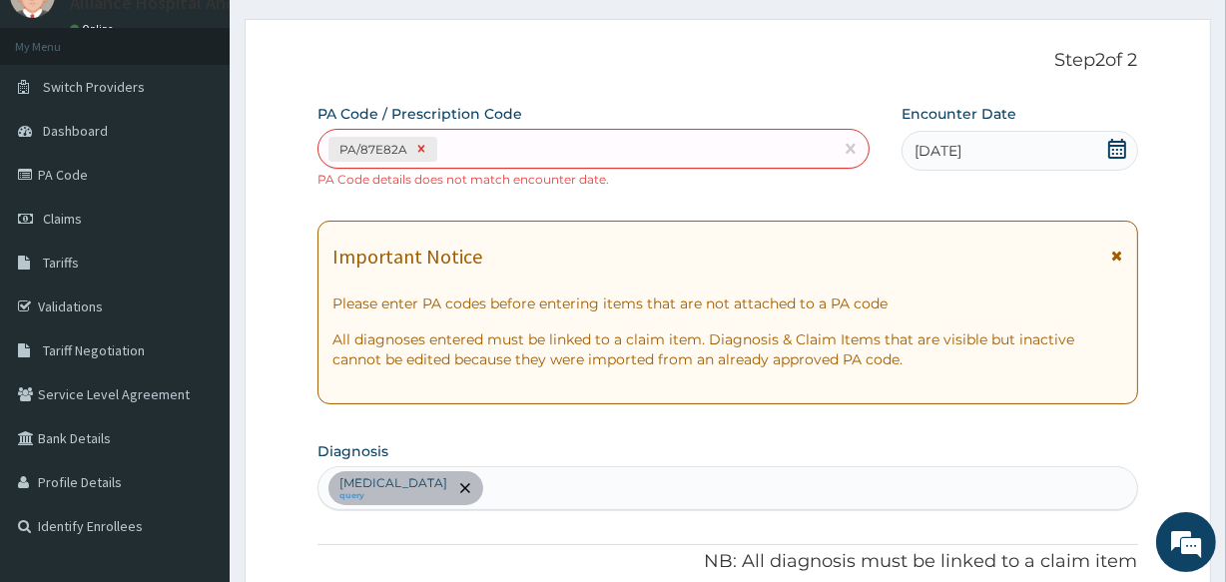
click at [415, 145] on icon at bounding box center [421, 149] width 14 height 14
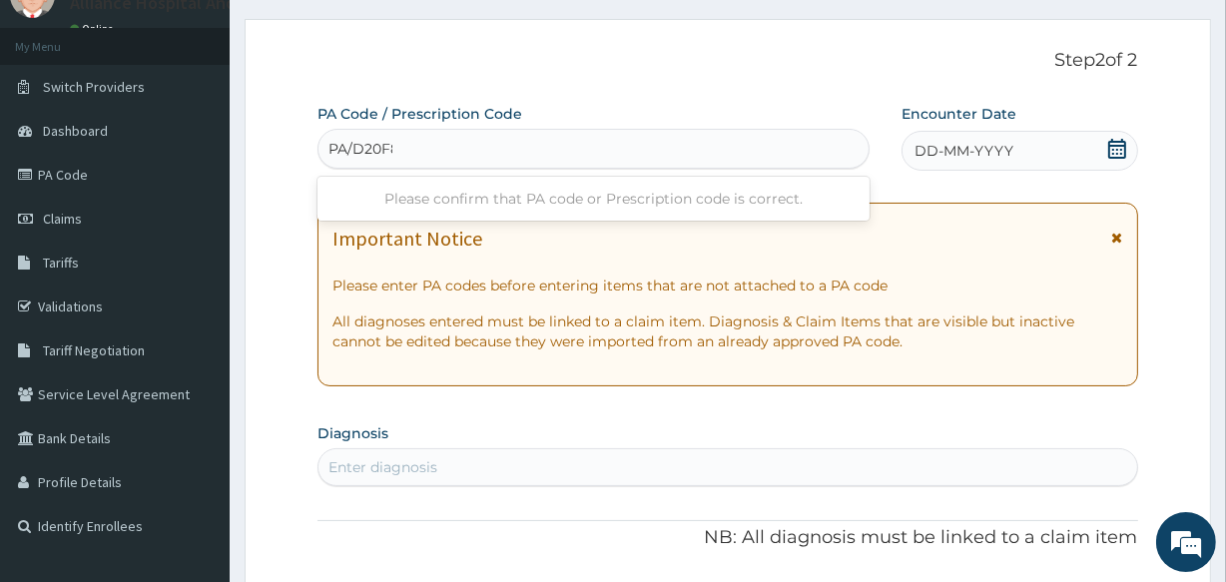
type input "PA/D20F88"
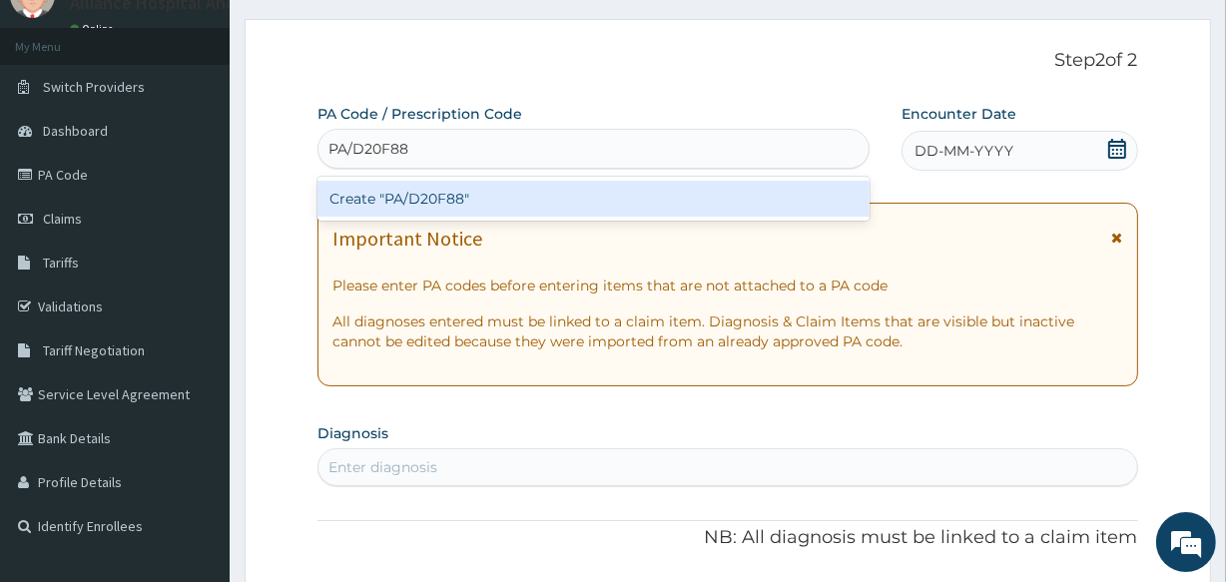
click at [440, 198] on div "Create "PA/D20F88"" at bounding box center [592, 199] width 551 height 36
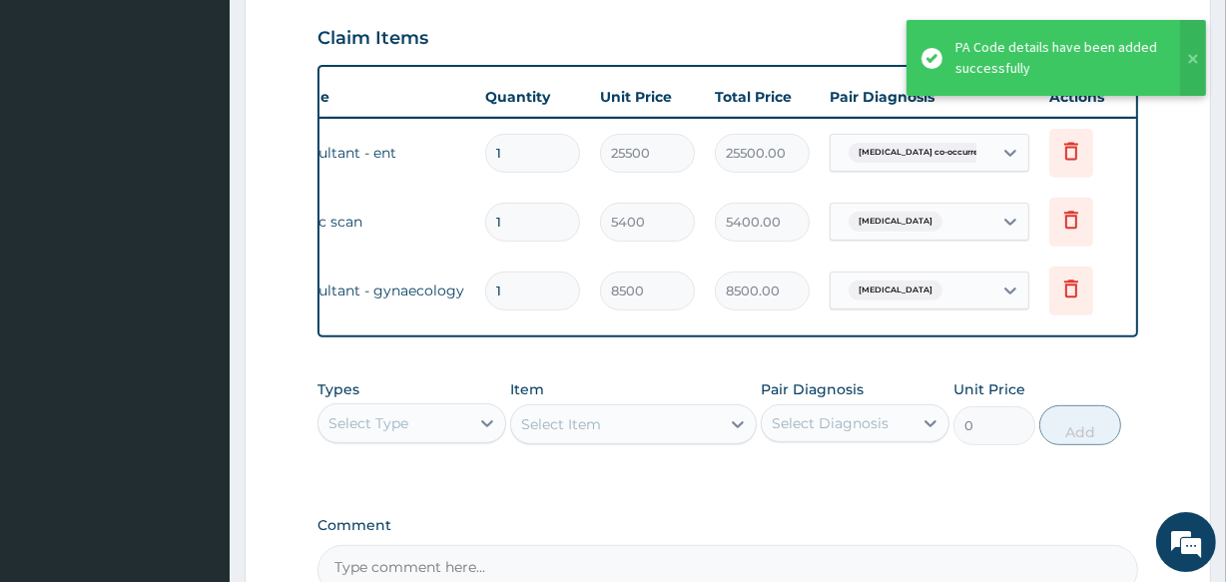
scroll to position [0, 181]
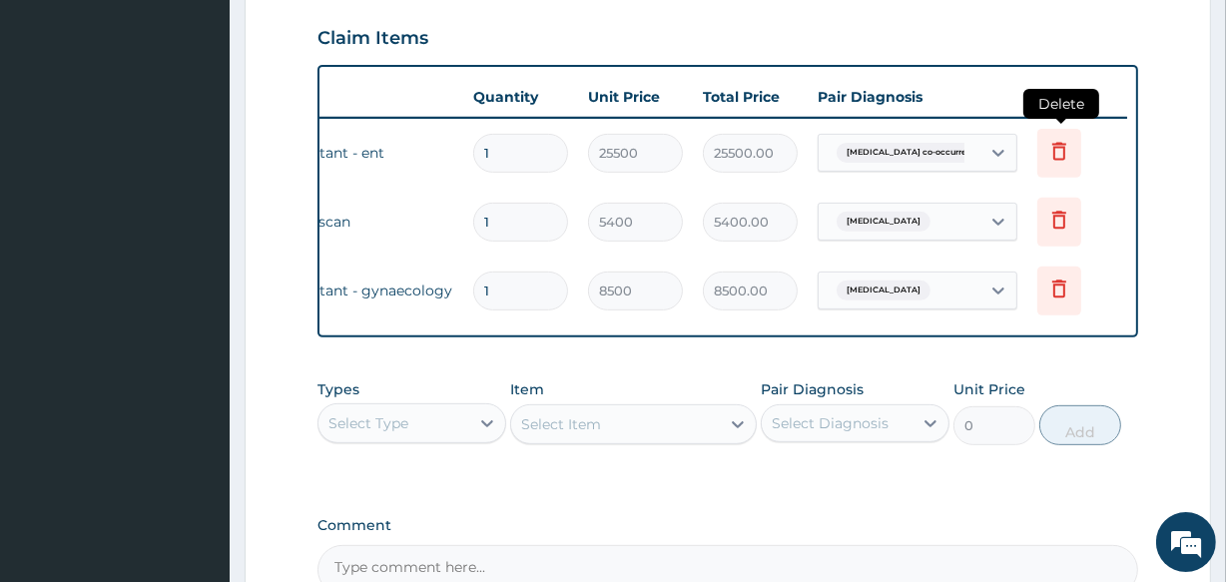
click at [1058, 154] on icon at bounding box center [1059, 151] width 24 height 24
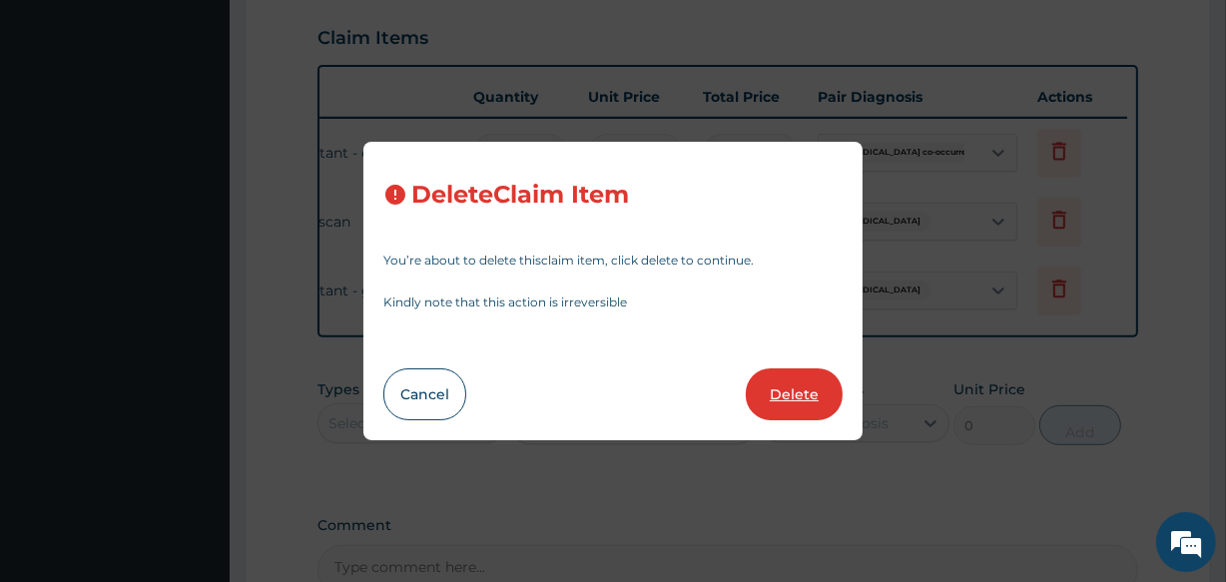
click at [816, 396] on button "Delete" at bounding box center [793, 394] width 97 height 52
type input "5400"
type input "5400.00"
type input "8500"
type input "8500.00"
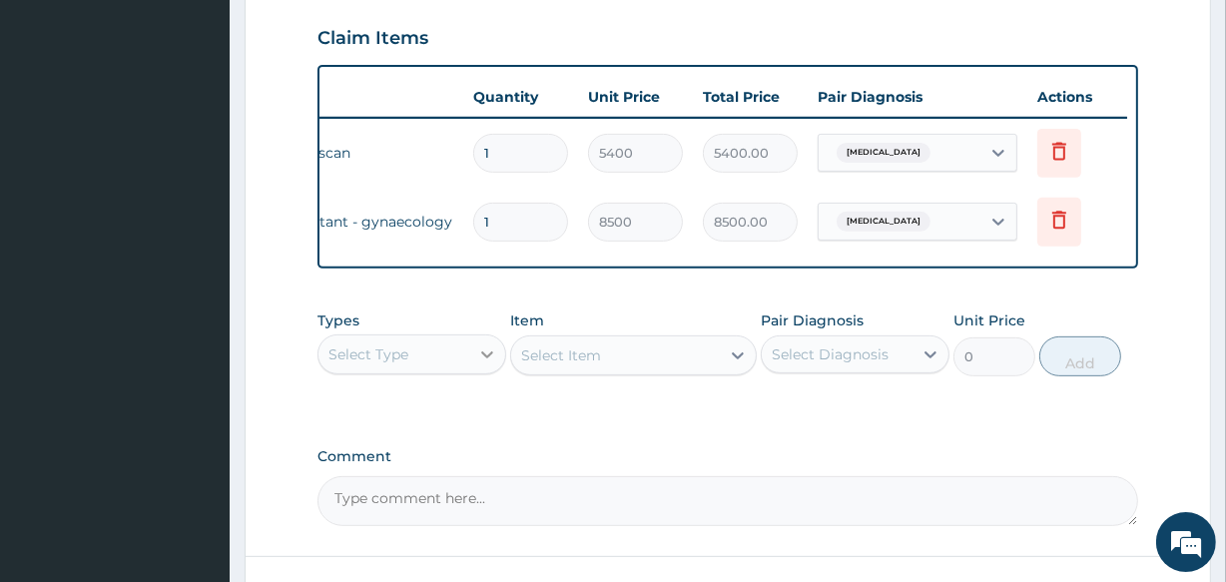
click at [480, 364] on icon at bounding box center [487, 354] width 20 height 20
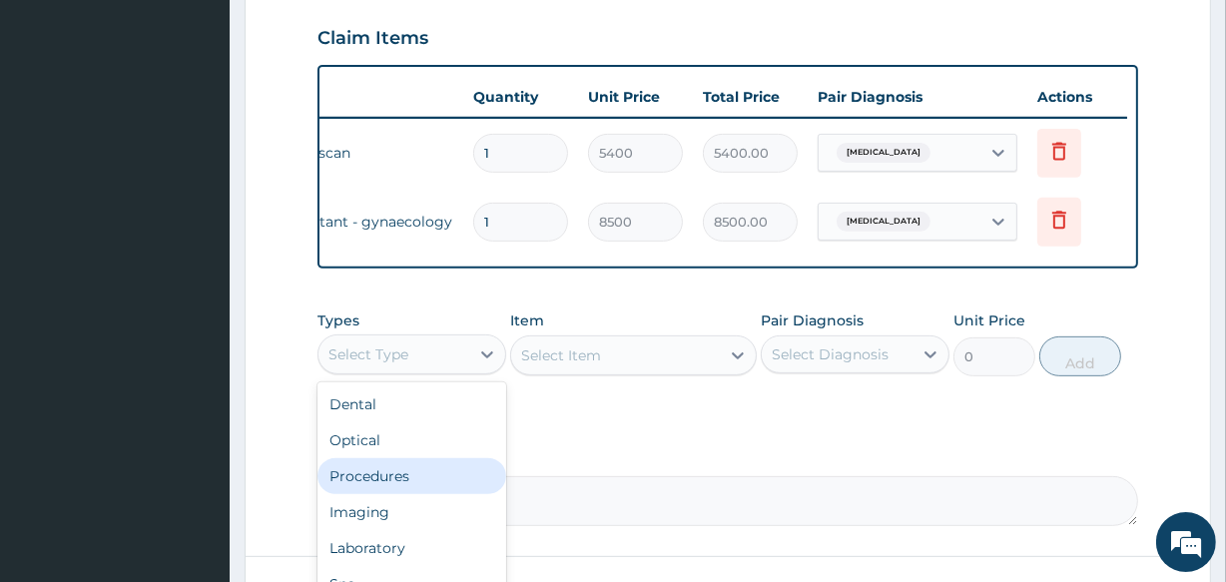
click at [433, 490] on div "Procedures" at bounding box center [411, 476] width 189 height 36
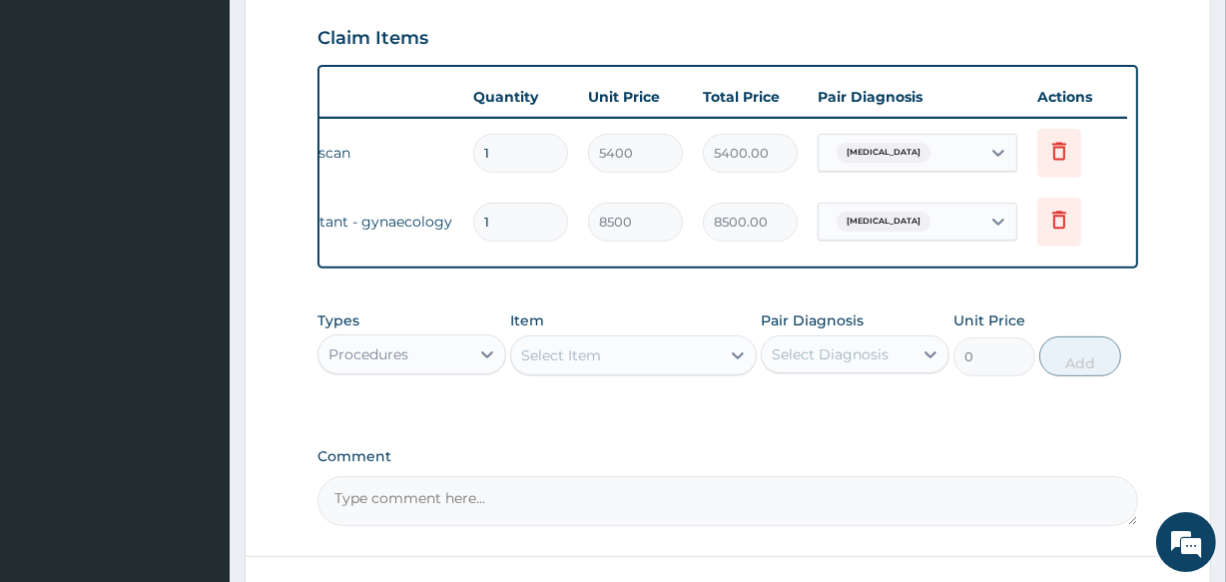
scroll to position [0, 0]
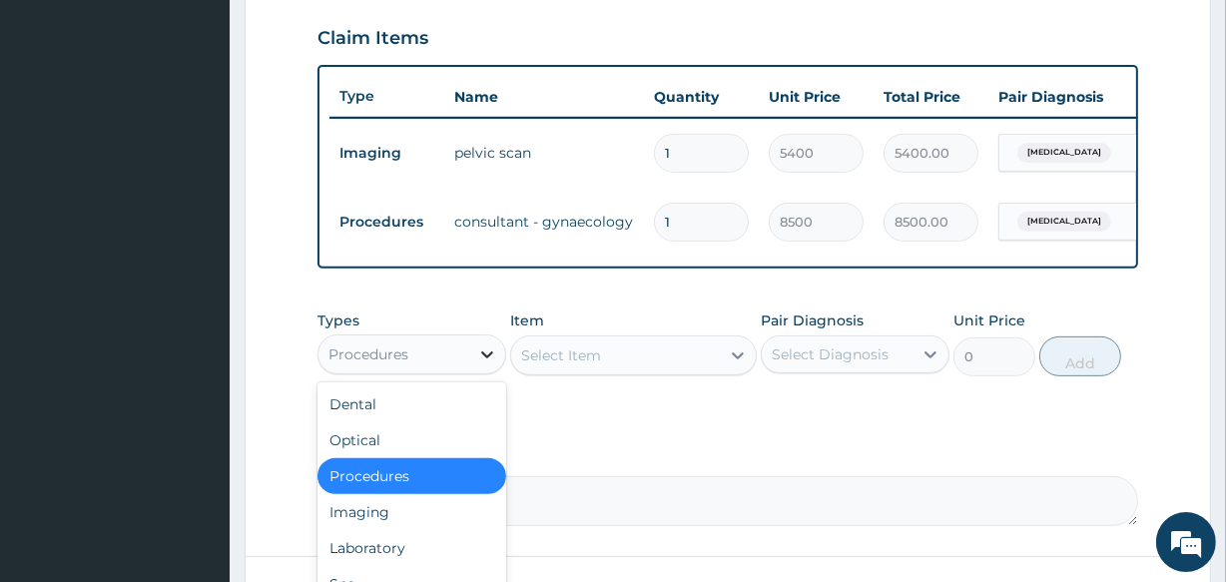
click at [488, 358] on icon at bounding box center [487, 354] width 12 height 7
drag, startPoint x: 679, startPoint y: 371, endPoint x: 732, endPoint y: 368, distance: 53.0
click at [679, 371] on div "Select Item" at bounding box center [615, 355] width 208 height 32
click at [732, 365] on icon at bounding box center [738, 355] width 20 height 20
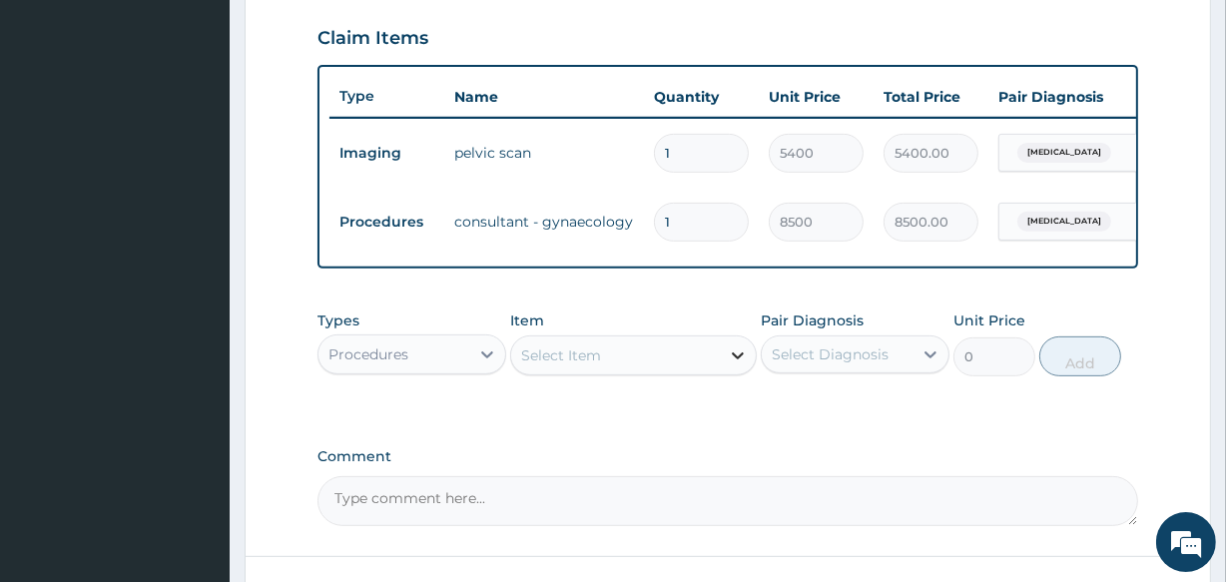
click at [732, 365] on icon at bounding box center [738, 355] width 20 height 20
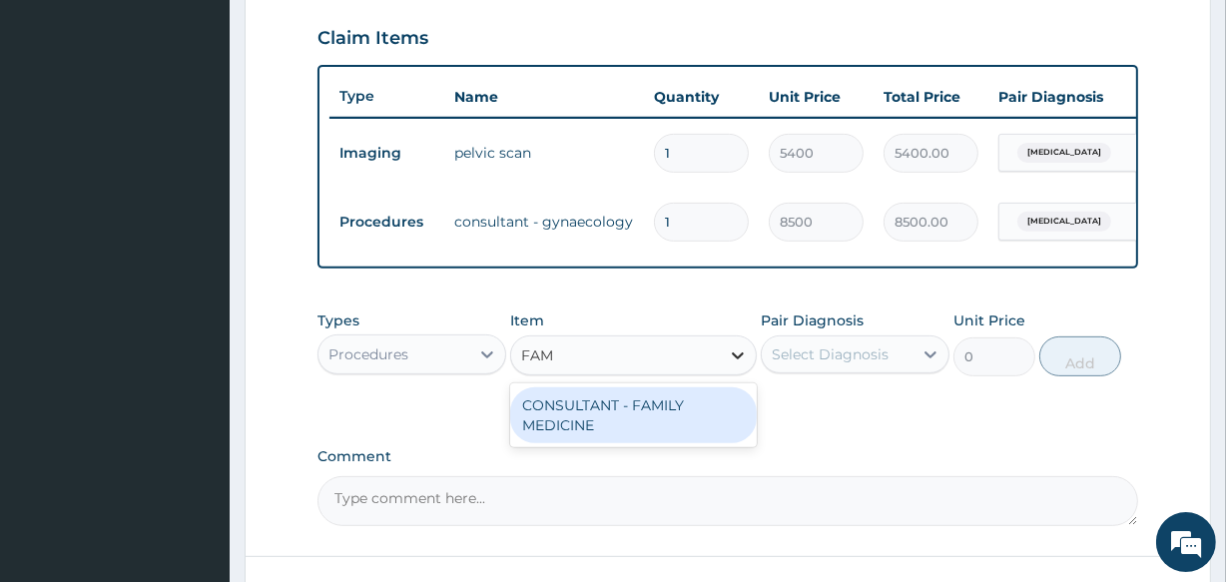
type input "FAMI"
click at [679, 416] on div "CONSULTANT - FAMILY MEDICINE" at bounding box center [632, 415] width 245 height 56
type input "8500"
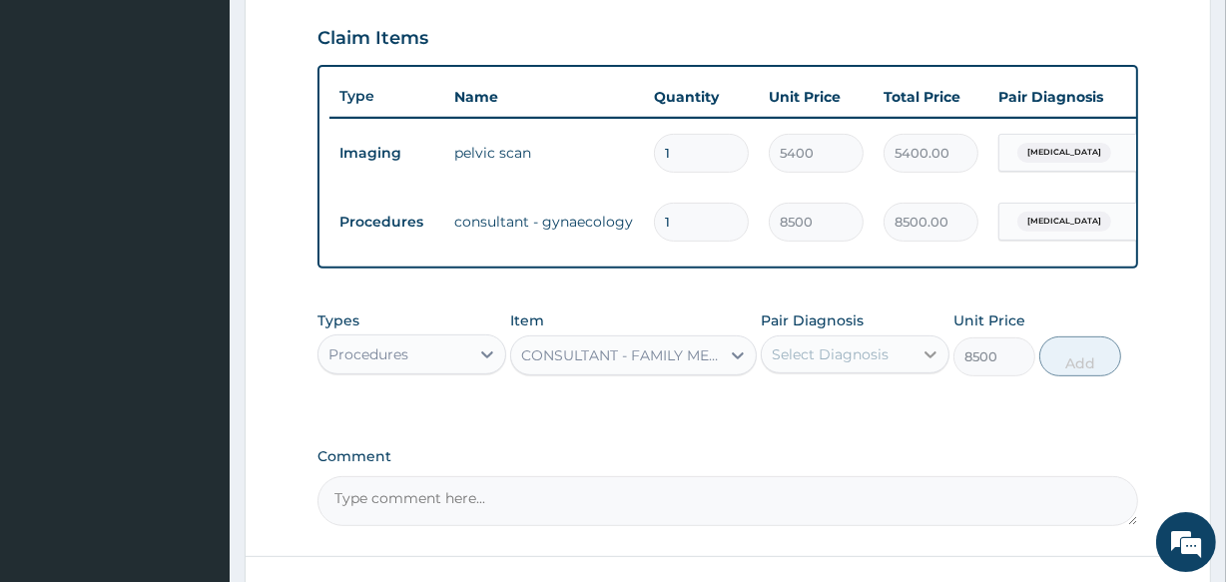
click at [920, 364] on icon at bounding box center [930, 354] width 20 height 20
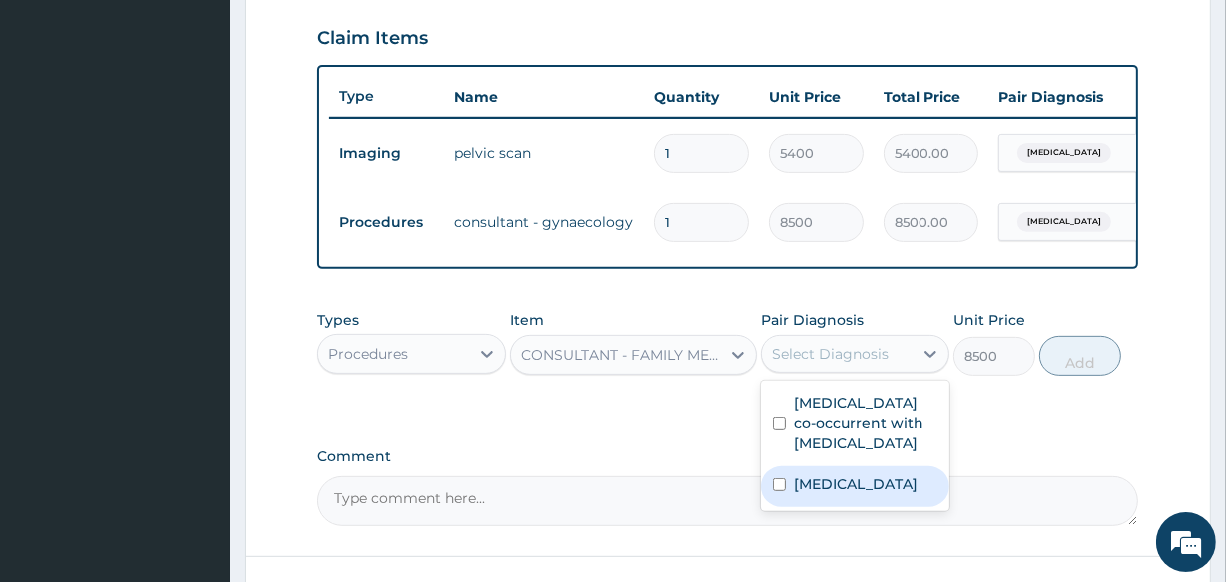
click at [780, 491] on input "checkbox" at bounding box center [778, 484] width 13 height 13
checkbox input "true"
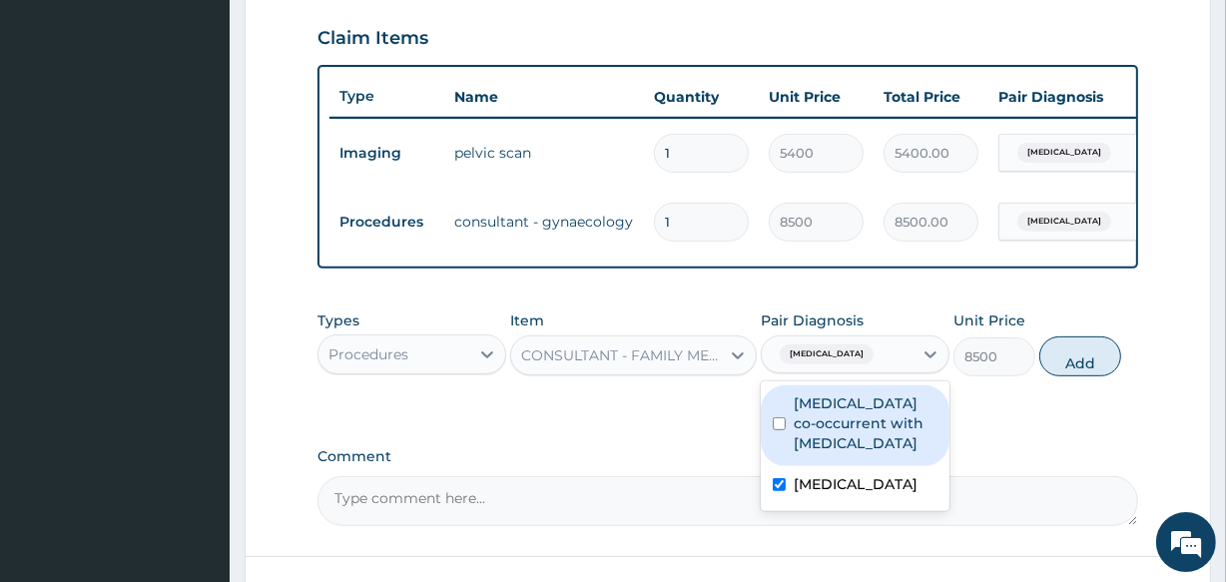
click at [778, 430] on input "checkbox" at bounding box center [778, 423] width 13 height 13
checkbox input "true"
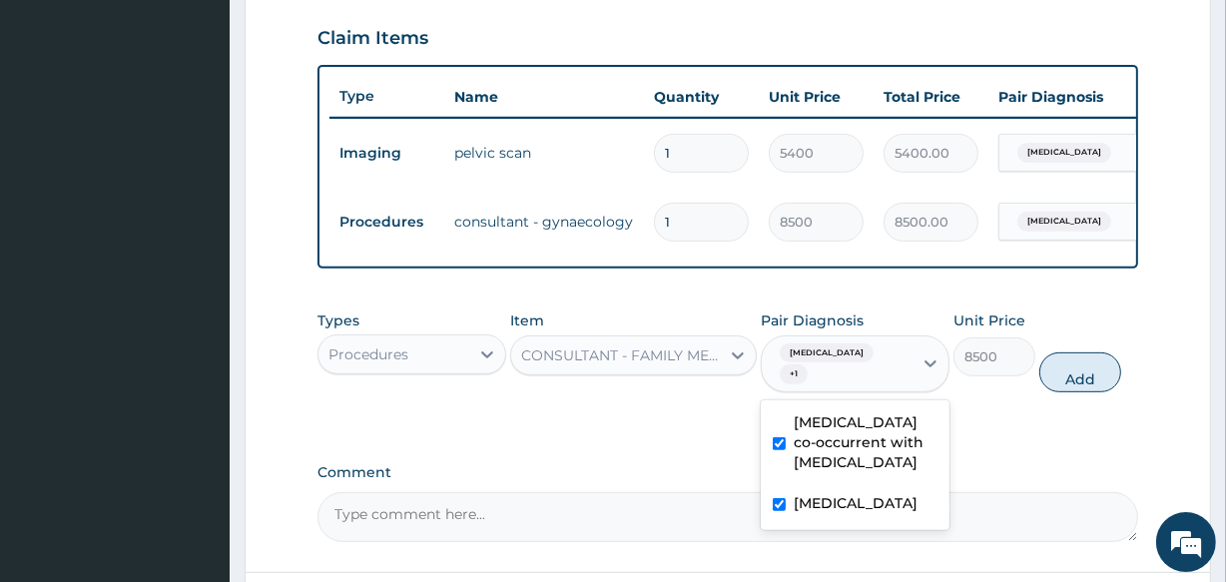
click at [777, 511] on input "checkbox" at bounding box center [778, 504] width 13 height 13
checkbox input "false"
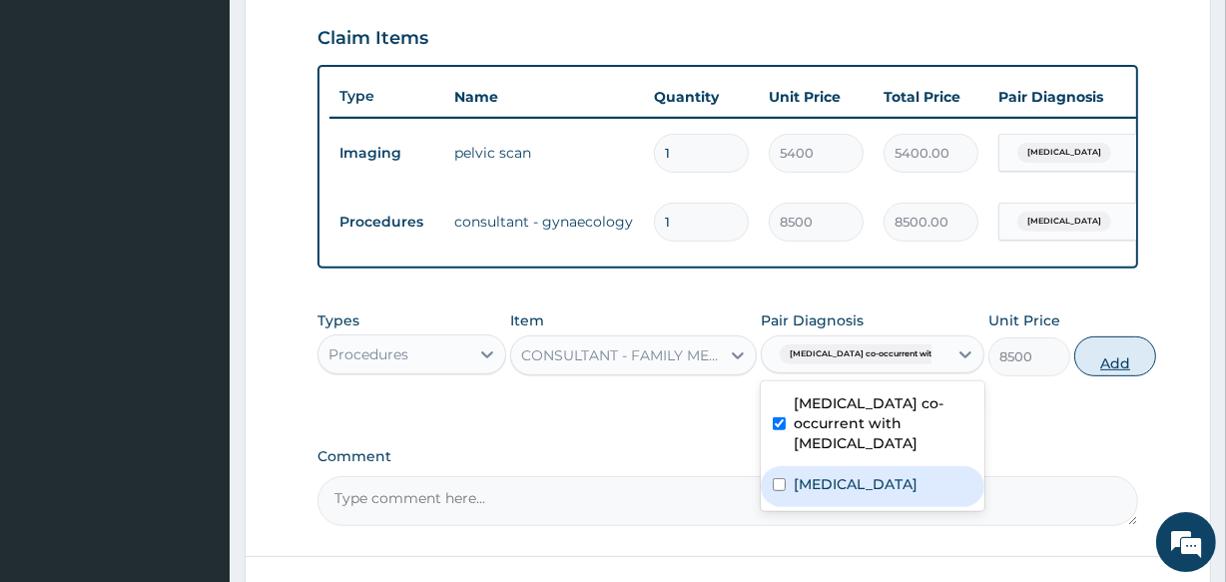
click at [1076, 376] on button "Add" at bounding box center [1115, 356] width 82 height 40
type input "0"
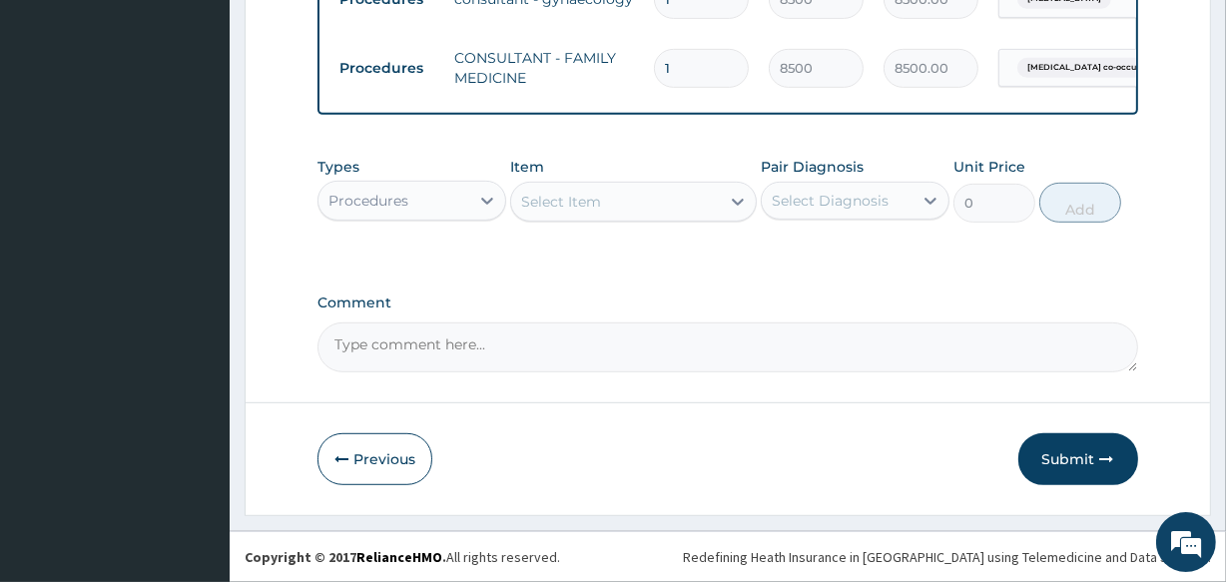
scroll to position [913, 0]
click at [474, 351] on textarea "Comment" at bounding box center [726, 347] width 819 height 50
type textarea "PA/022A63 PHYSICIAN"
click at [1076, 457] on button "Submit" at bounding box center [1078, 459] width 120 height 52
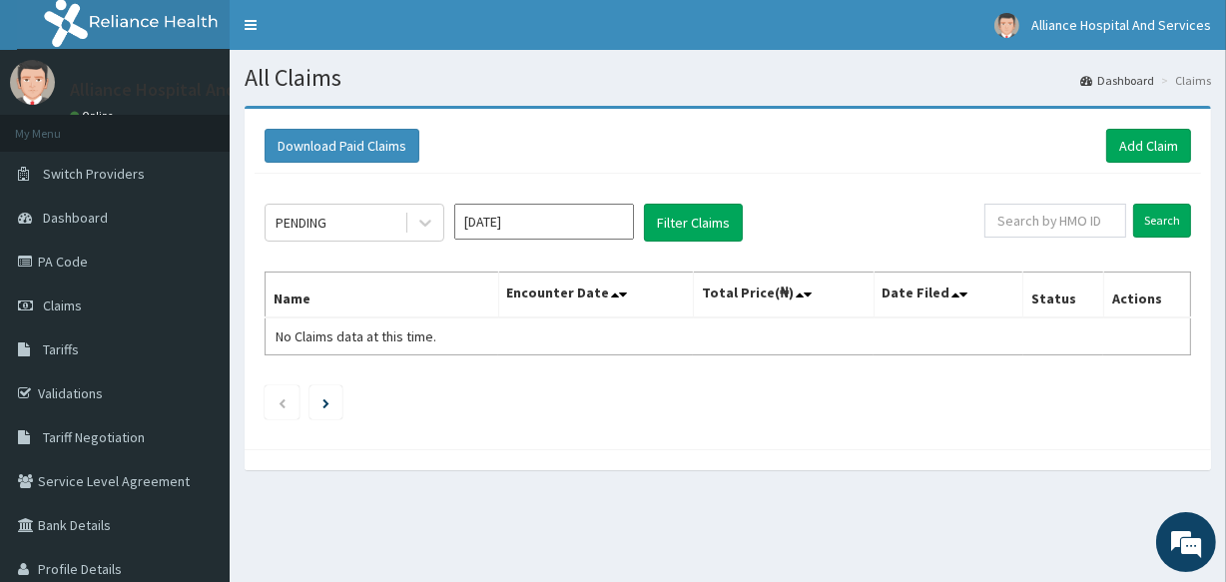
click at [614, 217] on input "[DATE]" at bounding box center [544, 222] width 180 height 36
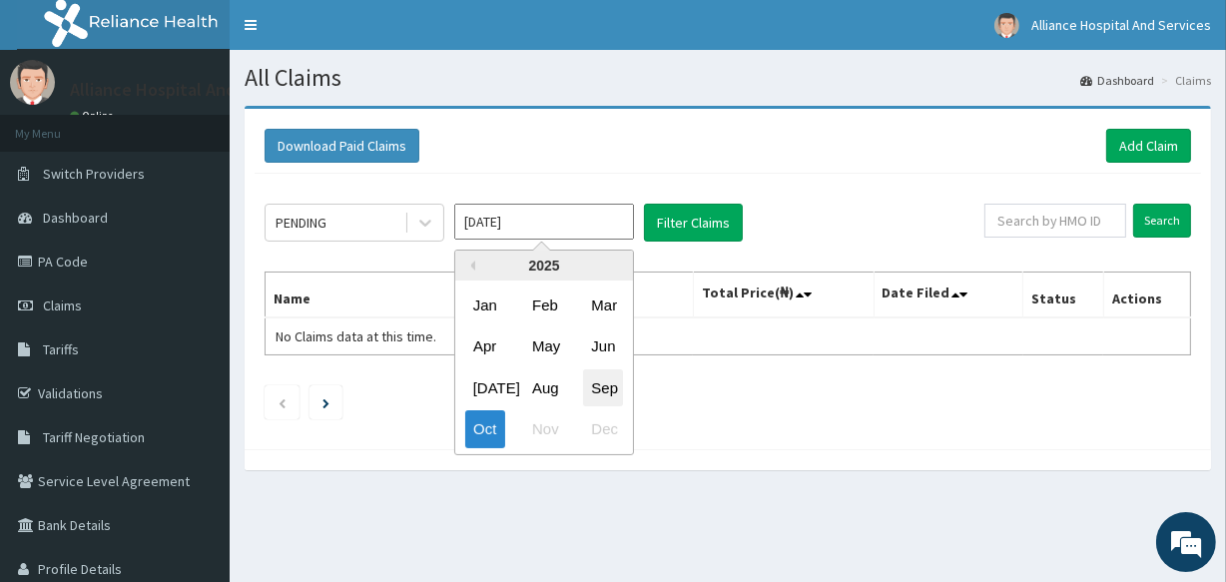
click at [599, 382] on div "Sep" at bounding box center [603, 387] width 40 height 37
type input "[DATE]"
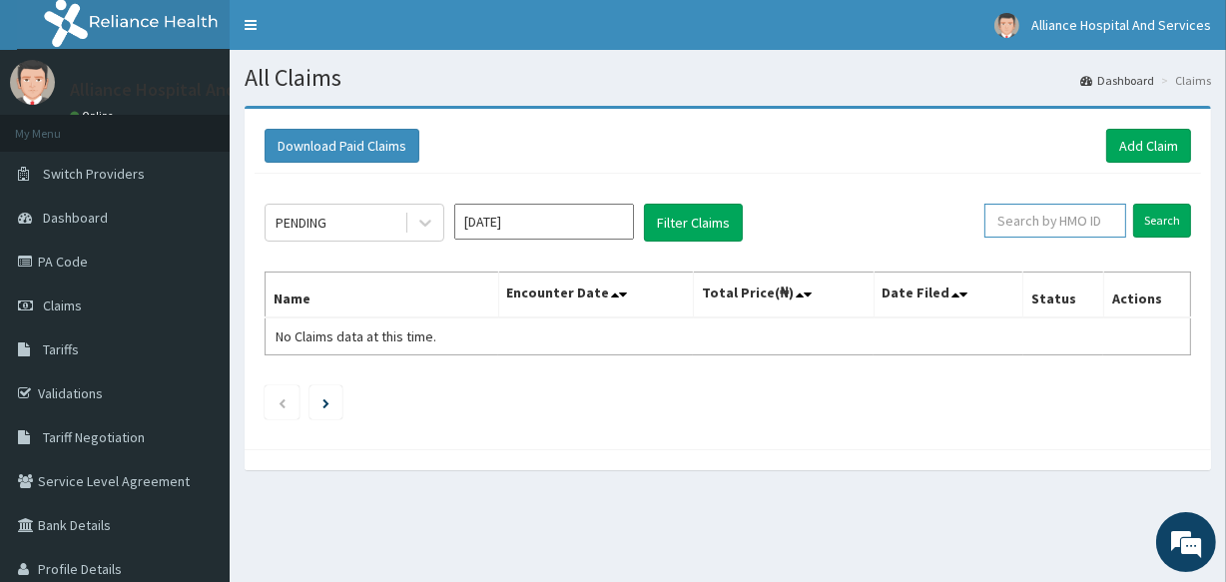
click at [1020, 227] on input "text" at bounding box center [1055, 221] width 142 height 34
type input "GBI/10283/A"
click at [1158, 210] on input "Search" at bounding box center [1162, 221] width 58 height 34
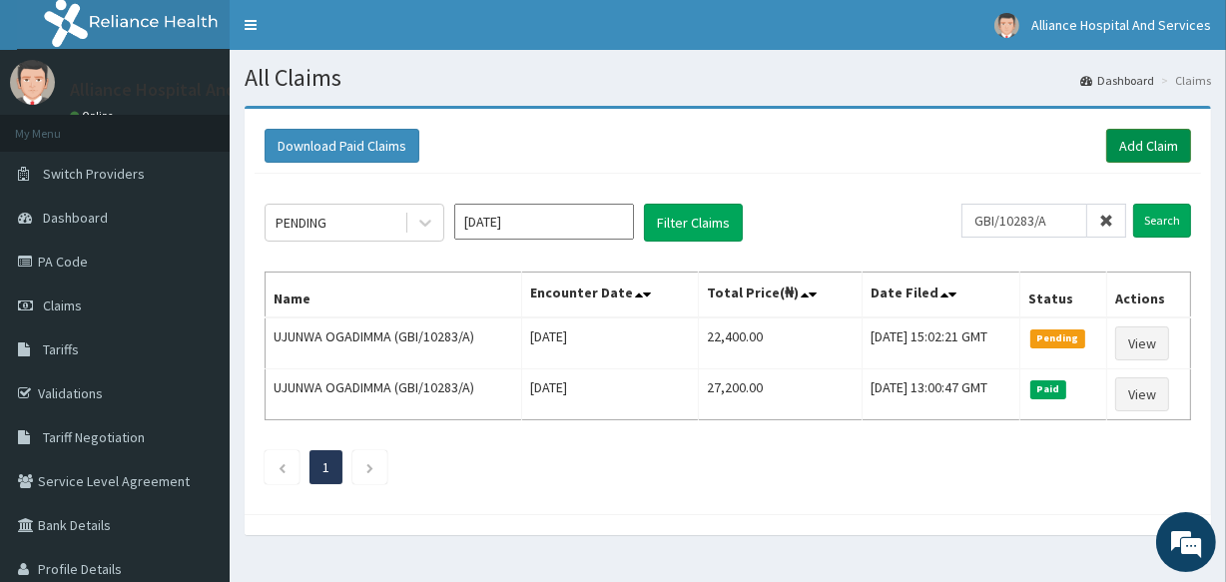
click at [1169, 149] on link "Add Claim" at bounding box center [1148, 146] width 85 height 34
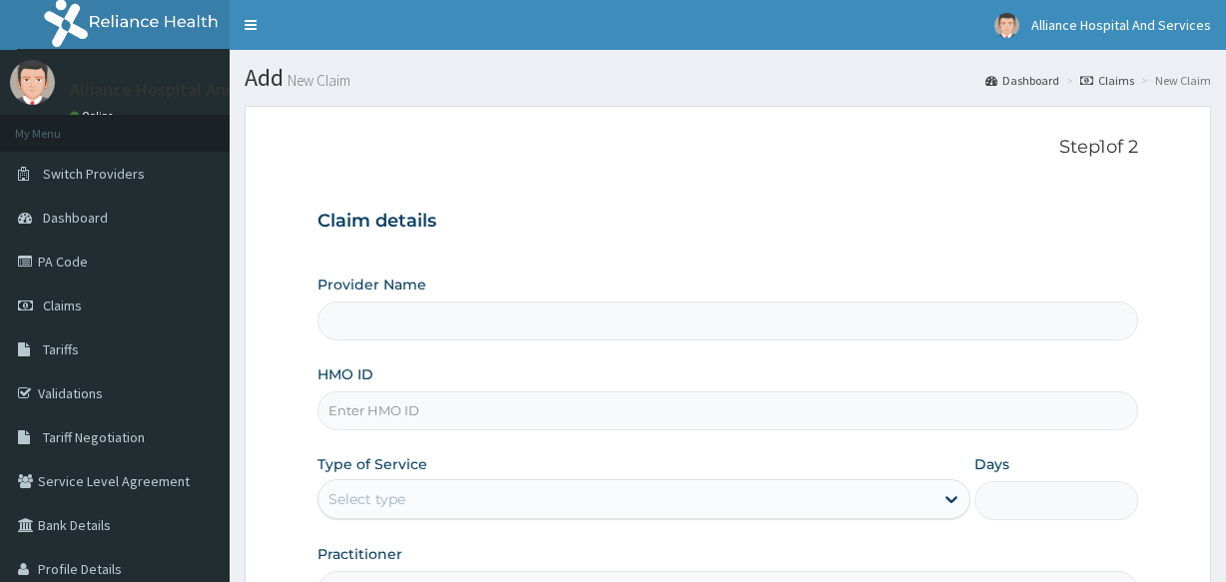
click at [565, 419] on input "HMO ID" at bounding box center [726, 410] width 819 height 39
type input "Alliance Clinics and Services- area 11"
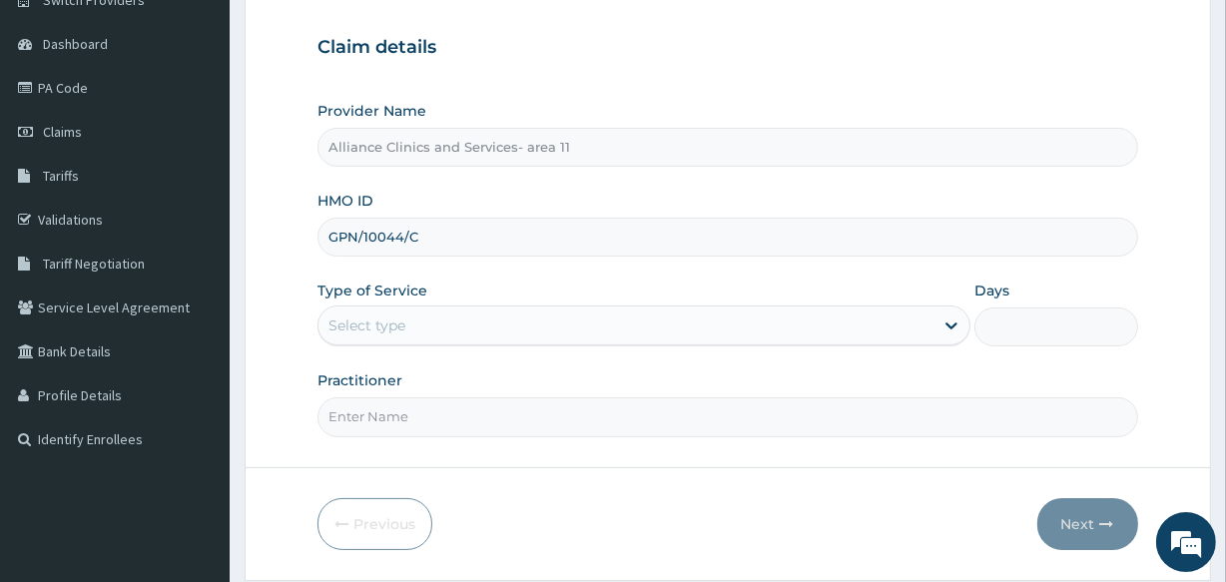
scroll to position [190, 0]
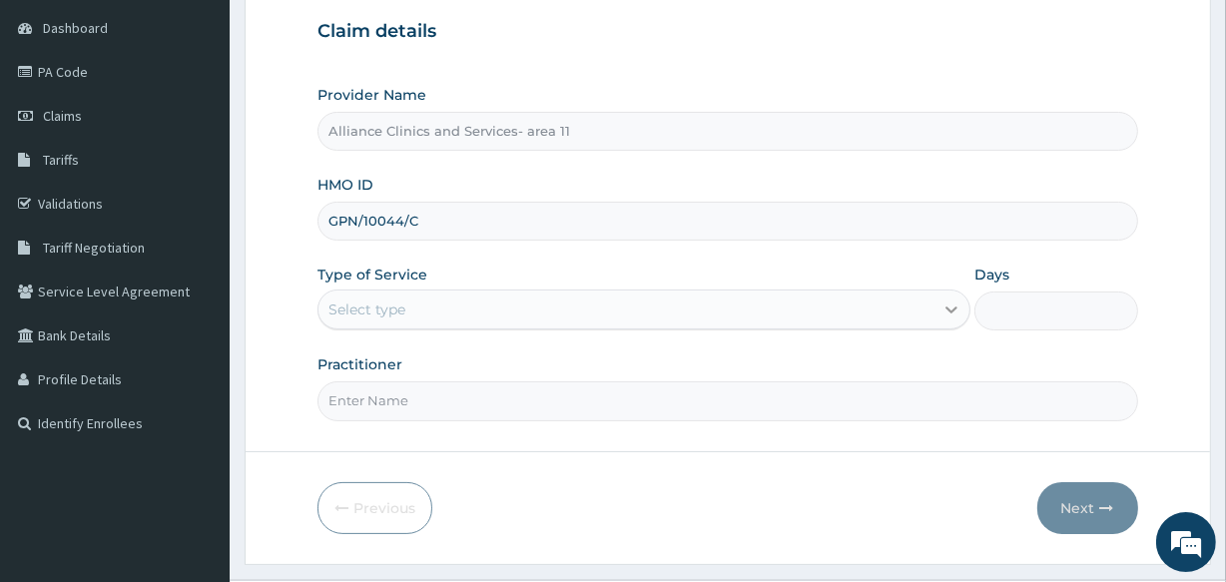
type input "GPN/10044/C"
click at [949, 306] on icon at bounding box center [951, 309] width 20 height 20
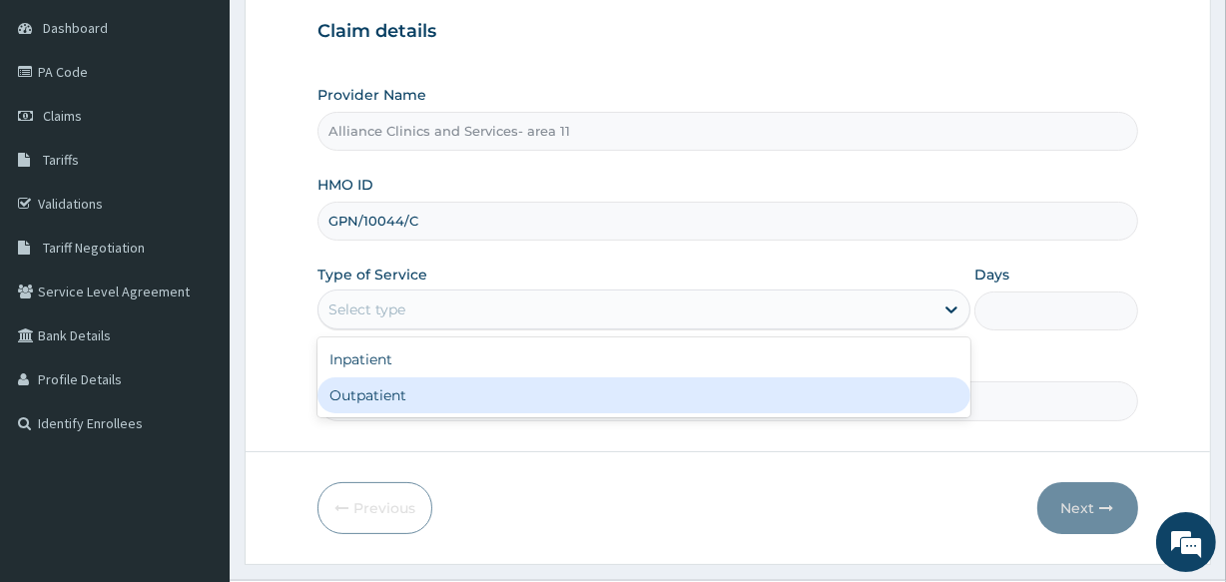
click at [862, 393] on div "Outpatient" at bounding box center [643, 395] width 653 height 36
type input "1"
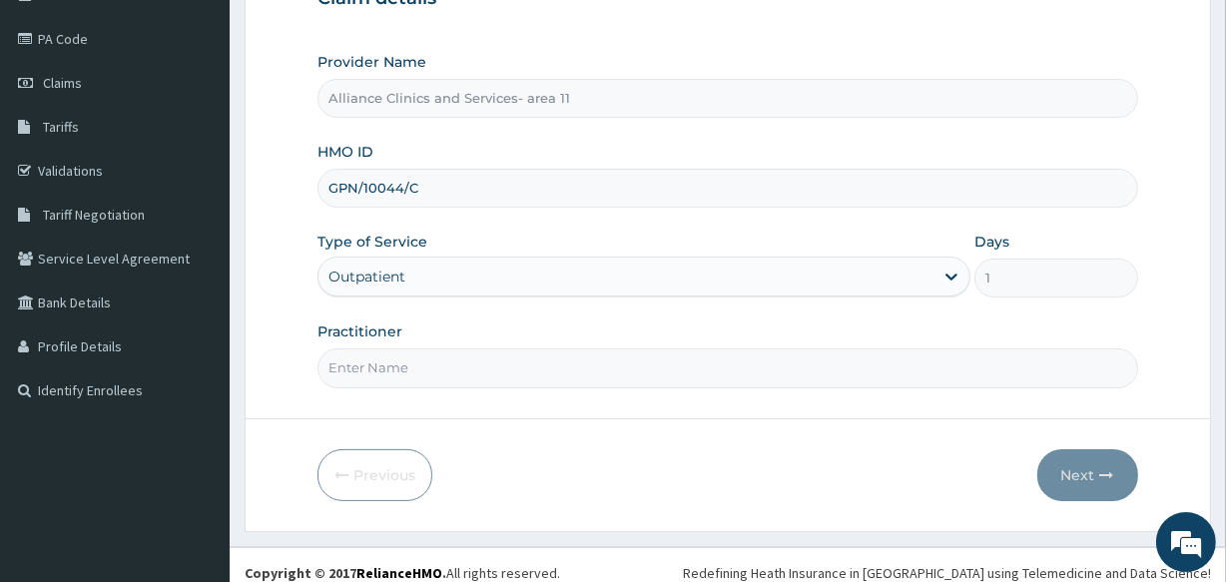
scroll to position [237, 0]
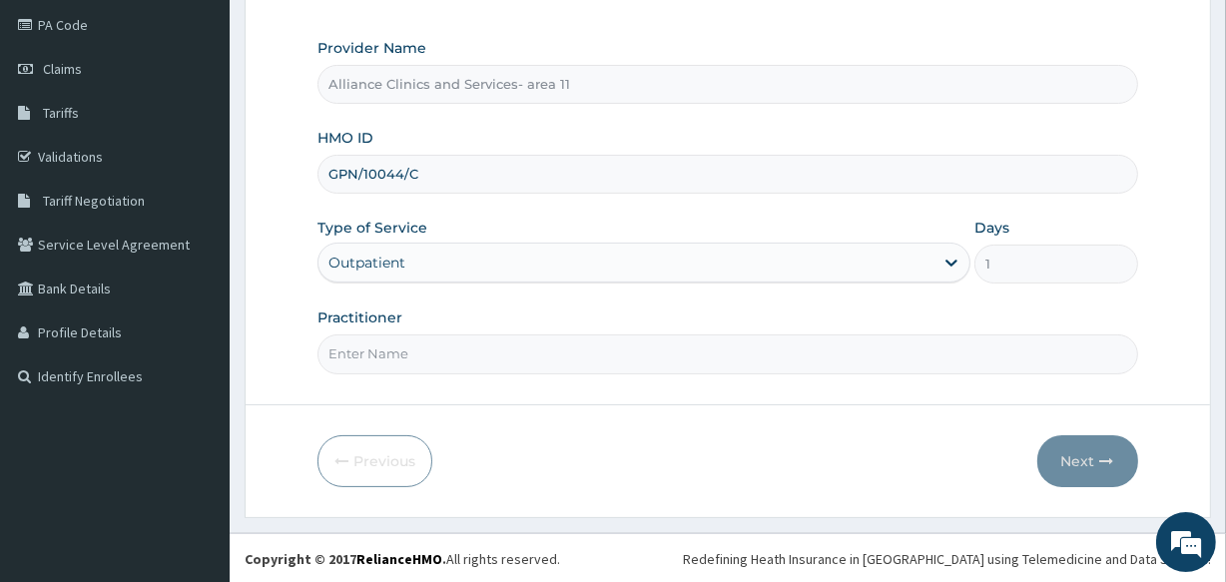
click at [742, 359] on input "Practitioner" at bounding box center [726, 353] width 819 height 39
type input "[PERSON_NAME]"
click at [1078, 453] on button "Next" at bounding box center [1087, 461] width 101 height 52
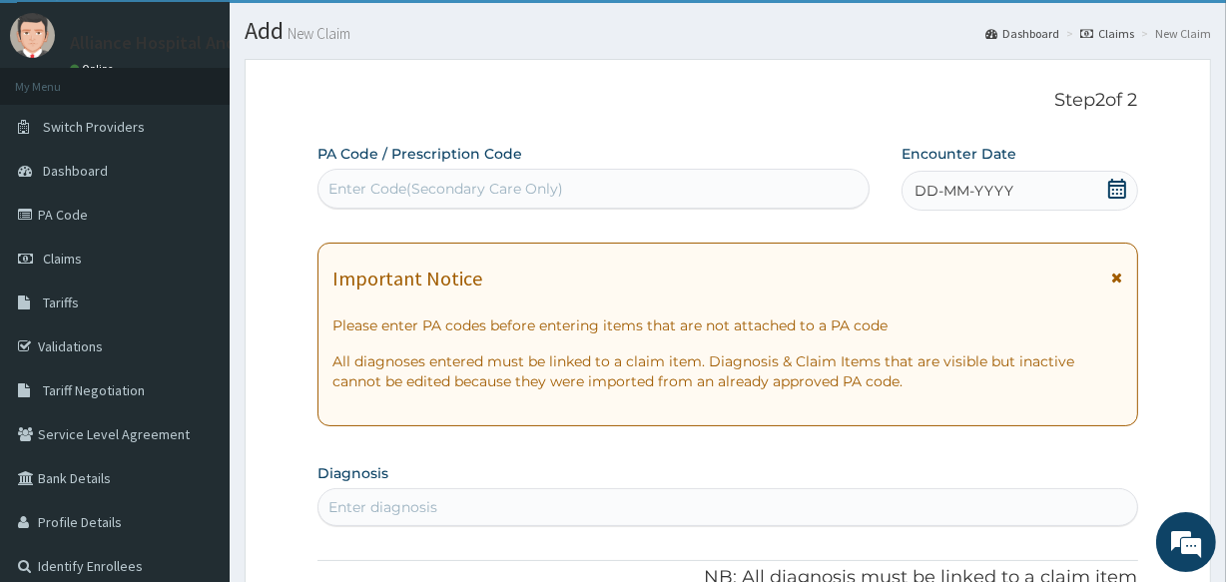
scroll to position [30, 0]
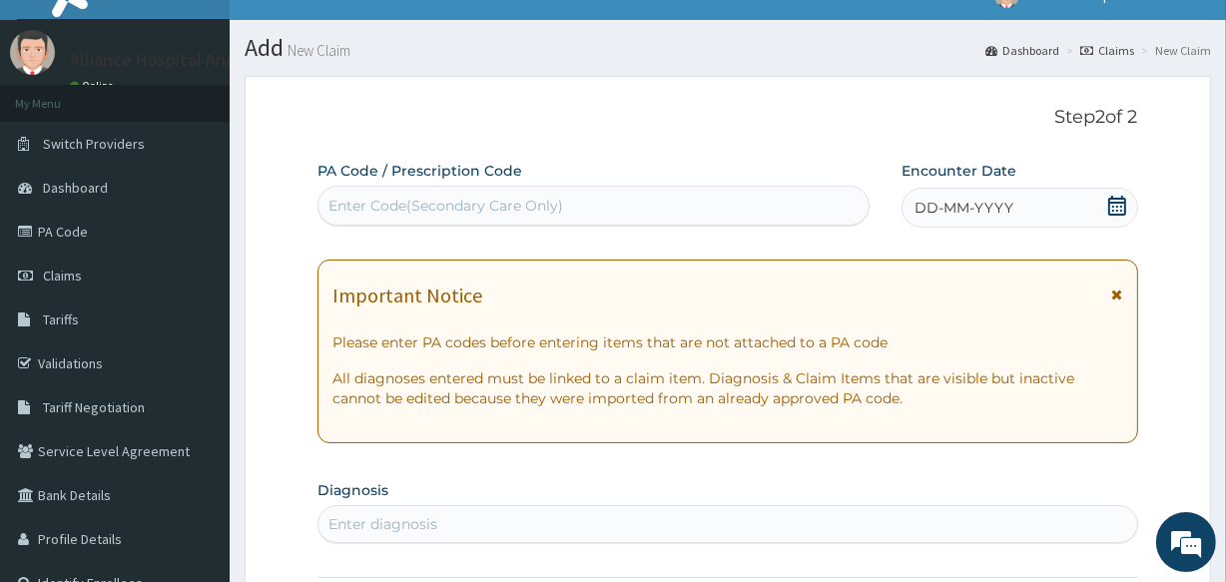
click at [682, 200] on div "Enter Code(Secondary Care Only)" at bounding box center [592, 206] width 549 height 32
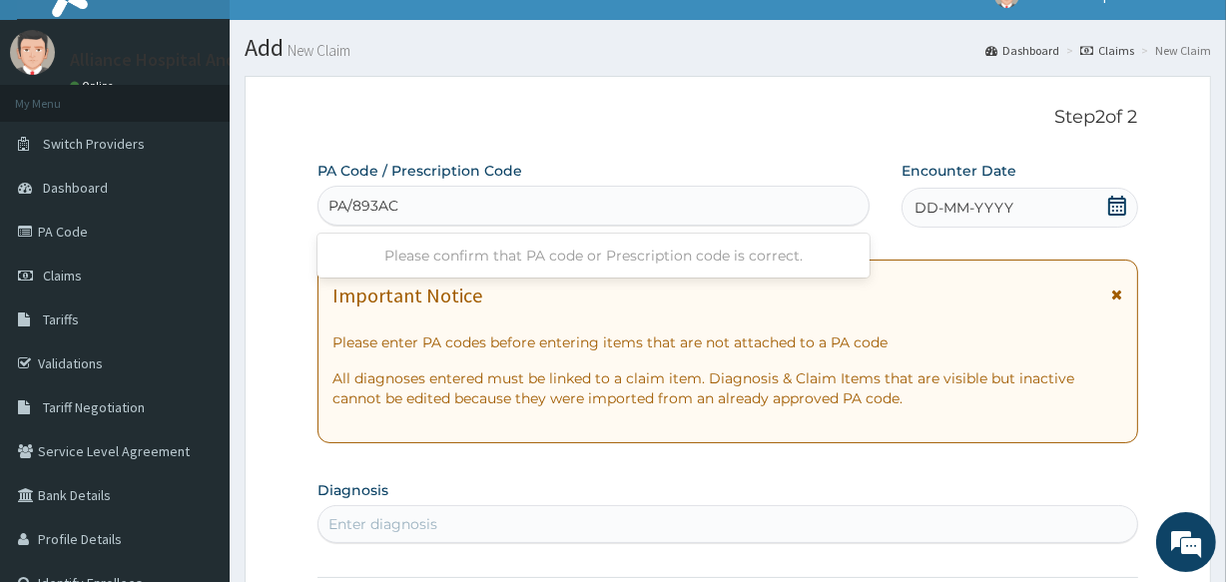
type input "PA/893AC9"
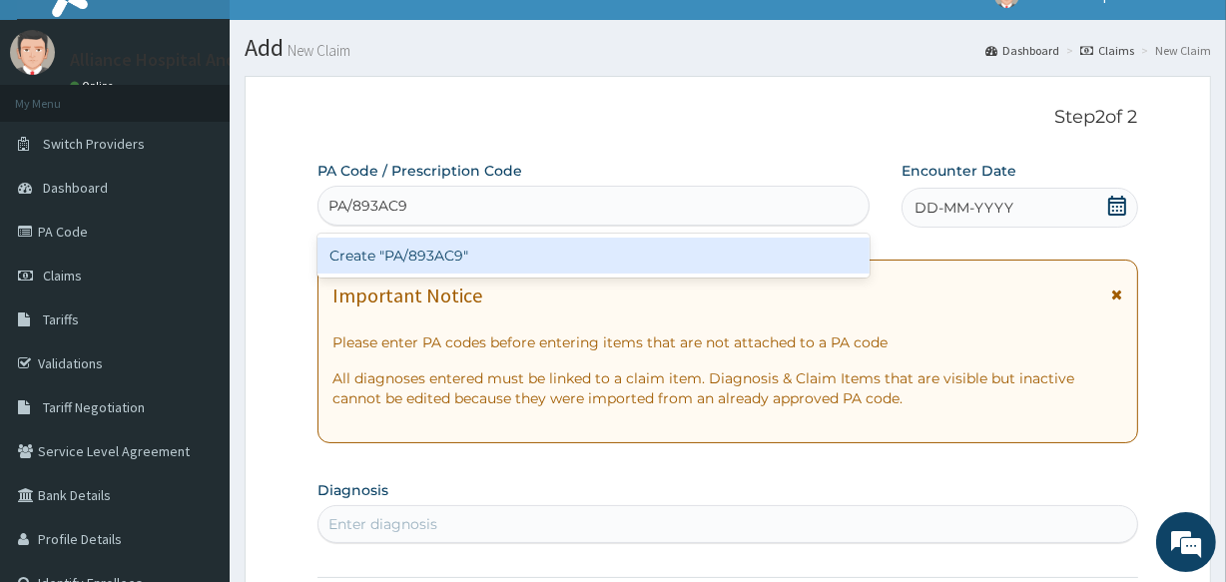
click at [639, 249] on div "Create "PA/893AC9"" at bounding box center [592, 256] width 551 height 36
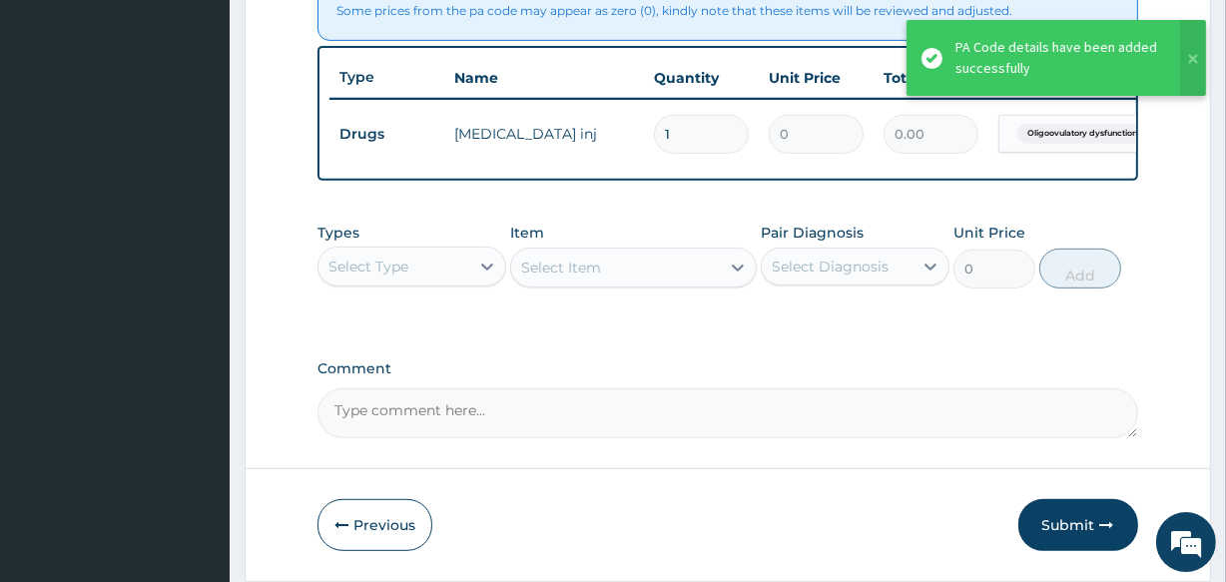
scroll to position [864, 0]
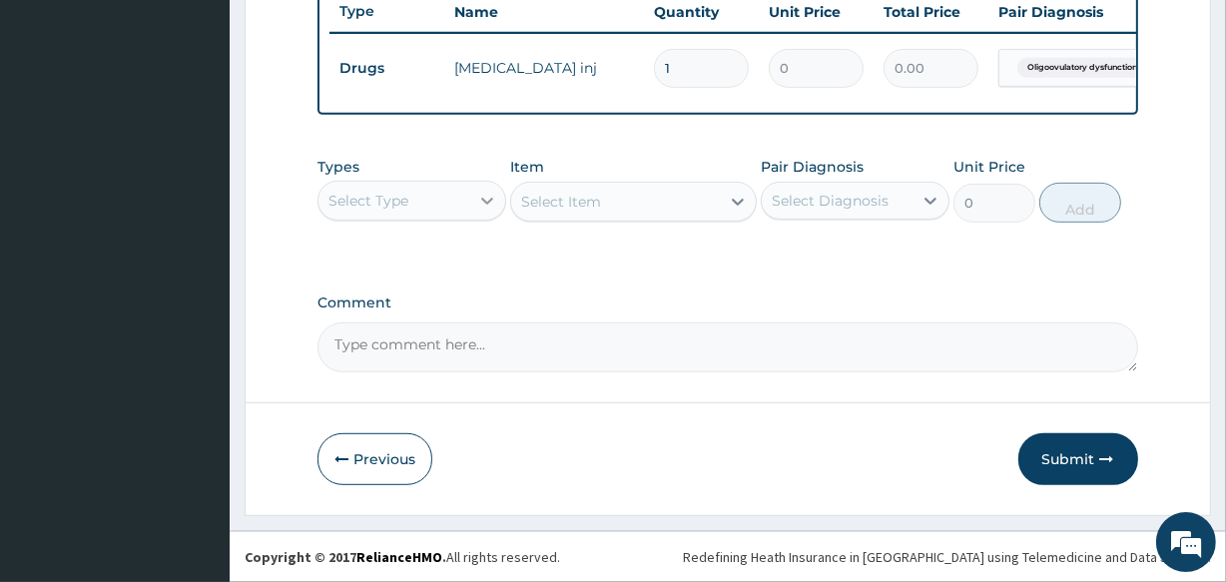
click at [485, 203] on icon at bounding box center [487, 201] width 20 height 20
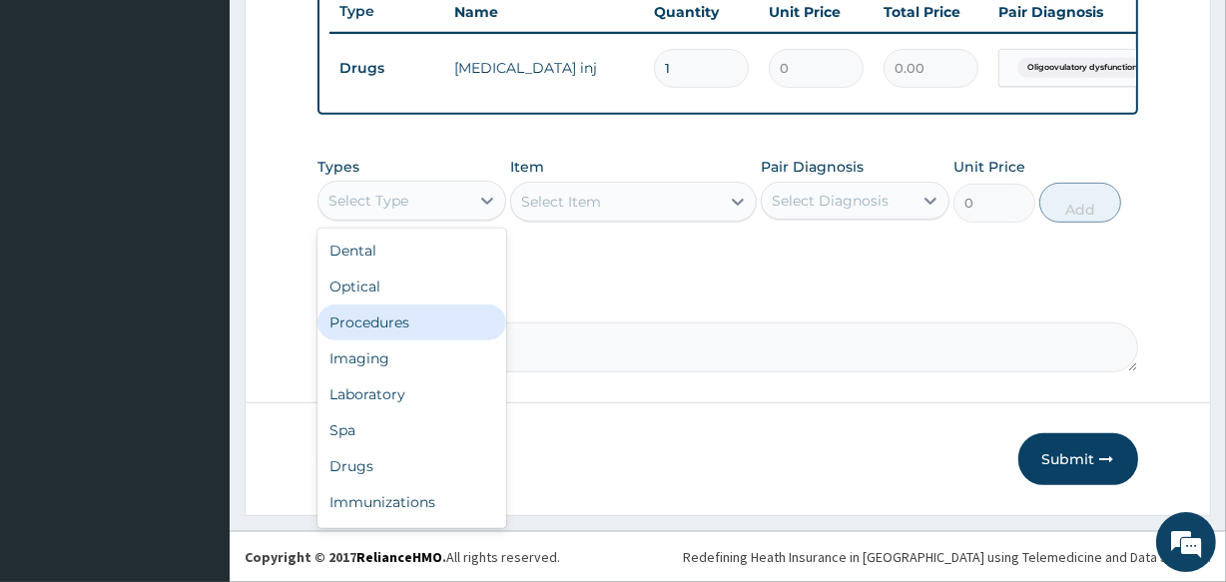
click at [452, 307] on div "Procedures" at bounding box center [411, 322] width 189 height 36
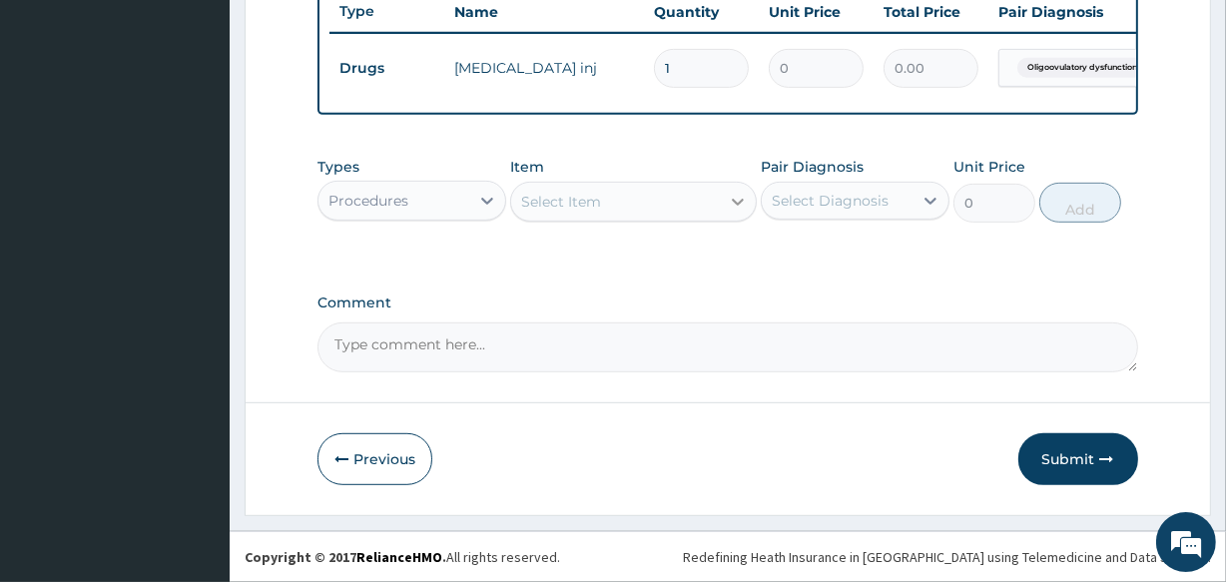
click at [738, 194] on icon at bounding box center [738, 202] width 20 height 20
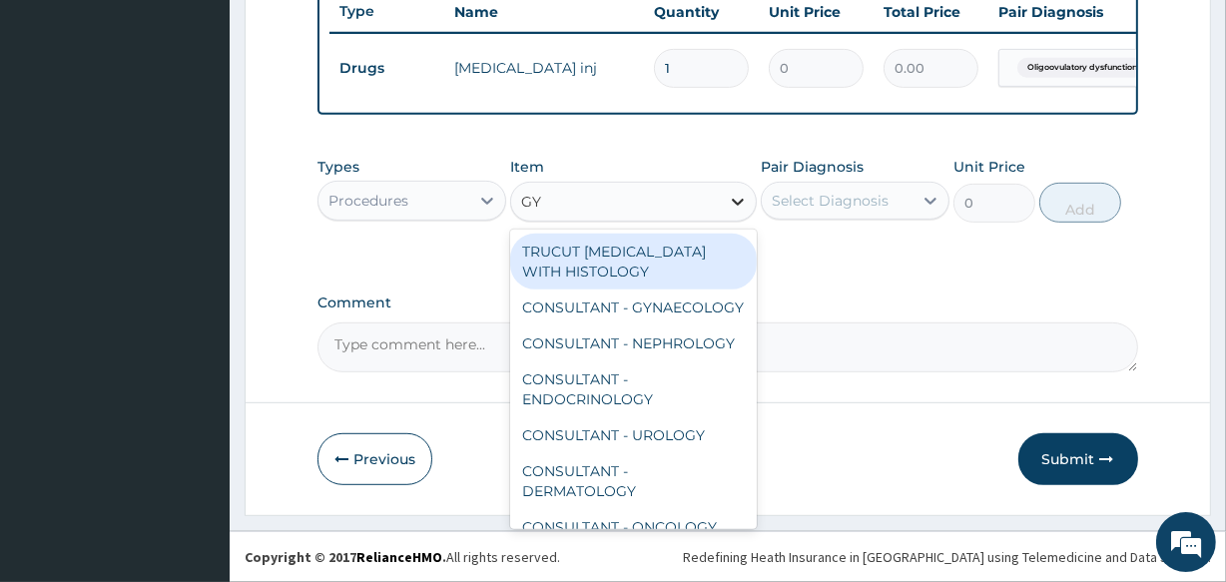
type input "GYN"
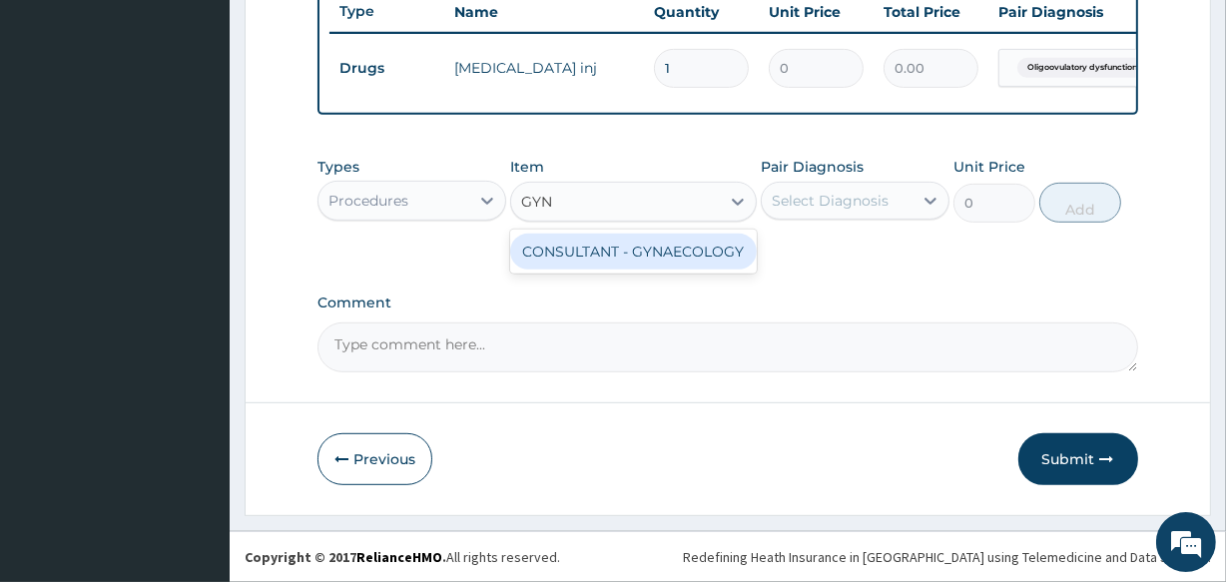
click at [687, 250] on div "CONSULTANT - GYNAECOLOGY" at bounding box center [632, 252] width 245 height 36
type input "8500"
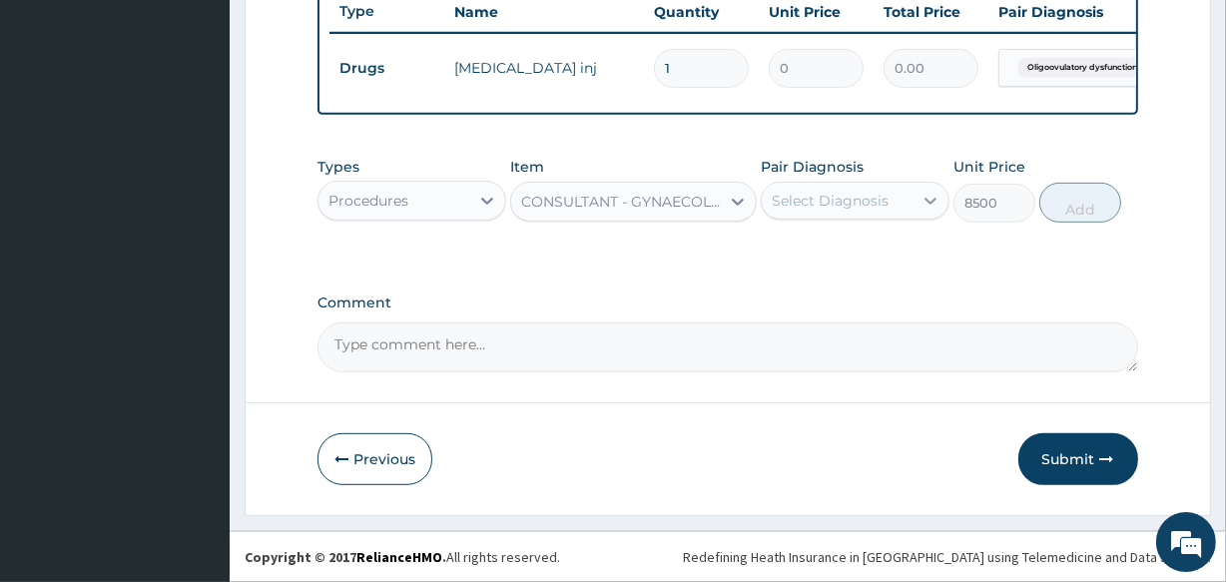
click at [938, 200] on icon at bounding box center [930, 201] width 20 height 20
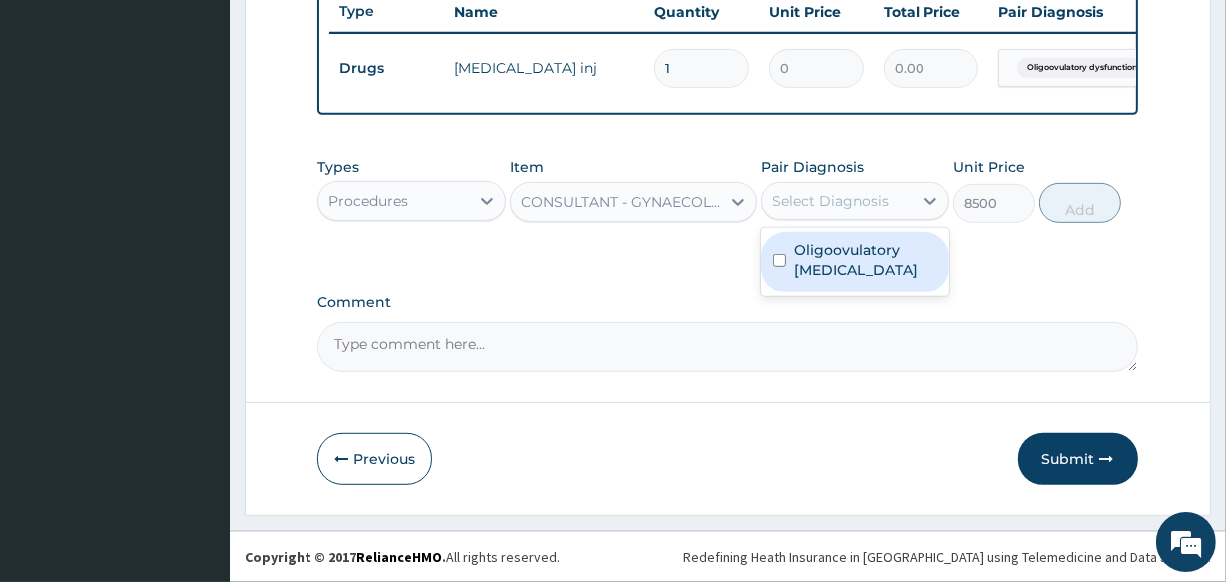
click at [773, 266] on input "checkbox" at bounding box center [778, 259] width 13 height 13
checkbox input "true"
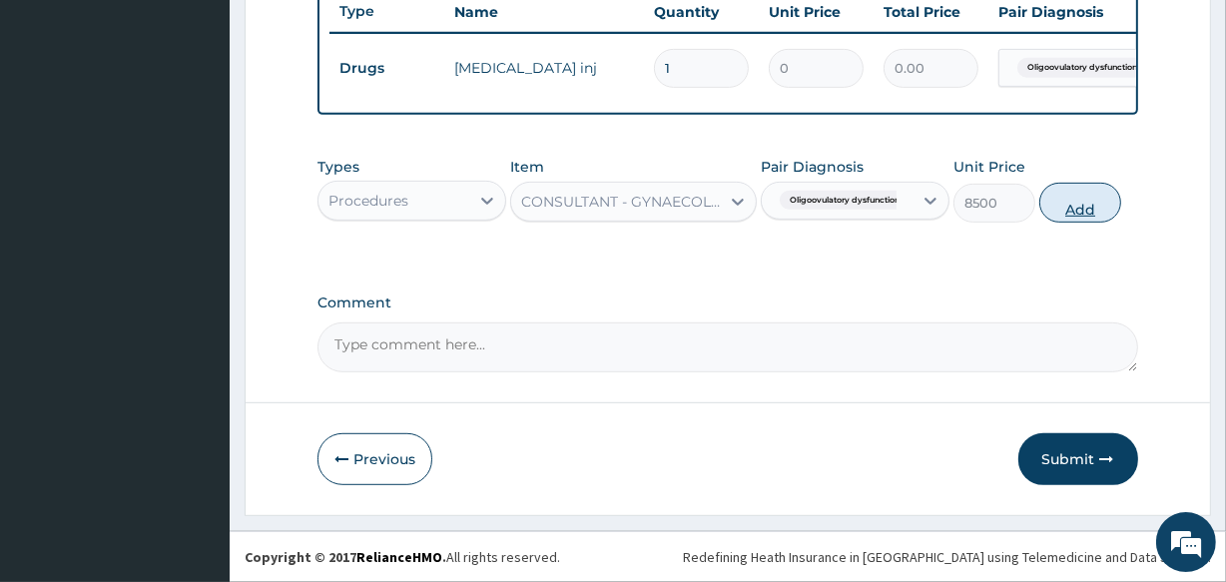
click at [1079, 204] on button "Add" at bounding box center [1080, 203] width 82 height 40
type input "0"
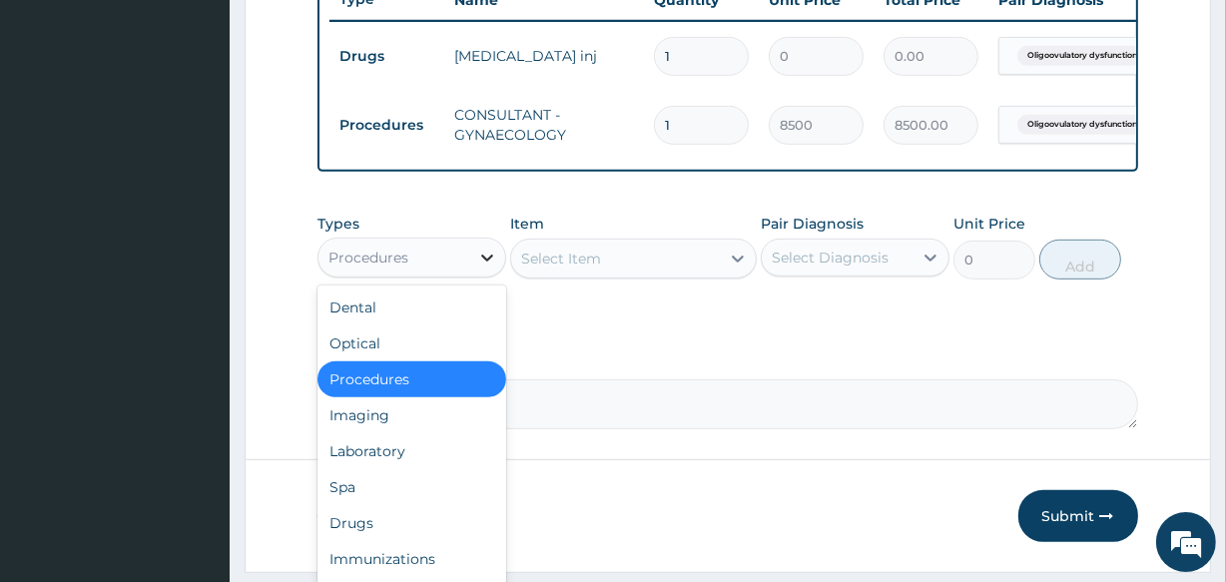
click at [488, 267] on icon at bounding box center [487, 257] width 20 height 20
drag, startPoint x: 445, startPoint y: 535, endPoint x: 462, endPoint y: 514, distance: 27.0
click at [445, 535] on div "Drugs" at bounding box center [411, 523] width 189 height 36
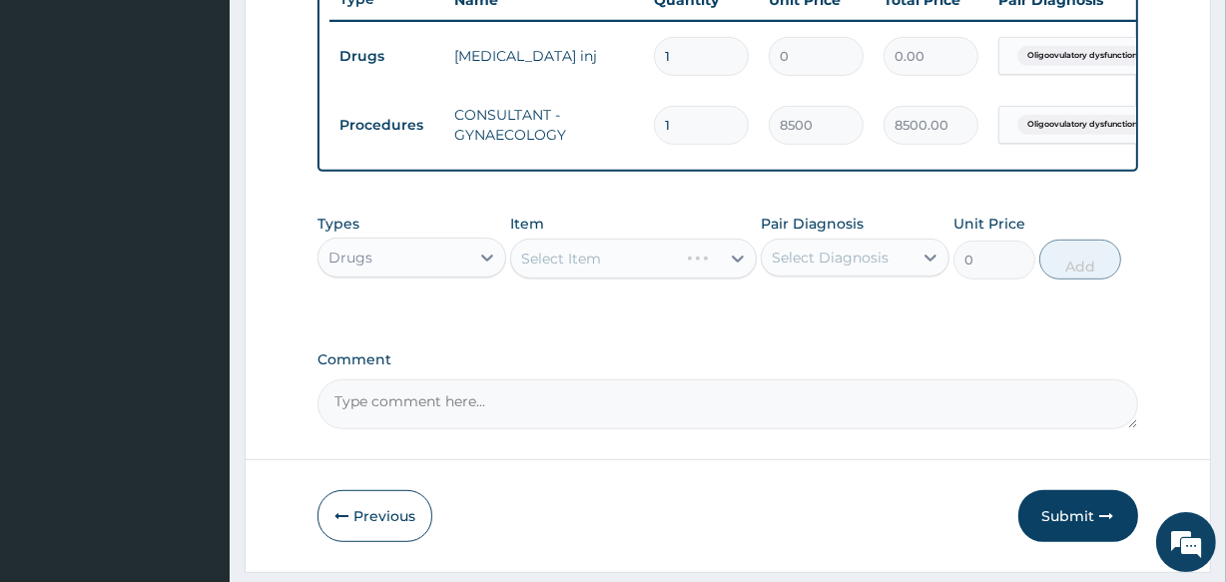
click at [652, 278] on div "Select Item" at bounding box center [632, 259] width 245 height 40
click at [733, 268] on icon at bounding box center [738, 258] width 20 height 20
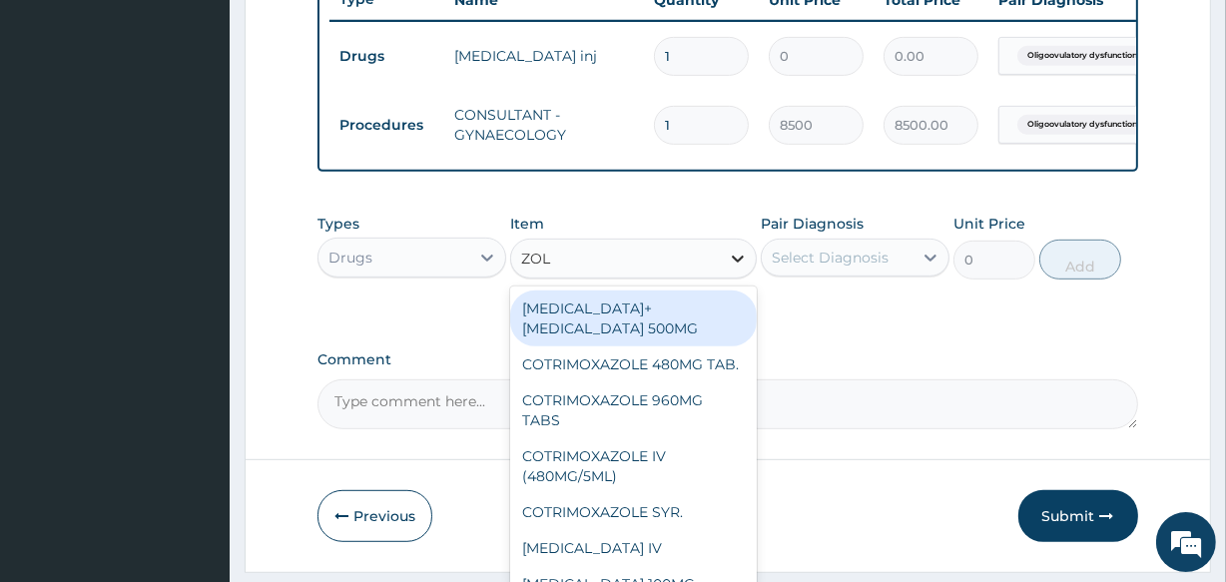
type input "[PERSON_NAME]"
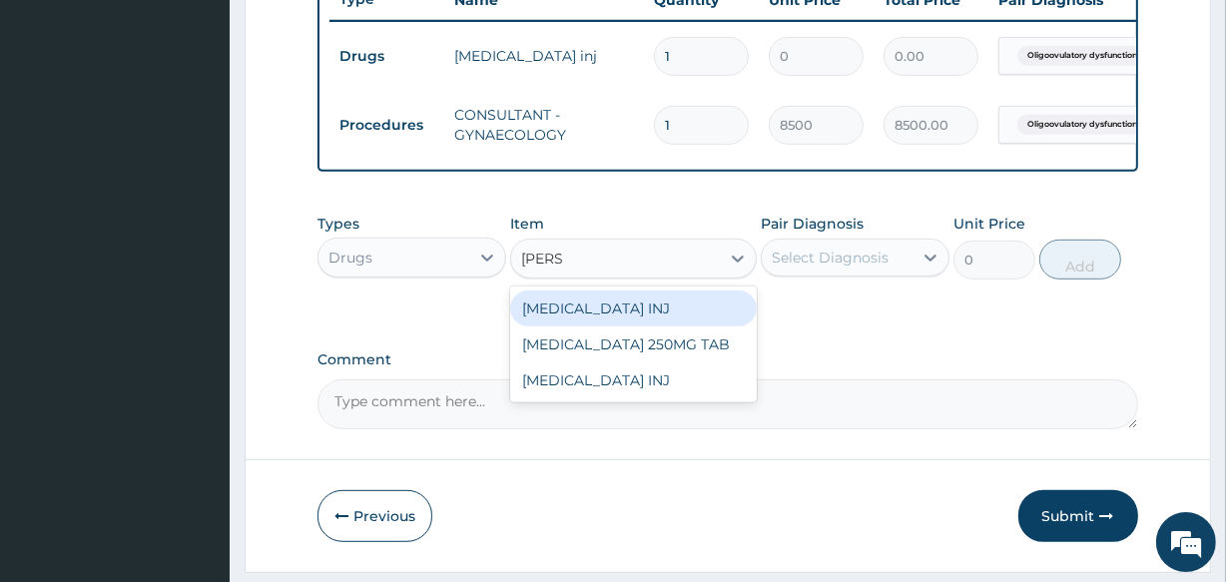
click at [608, 319] on div "[MEDICAL_DATA] INJ" at bounding box center [632, 308] width 245 height 36
